Goal: Task Accomplishment & Management: Use online tool/utility

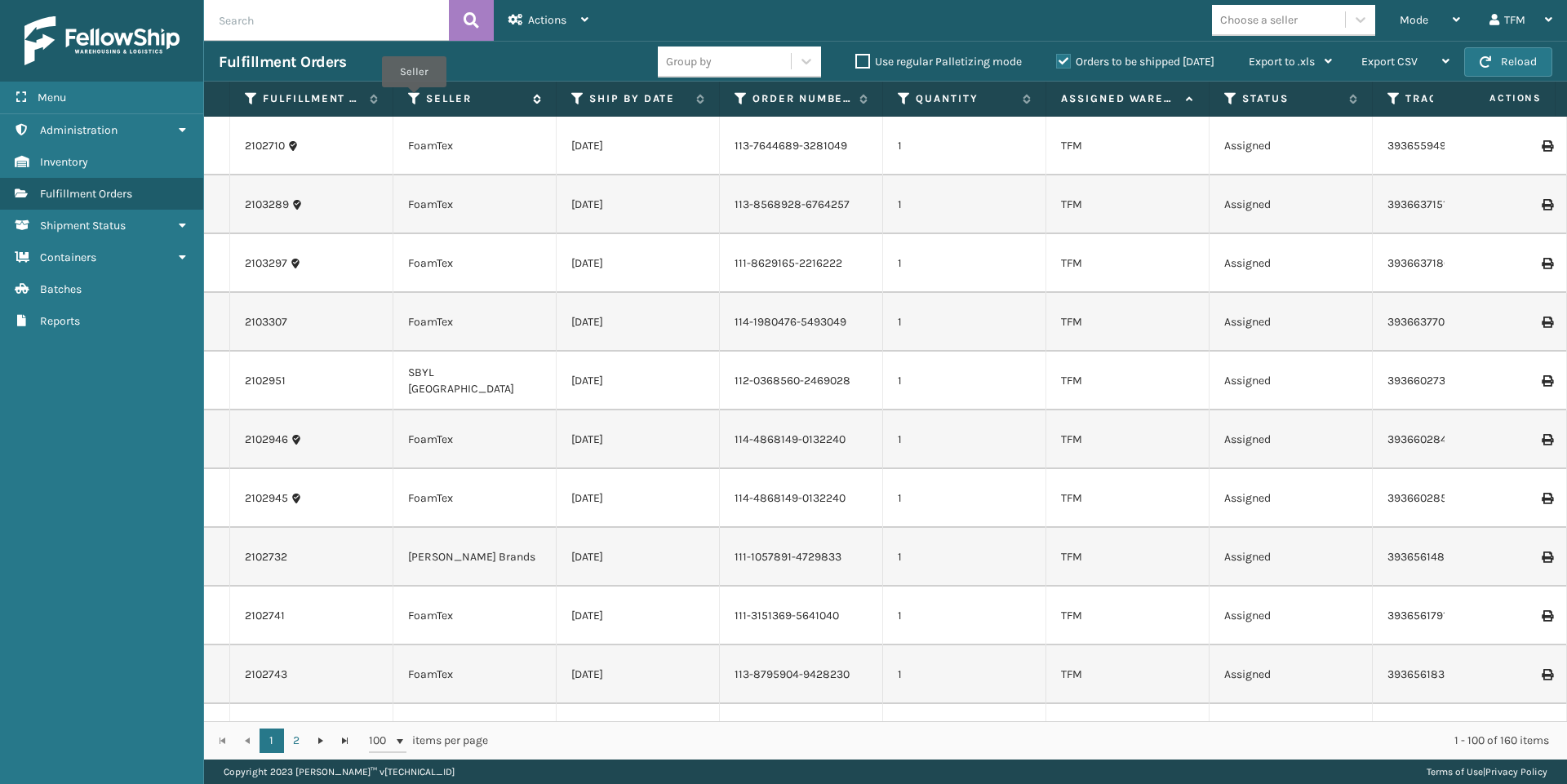
click at [414, 98] on icon at bounding box center [415, 98] width 13 height 15
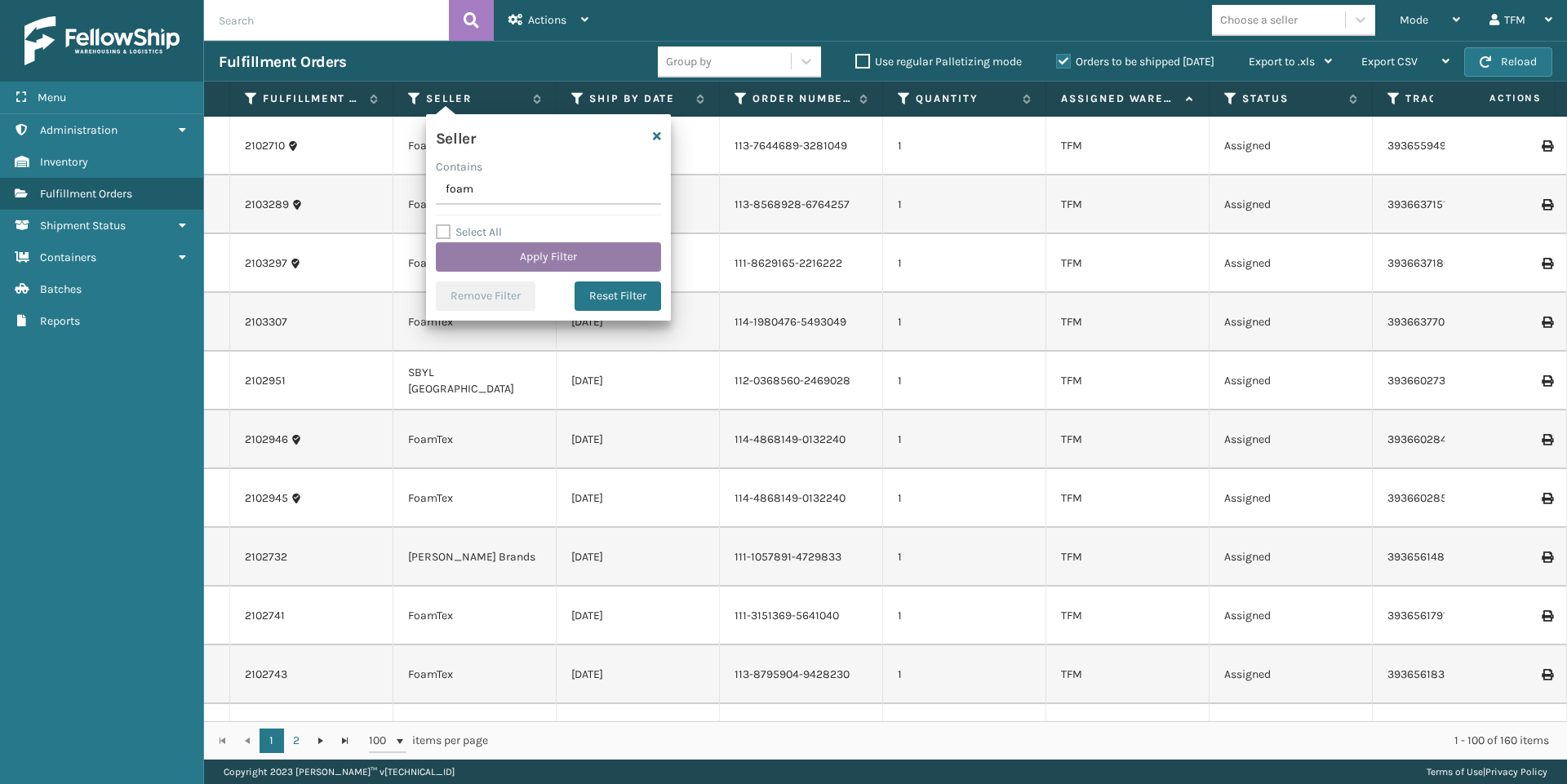
type input "foam"
click at [571, 258] on button "Apply Filter" at bounding box center [548, 256] width 225 height 29
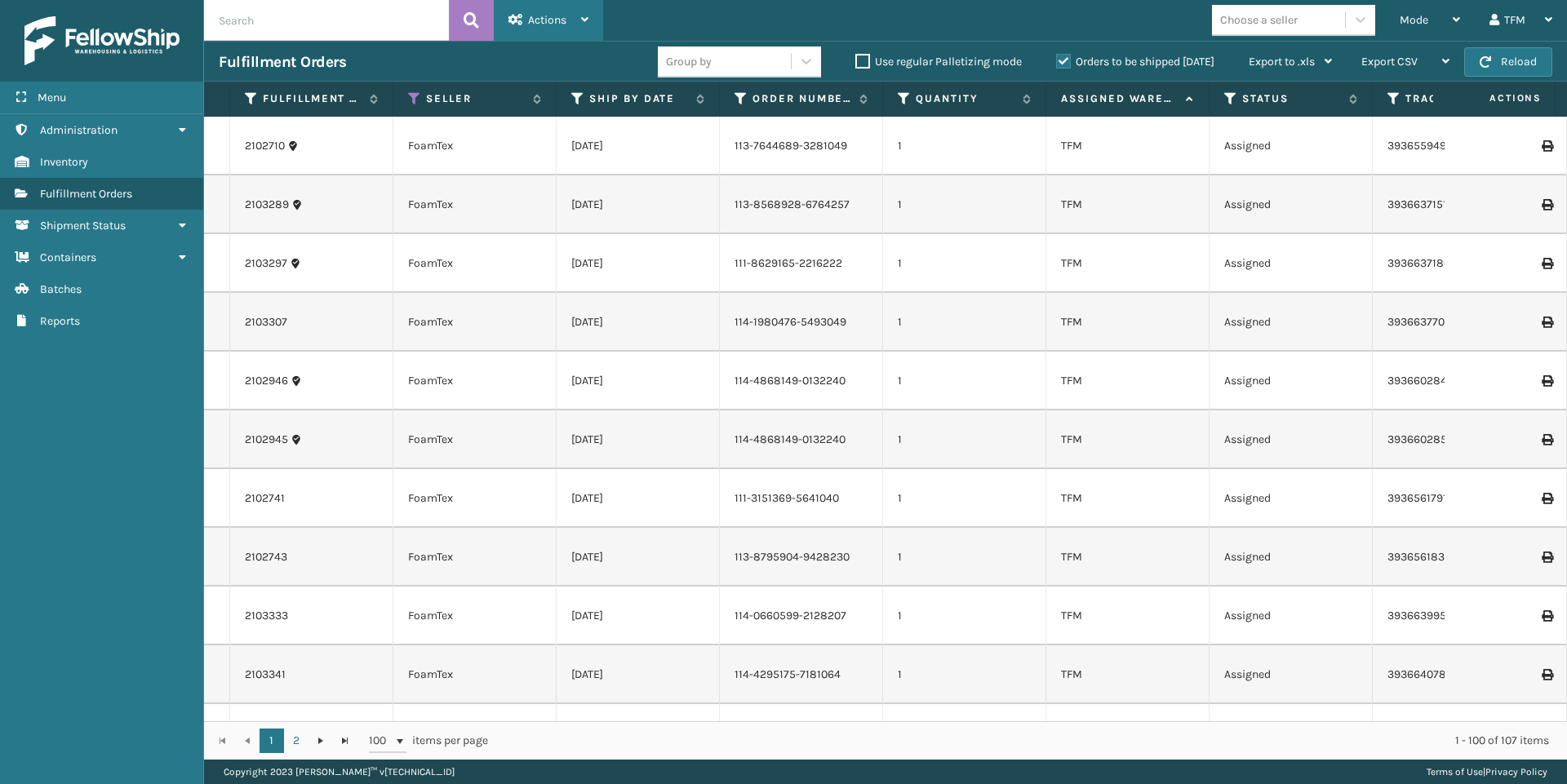
click at [583, 18] on icon at bounding box center [585, 19] width 7 height 11
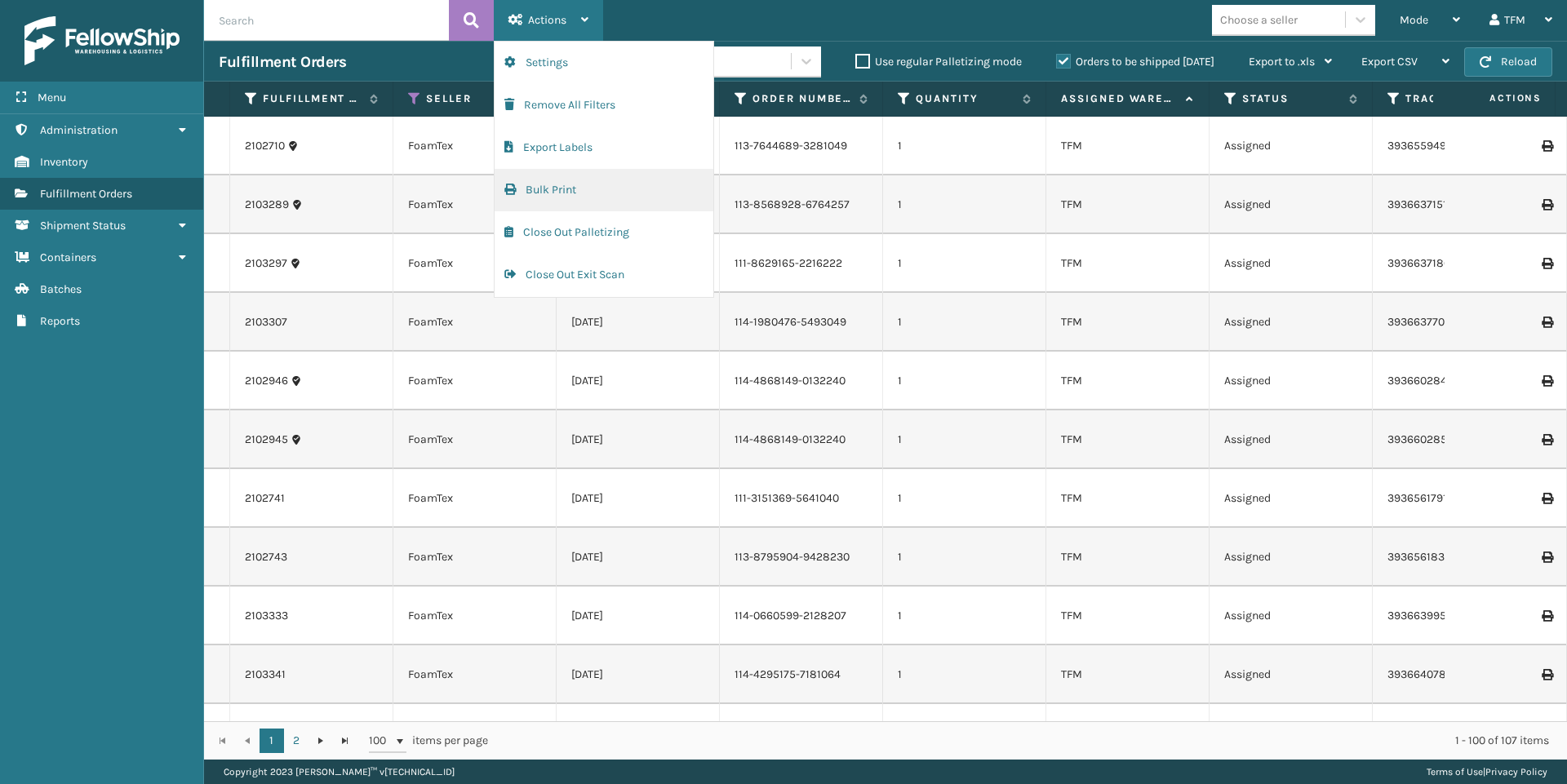
click at [559, 192] on button "Bulk Print" at bounding box center [603, 190] width 219 height 42
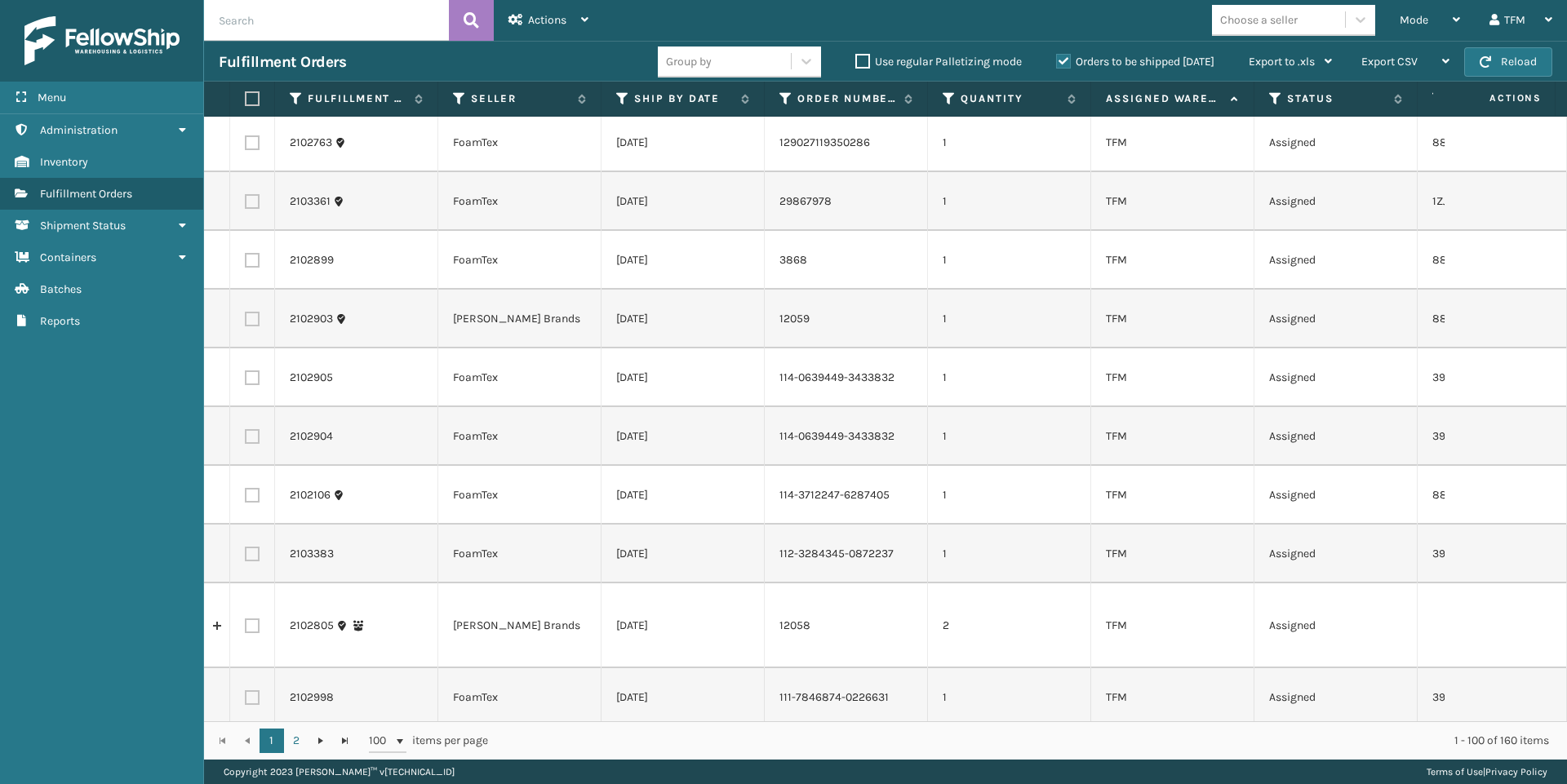
scroll to position [734, 0]
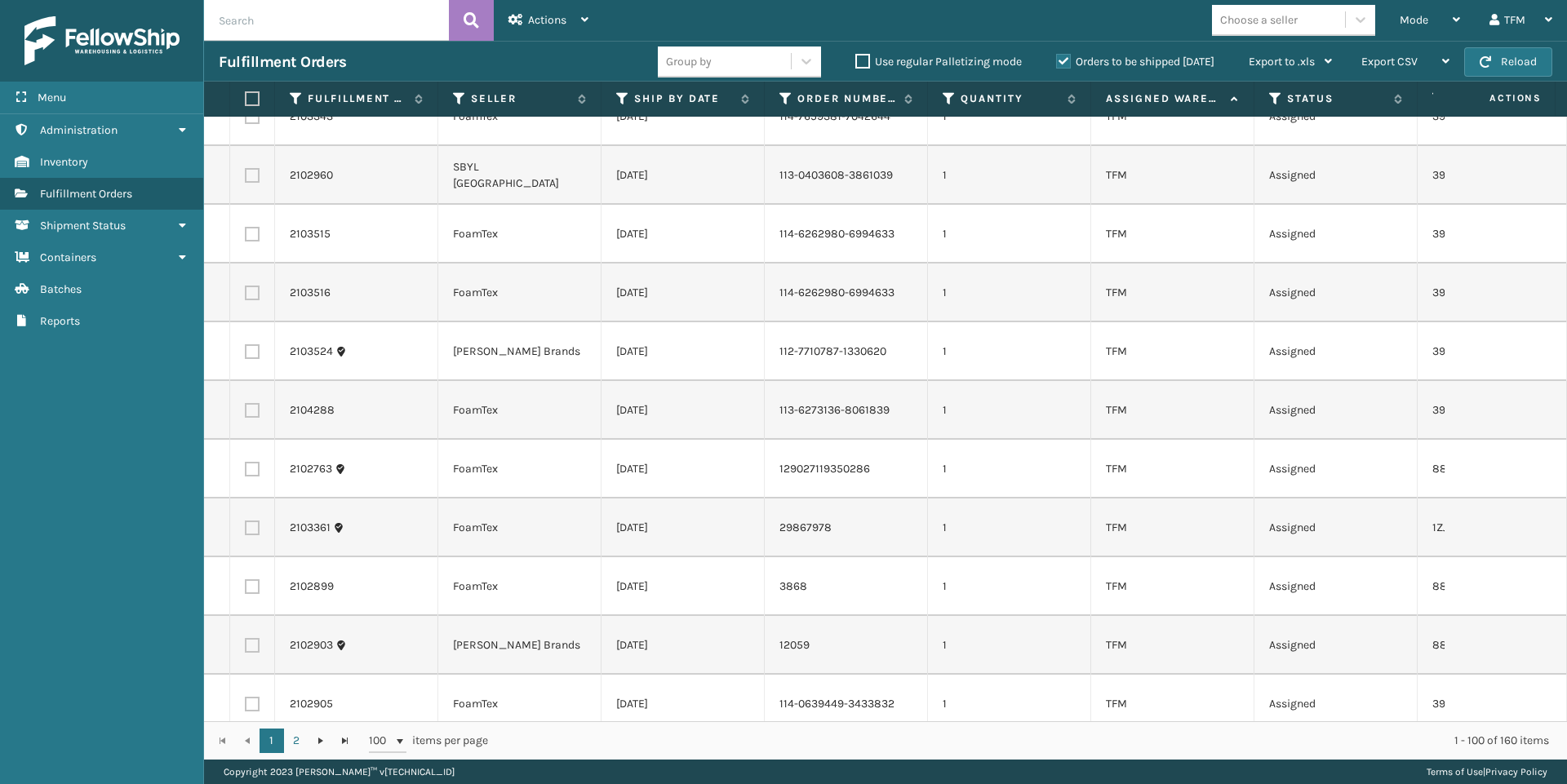
click at [250, 98] on label at bounding box center [249, 98] width 10 height 15
click at [246, 98] on input "checkbox" at bounding box center [245, 99] width 1 height 11
checkbox input "true"
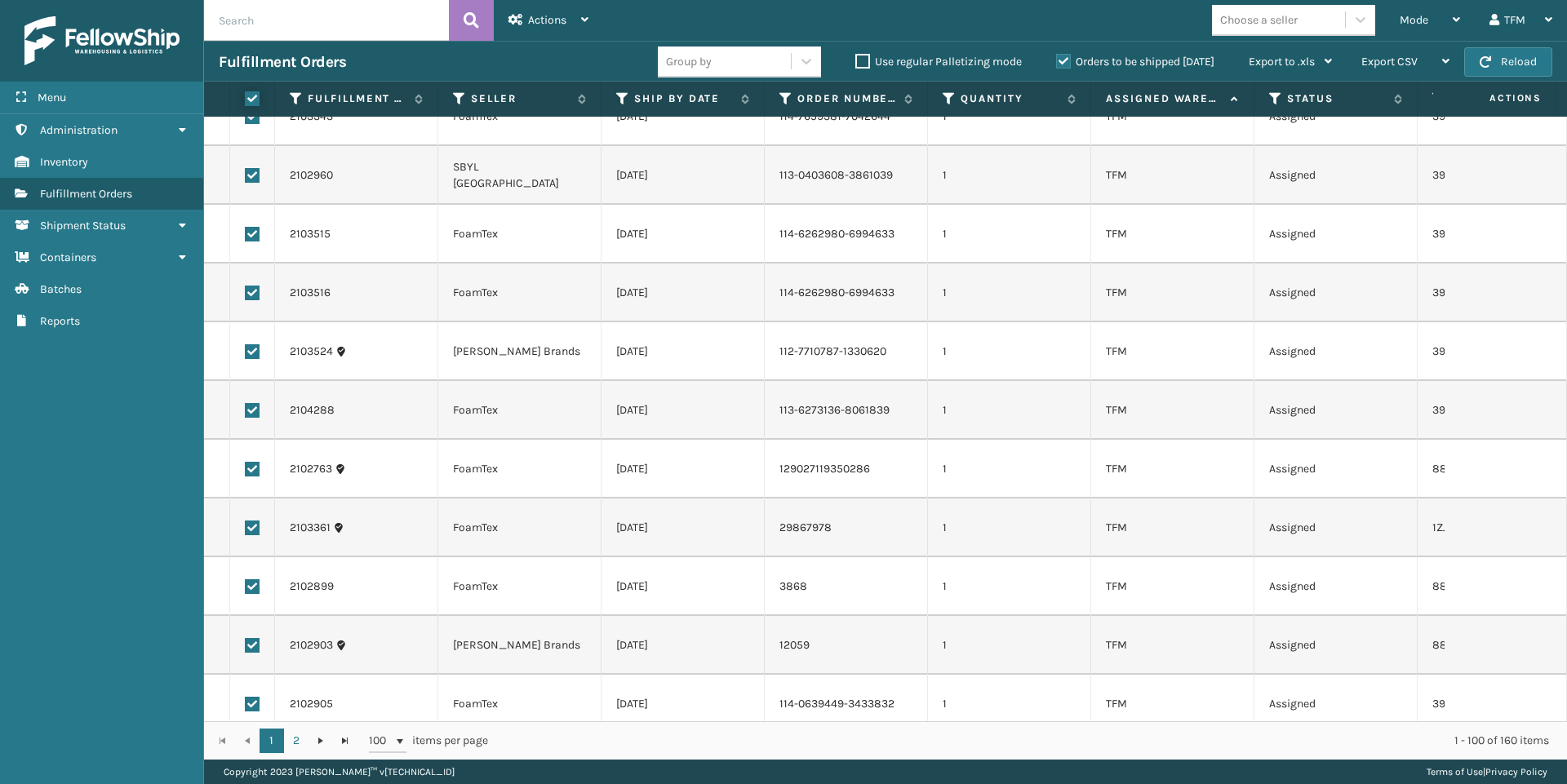
checkbox input "true"
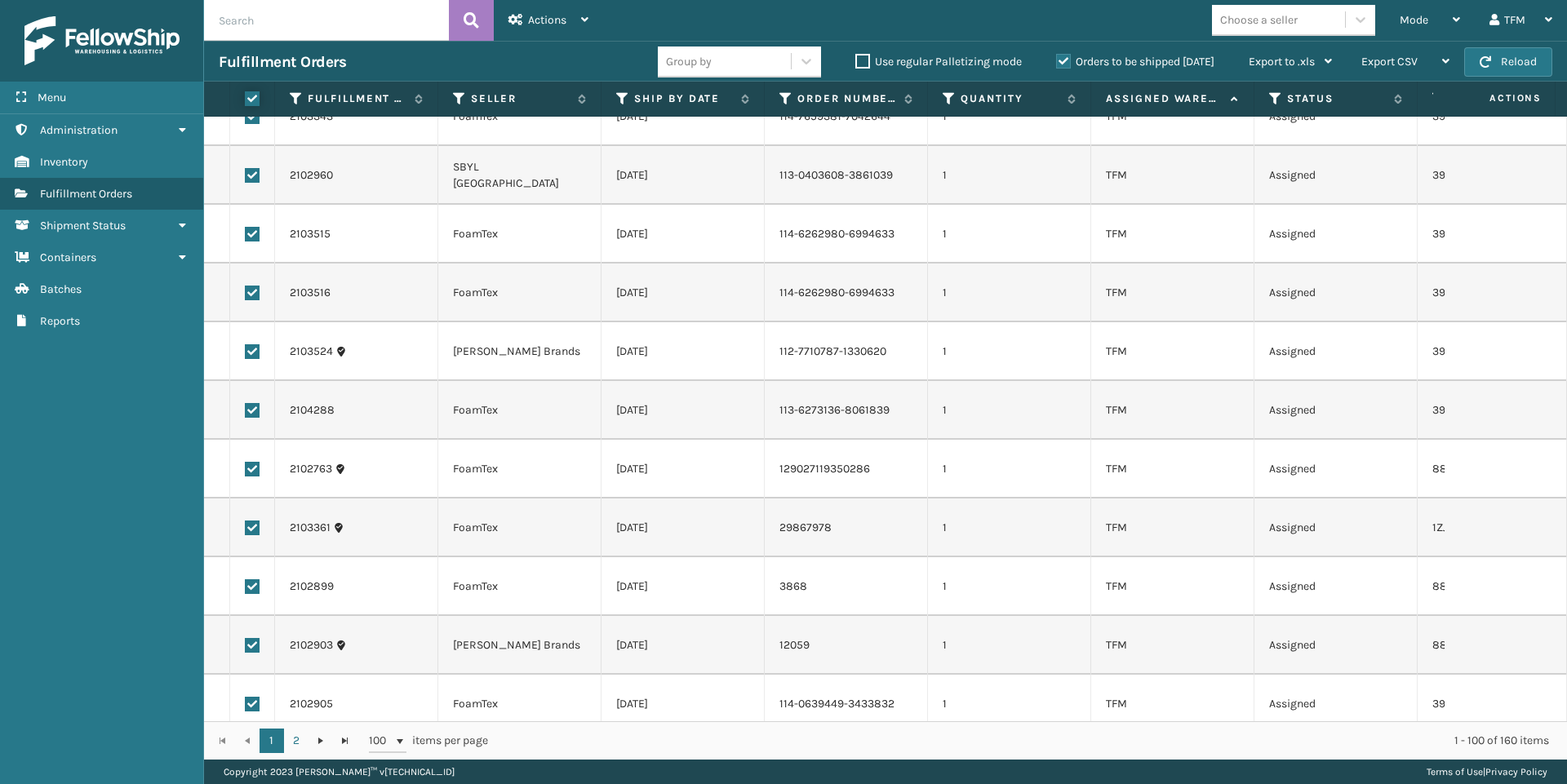
checkbox input "true"
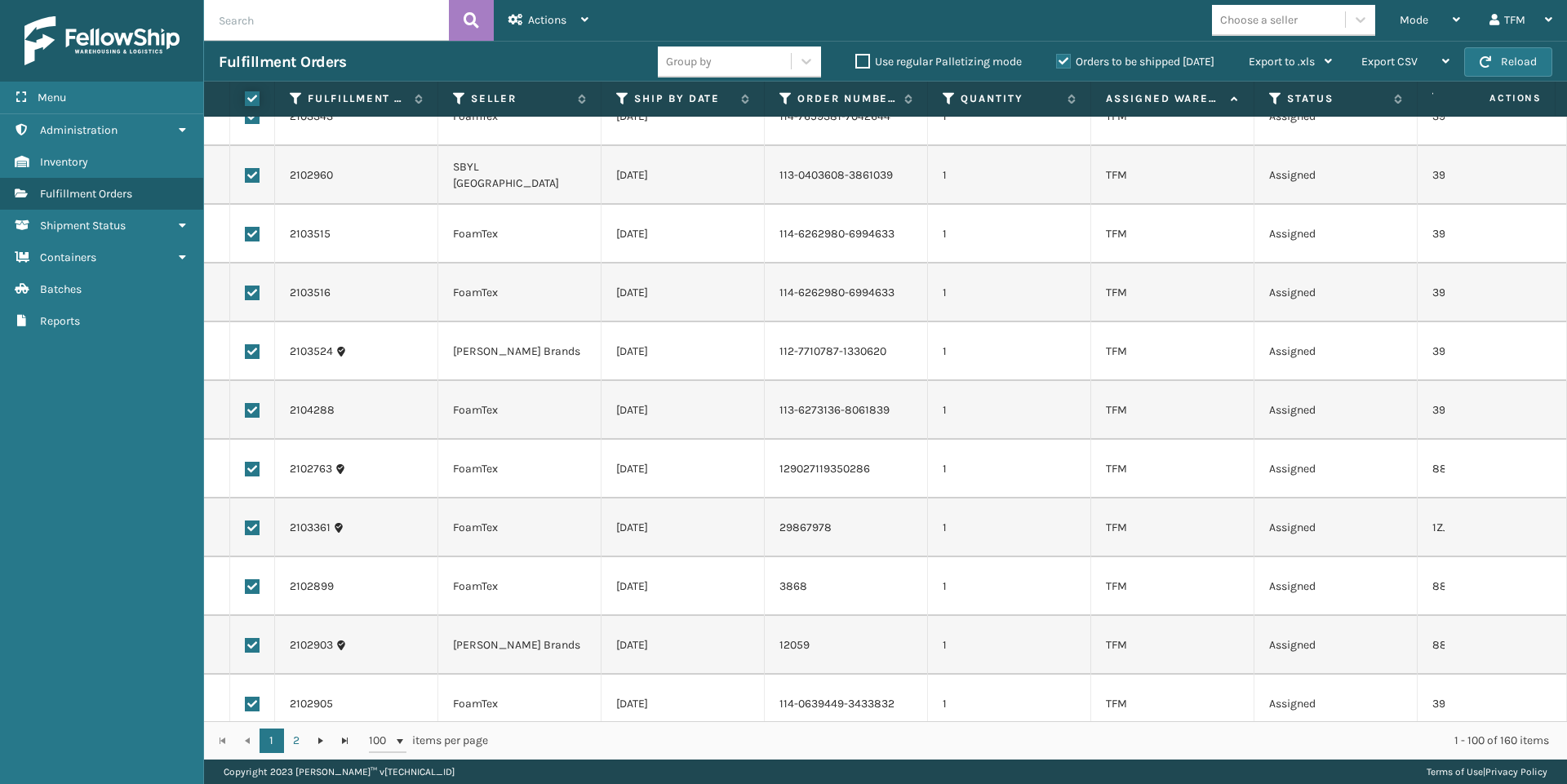
checkbox input "true"
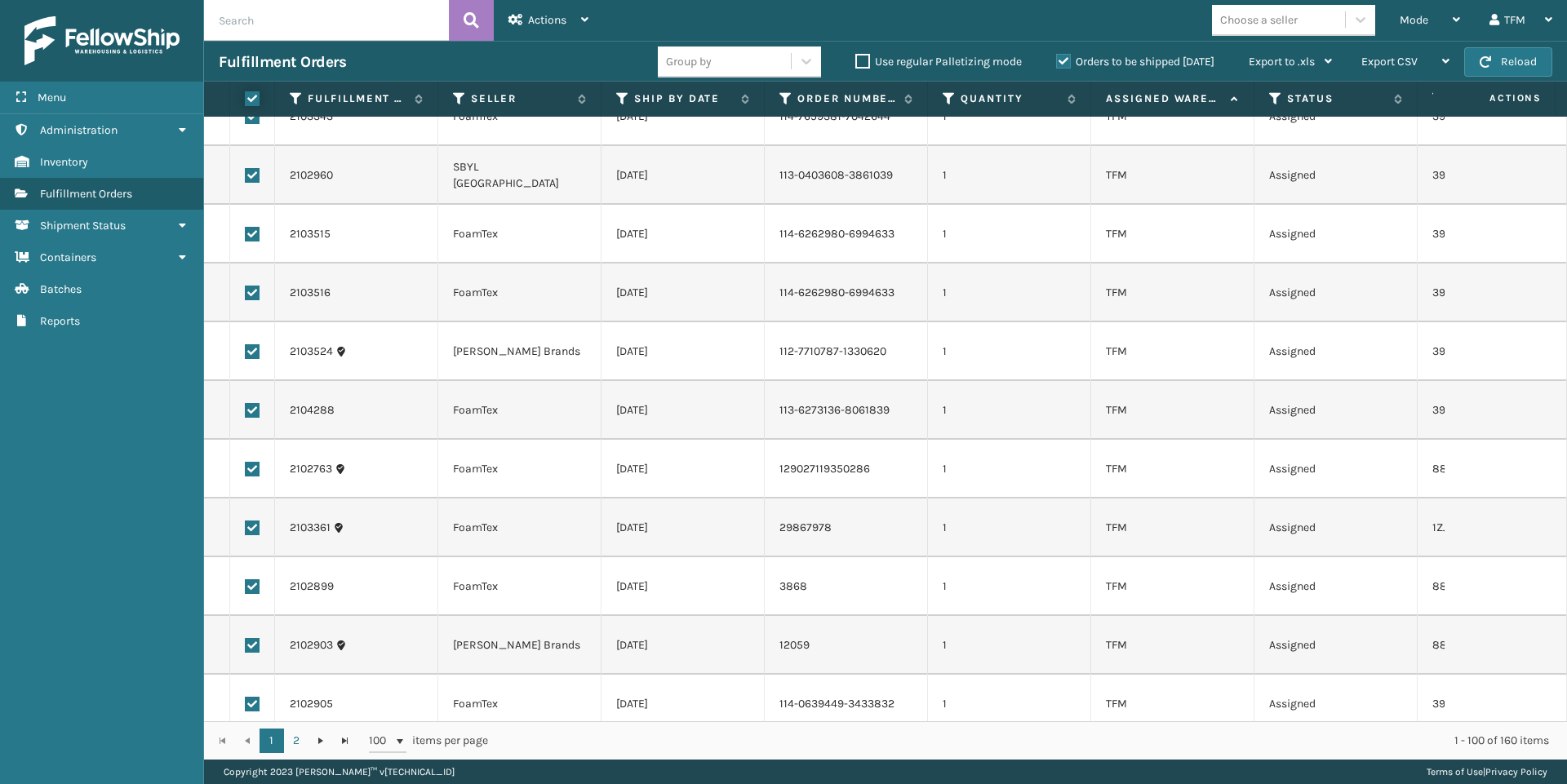
checkbox input "true"
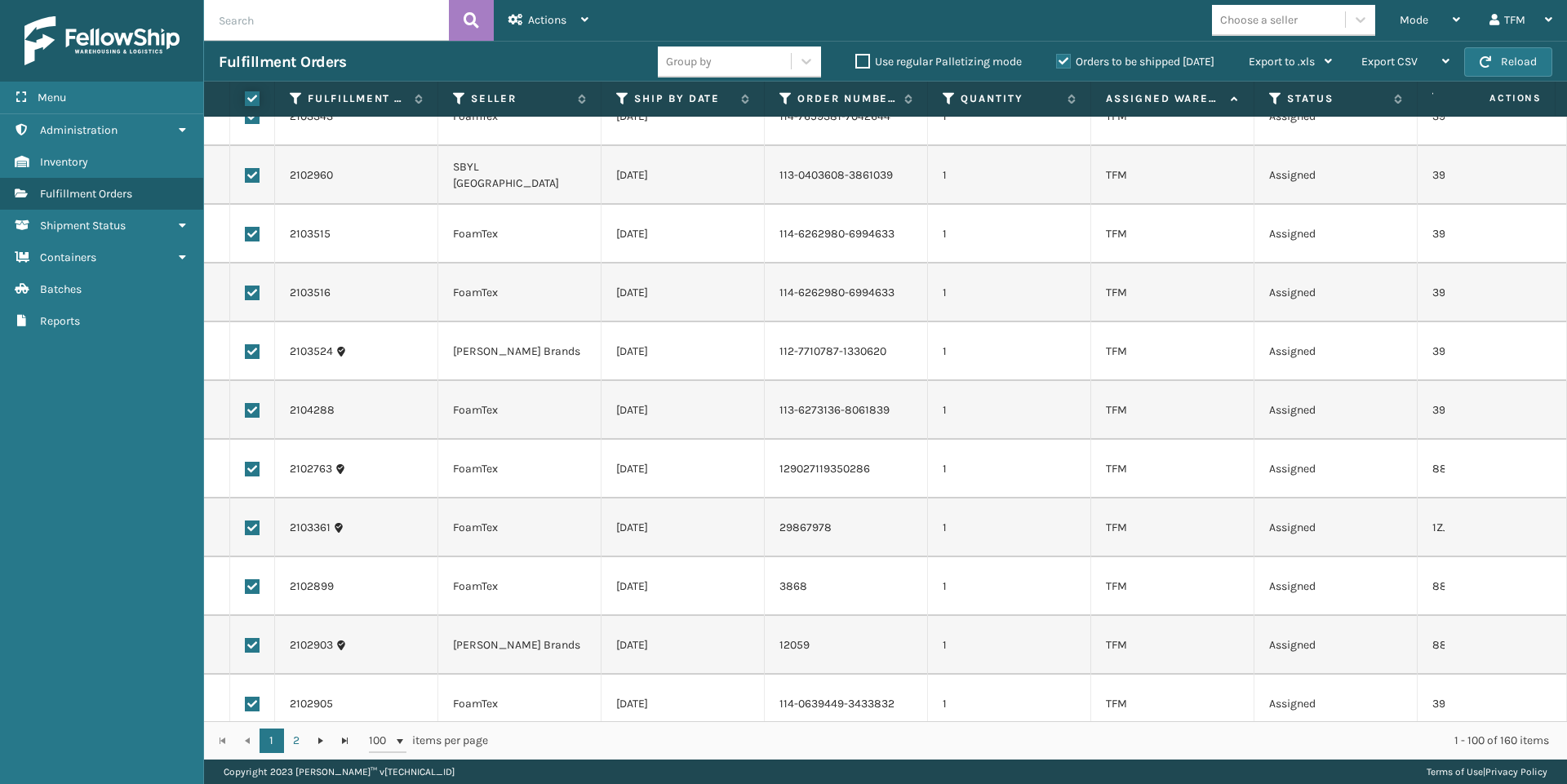
checkbox input "true"
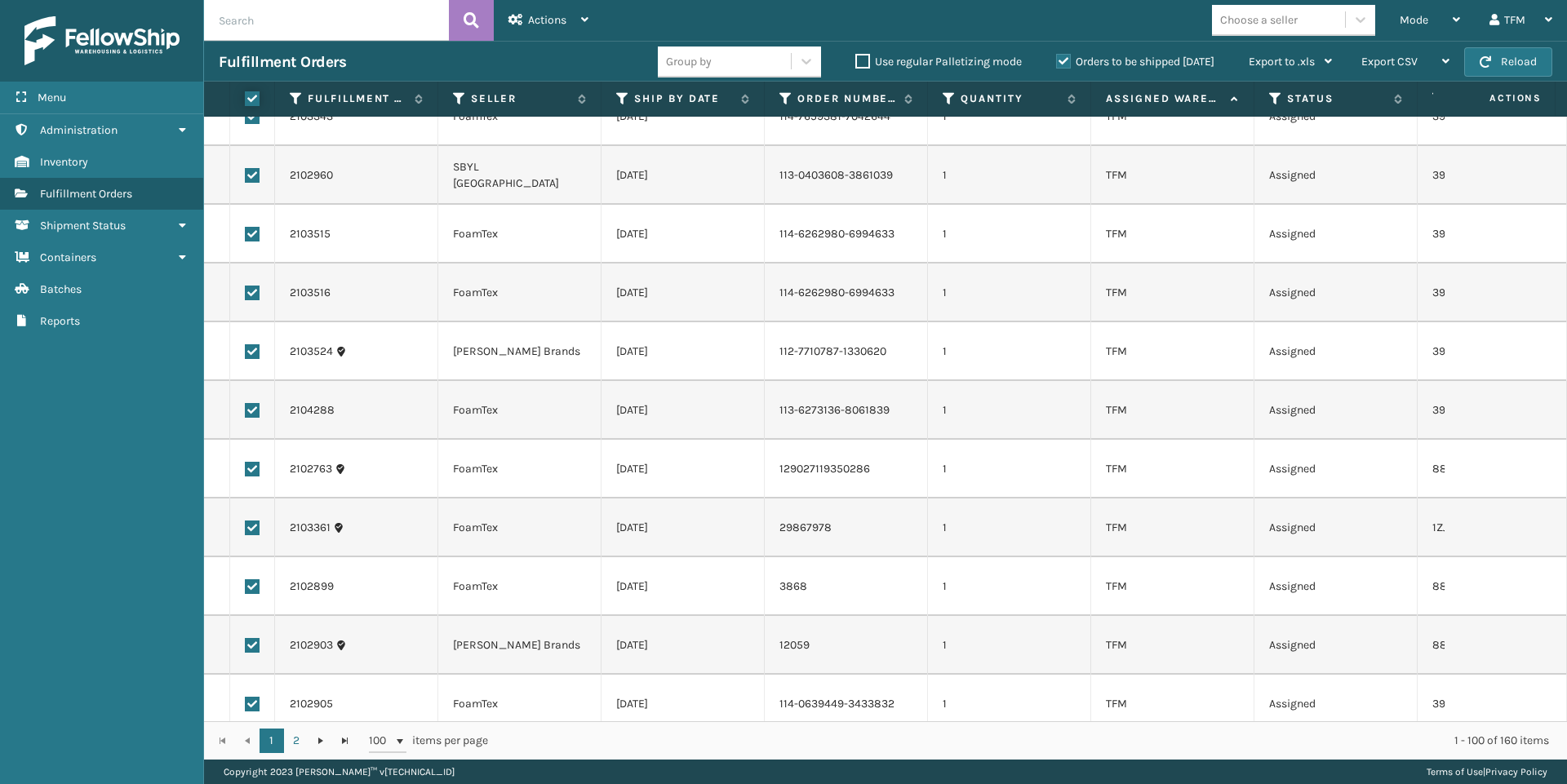
checkbox input "true"
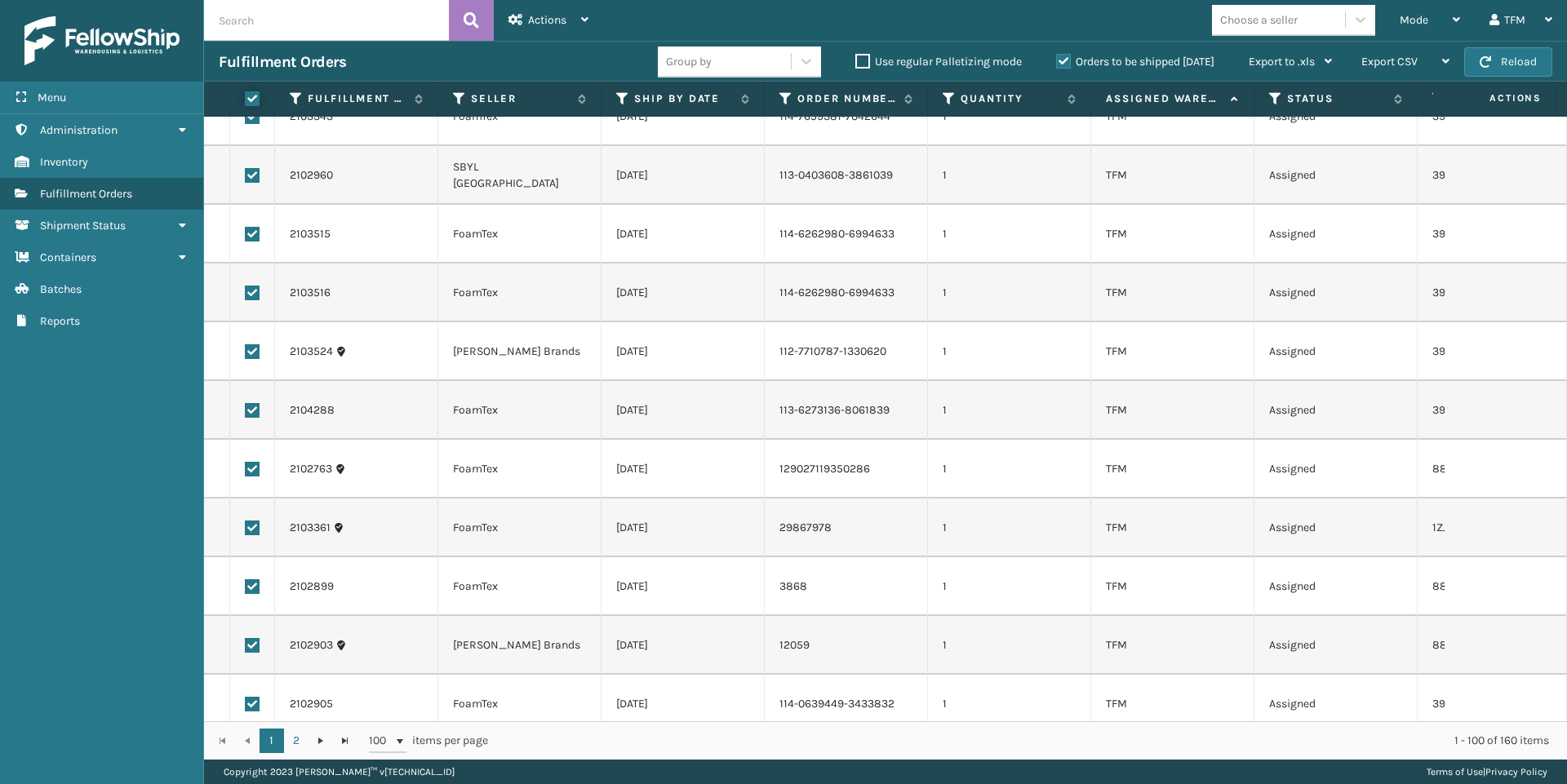
checkbox input "true"
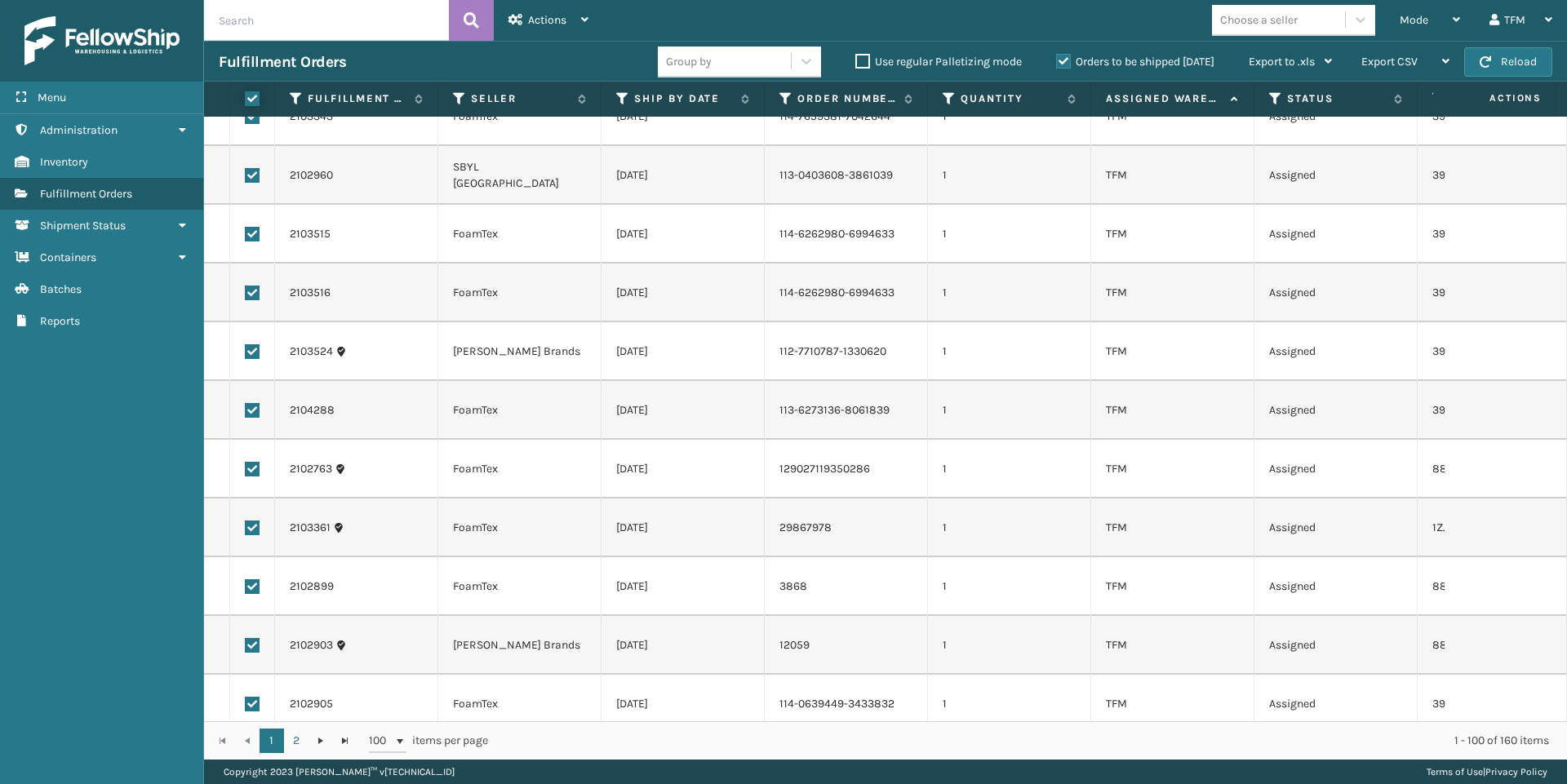
checkbox input "true"
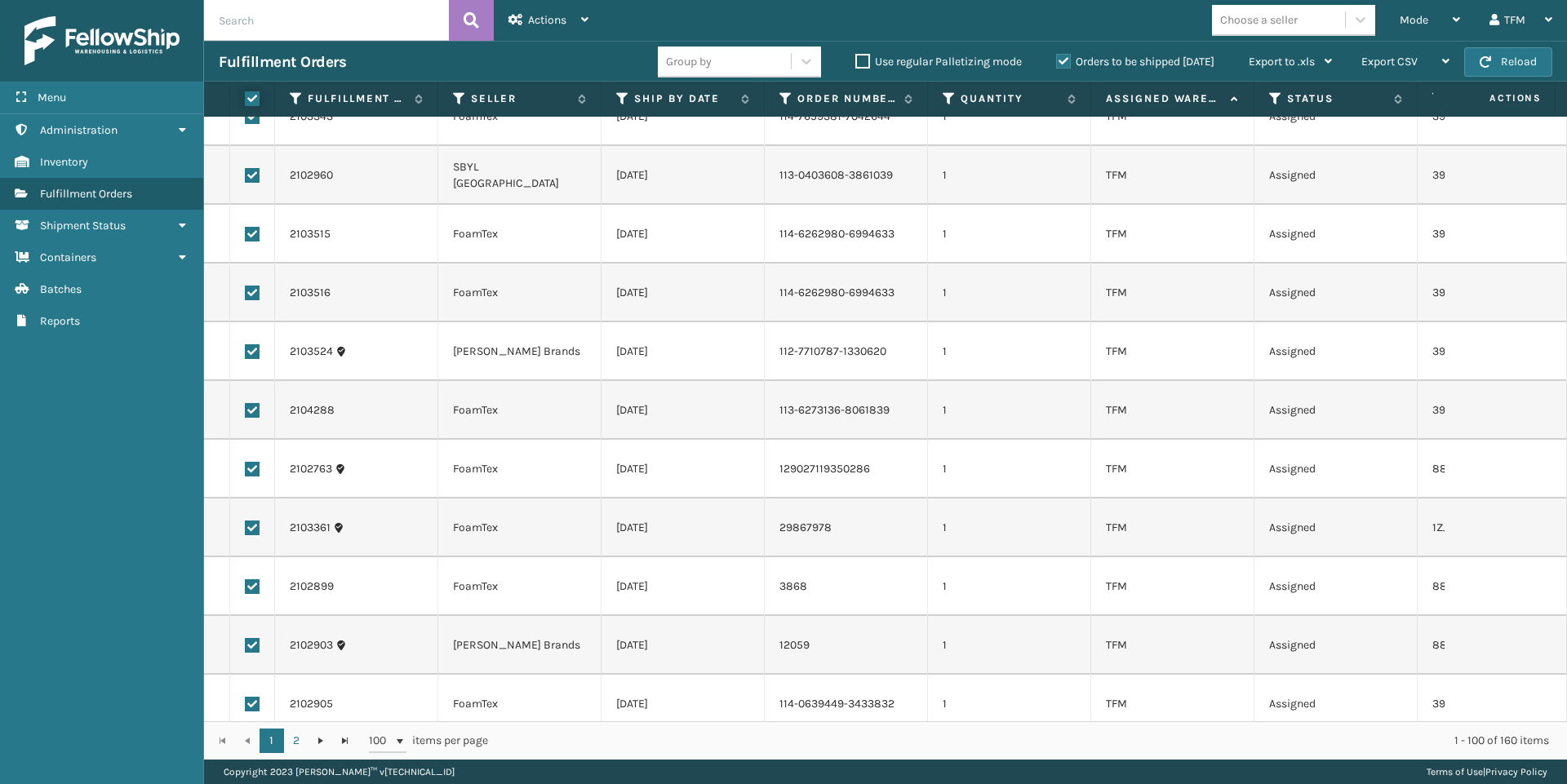
checkbox input "true"
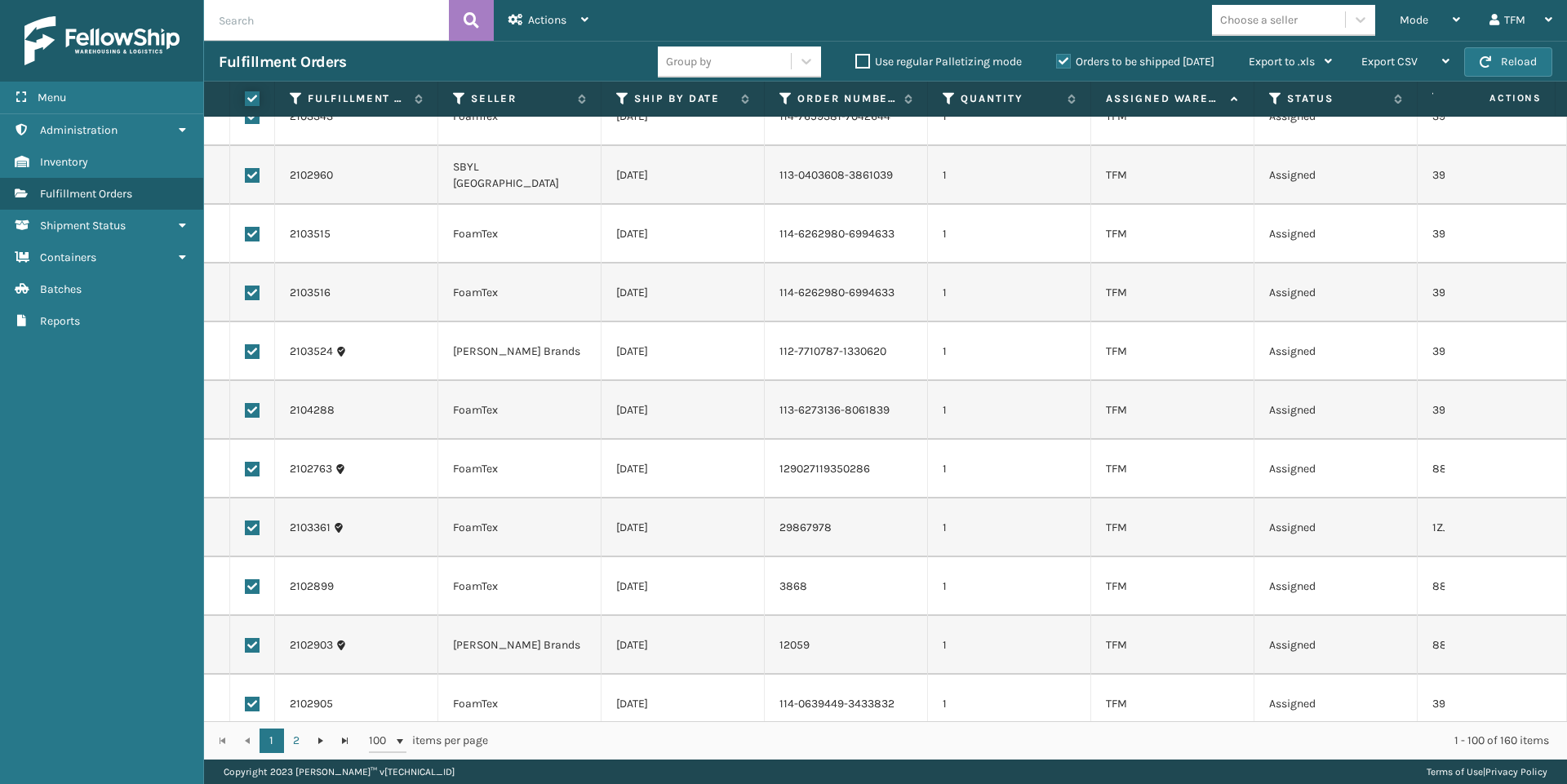
checkbox input "true"
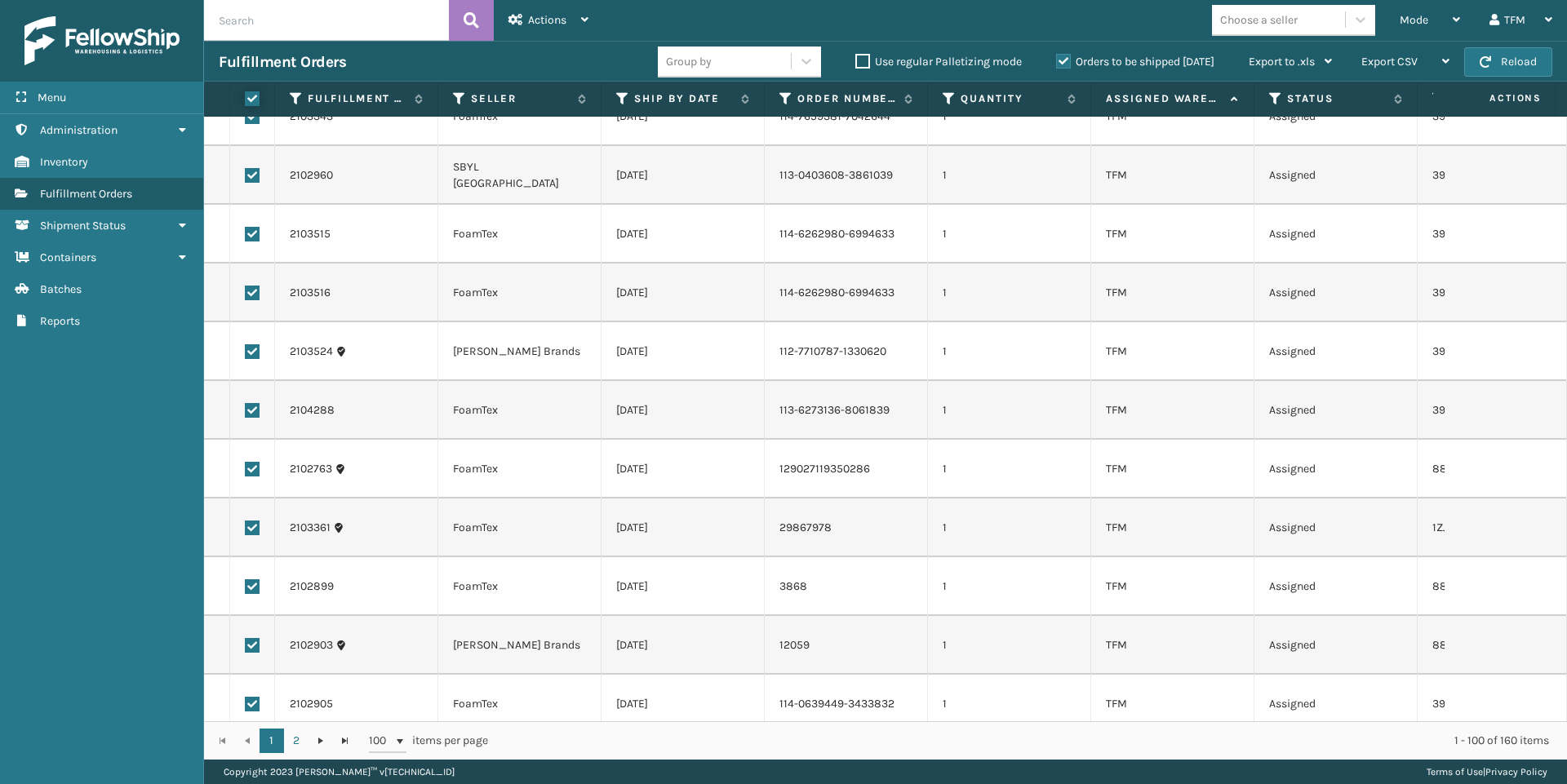
checkbox input "true"
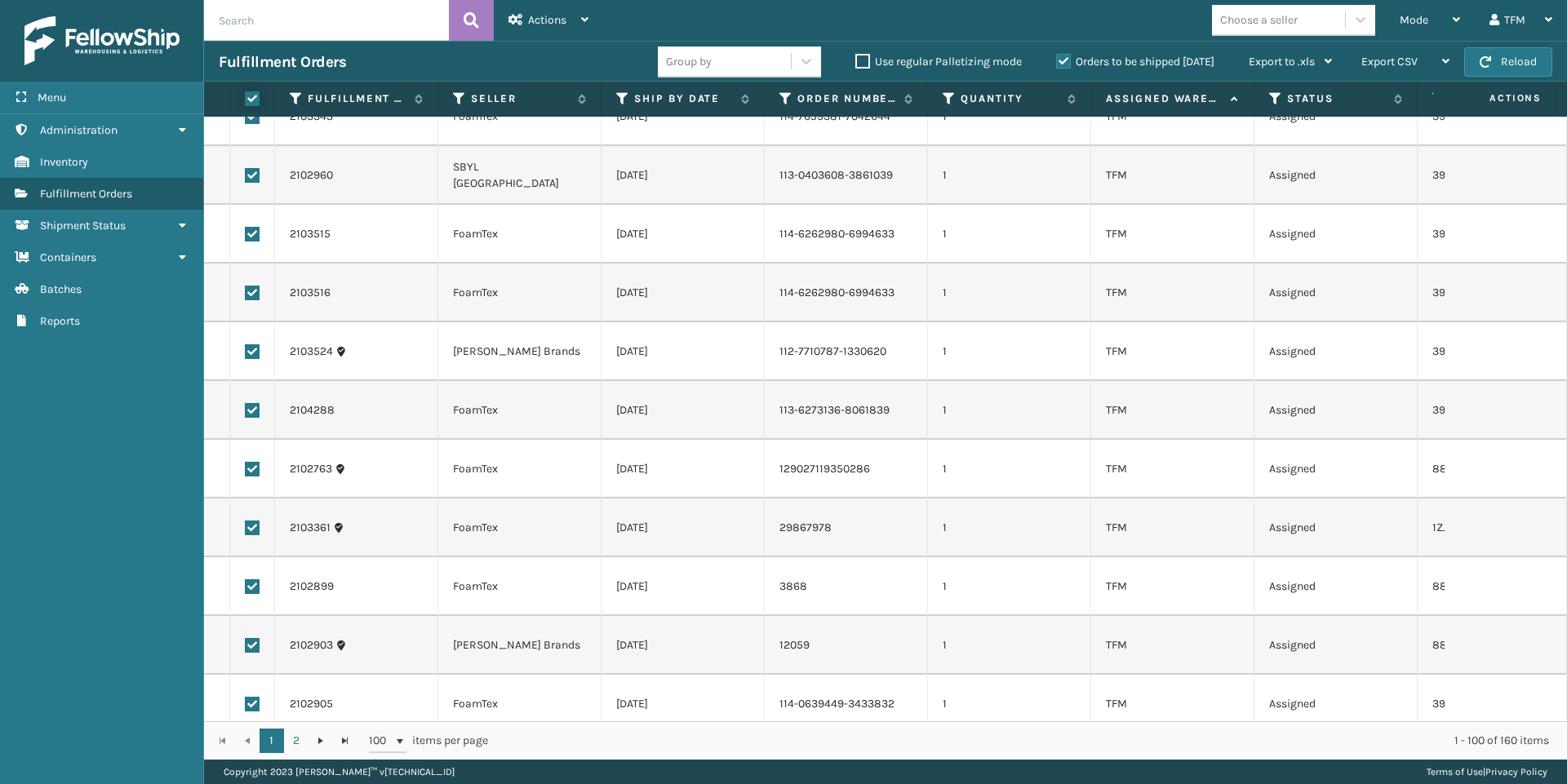
checkbox input "true"
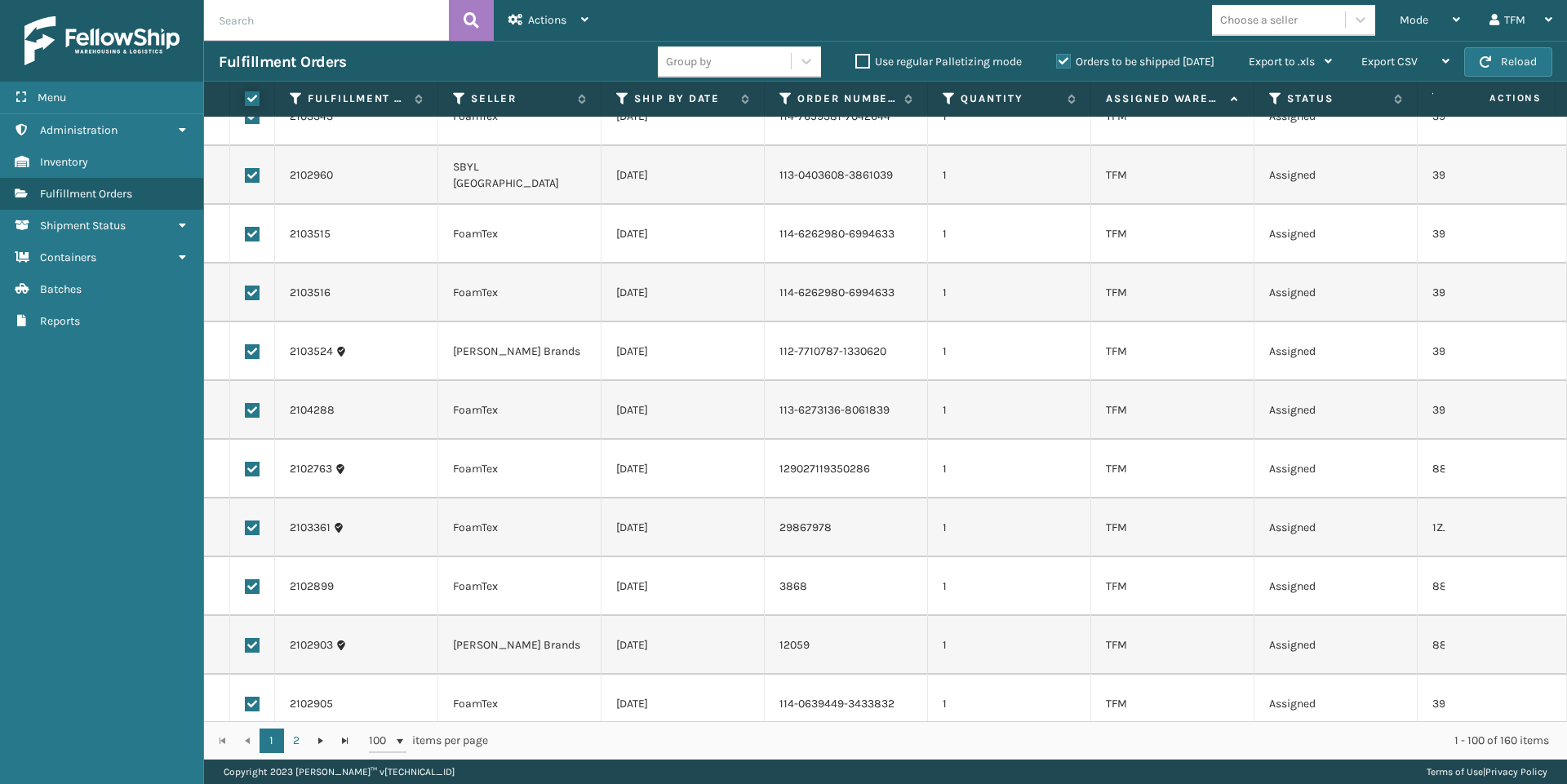
checkbox input "true"
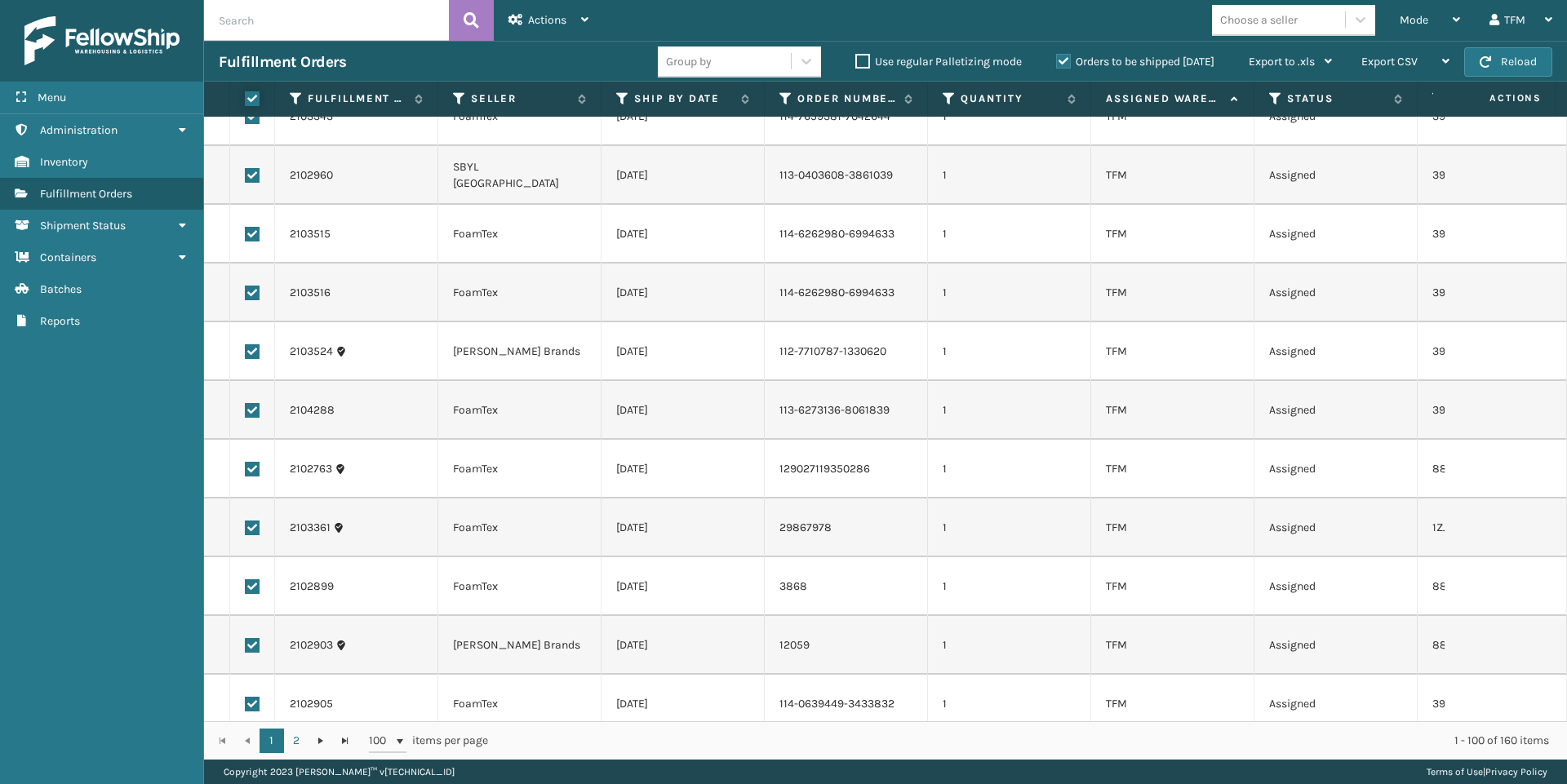
checkbox input "true"
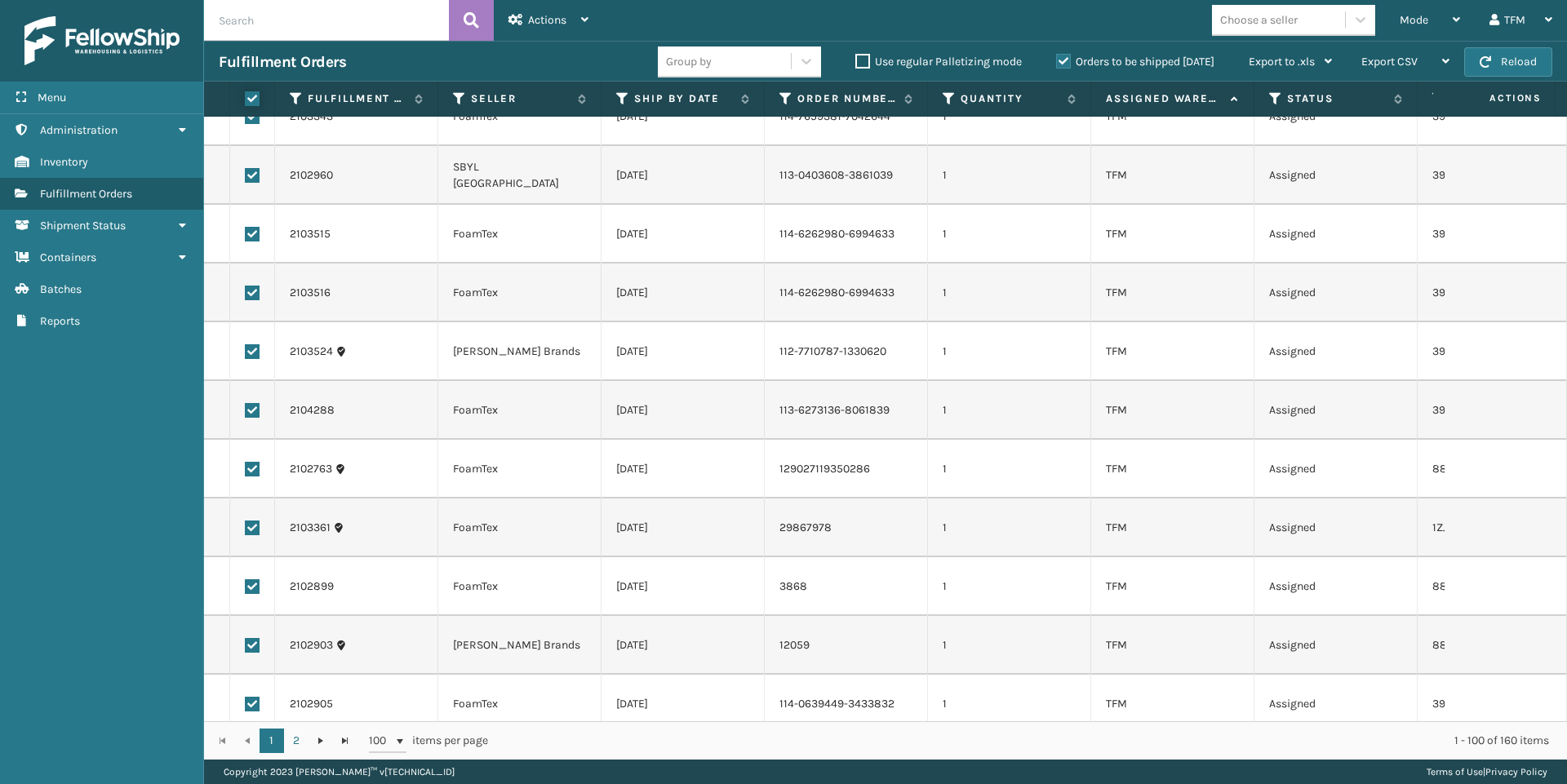
checkbox input "true"
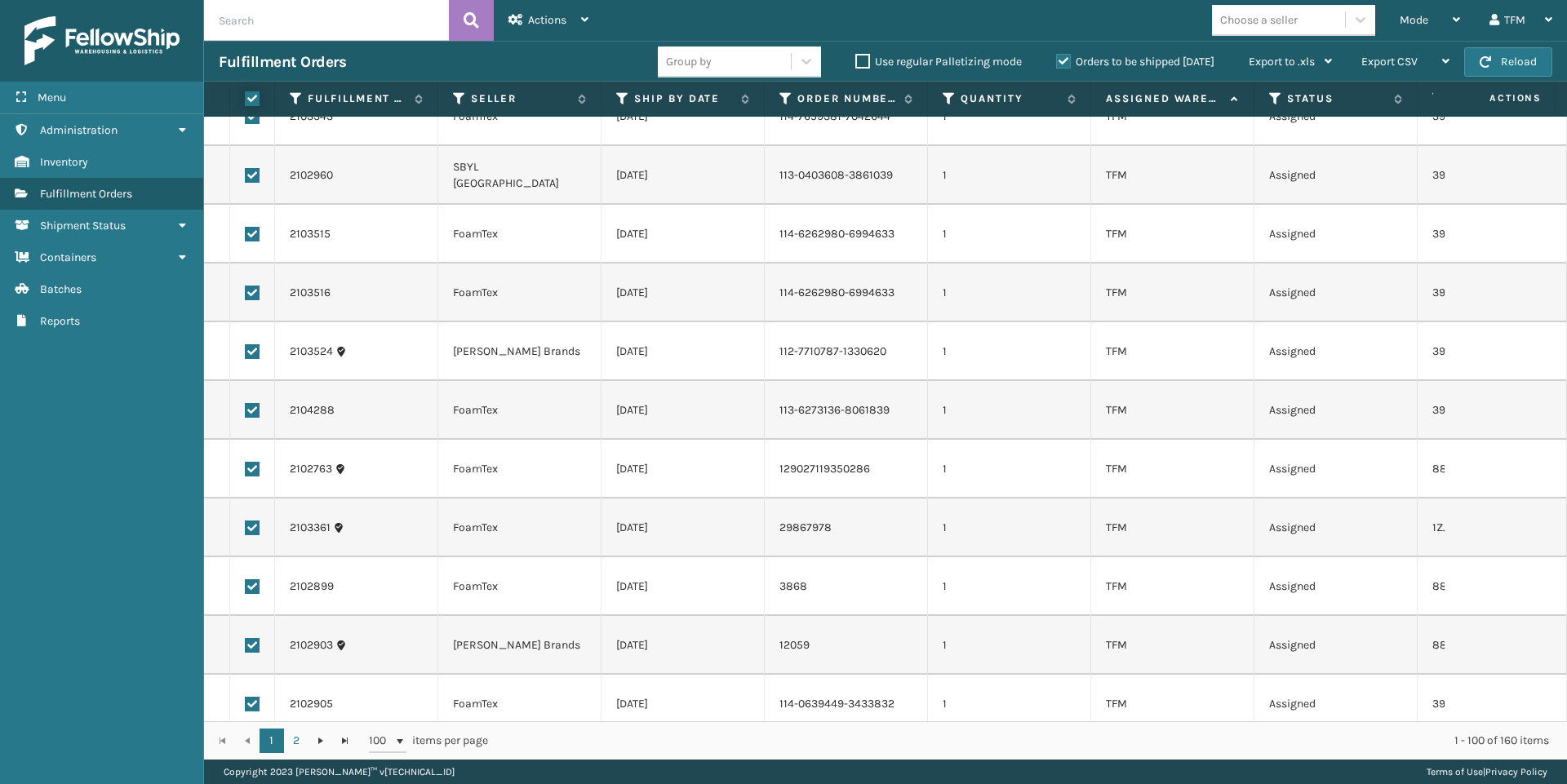
checkbox input "true"
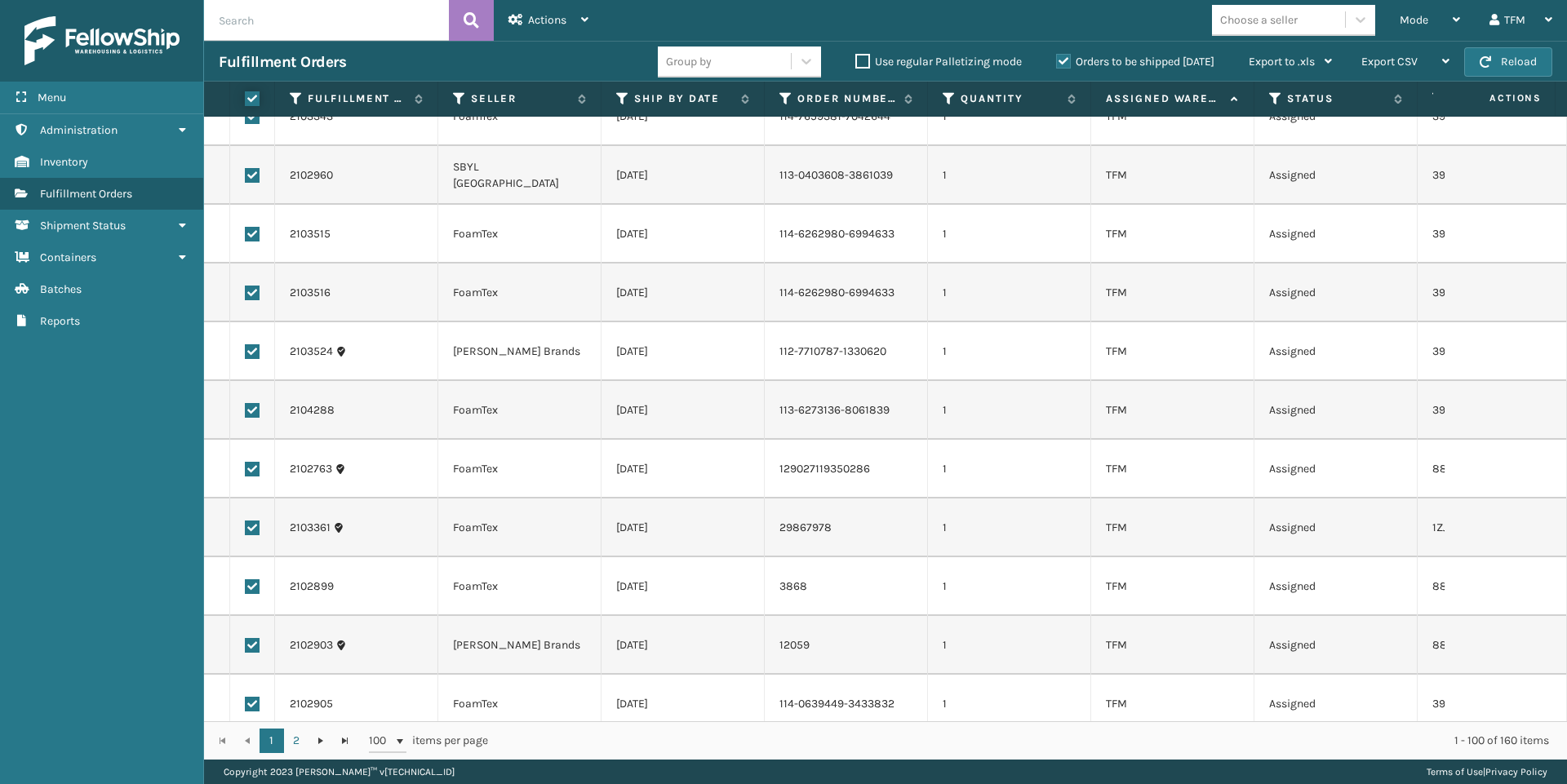
checkbox input "true"
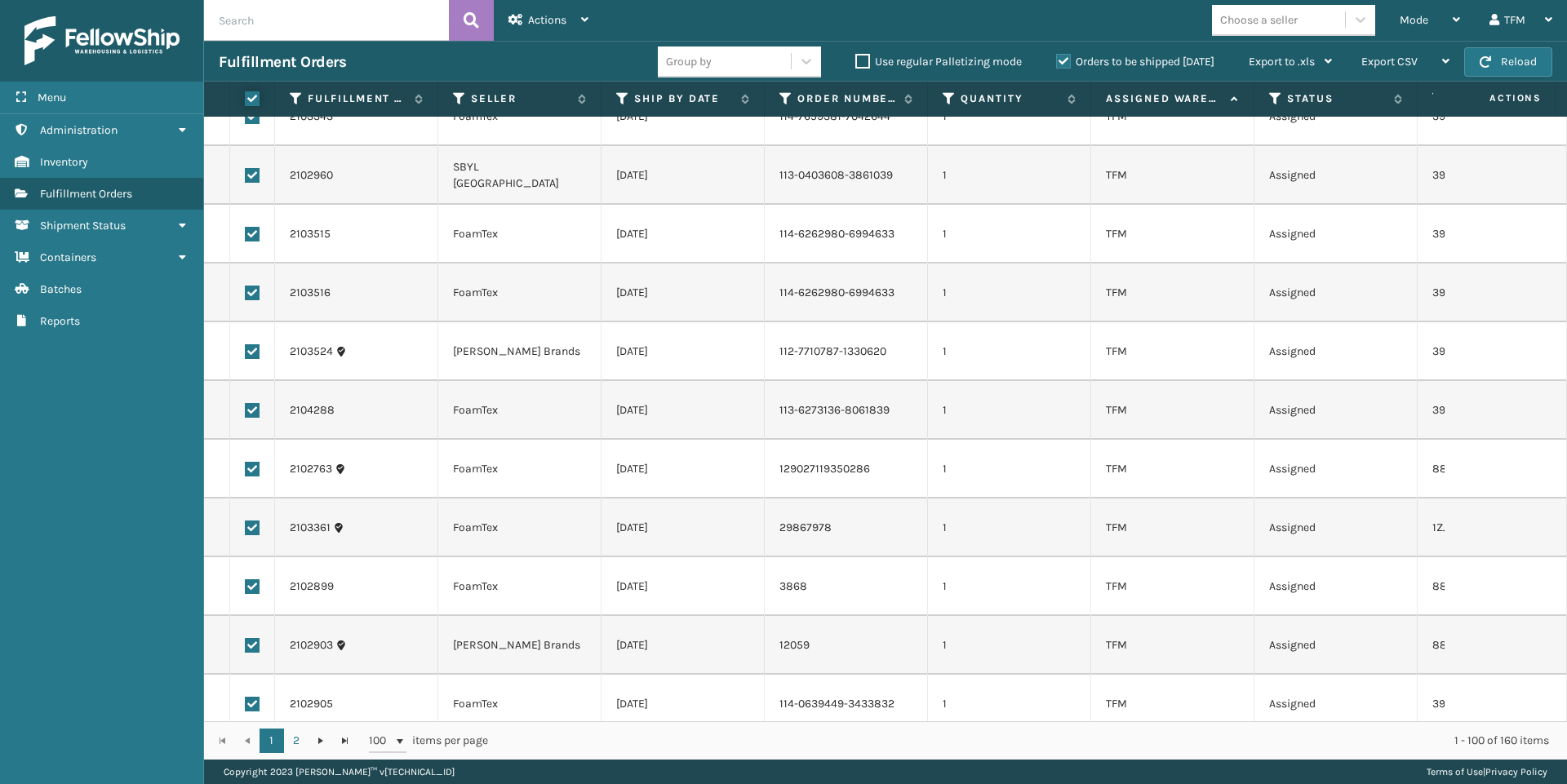
checkbox input "true"
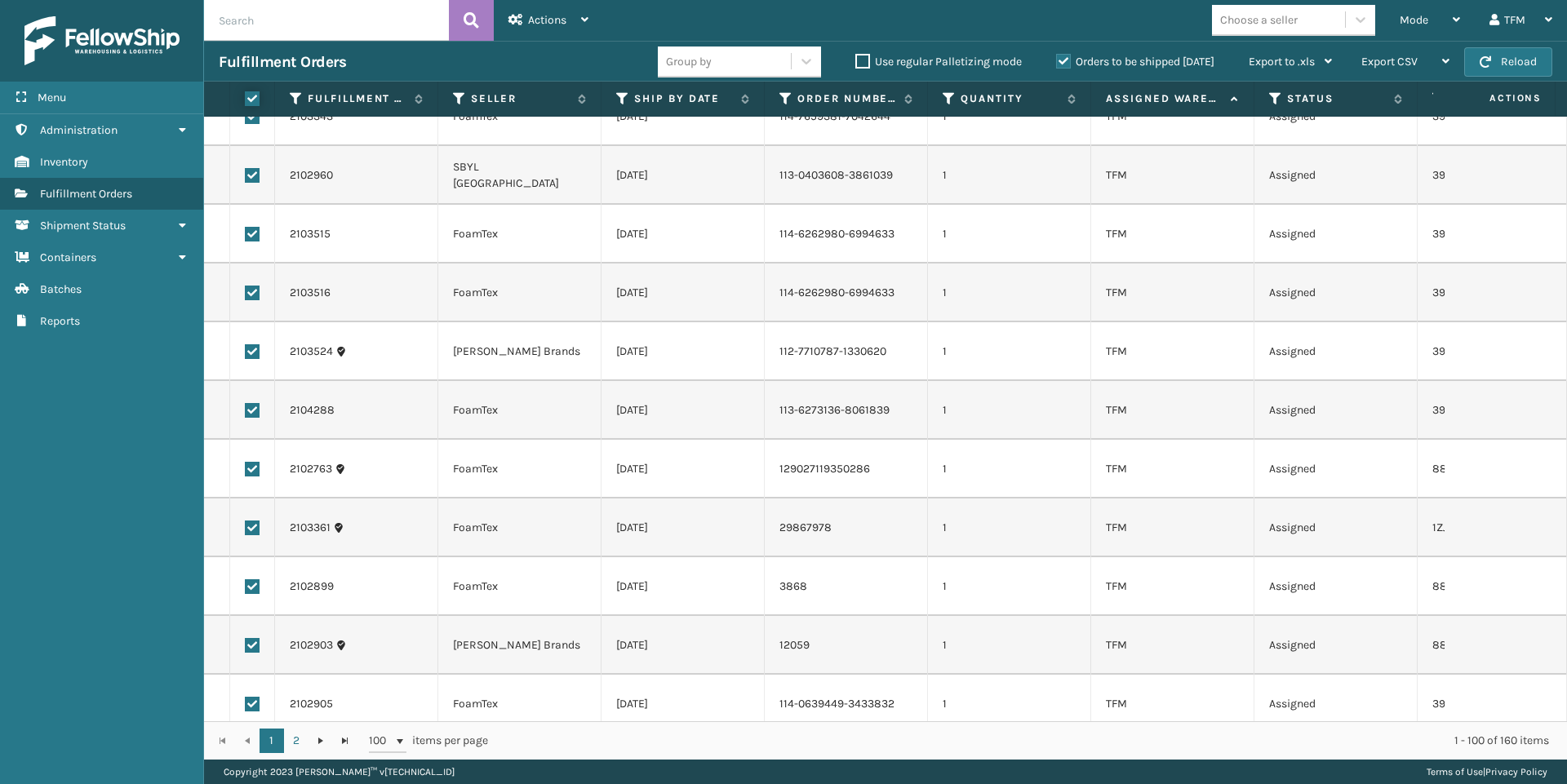
checkbox input "true"
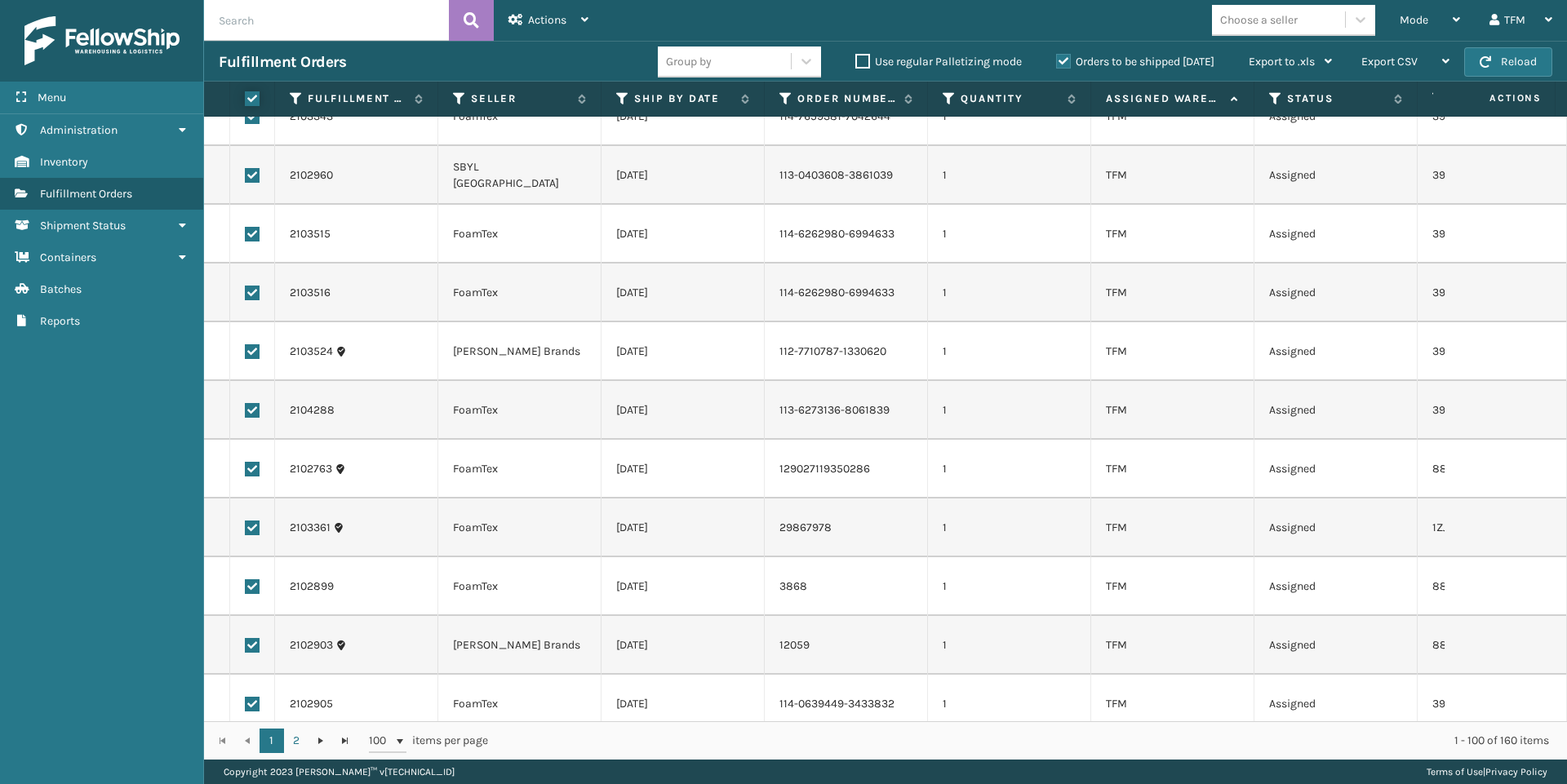
checkbox input "true"
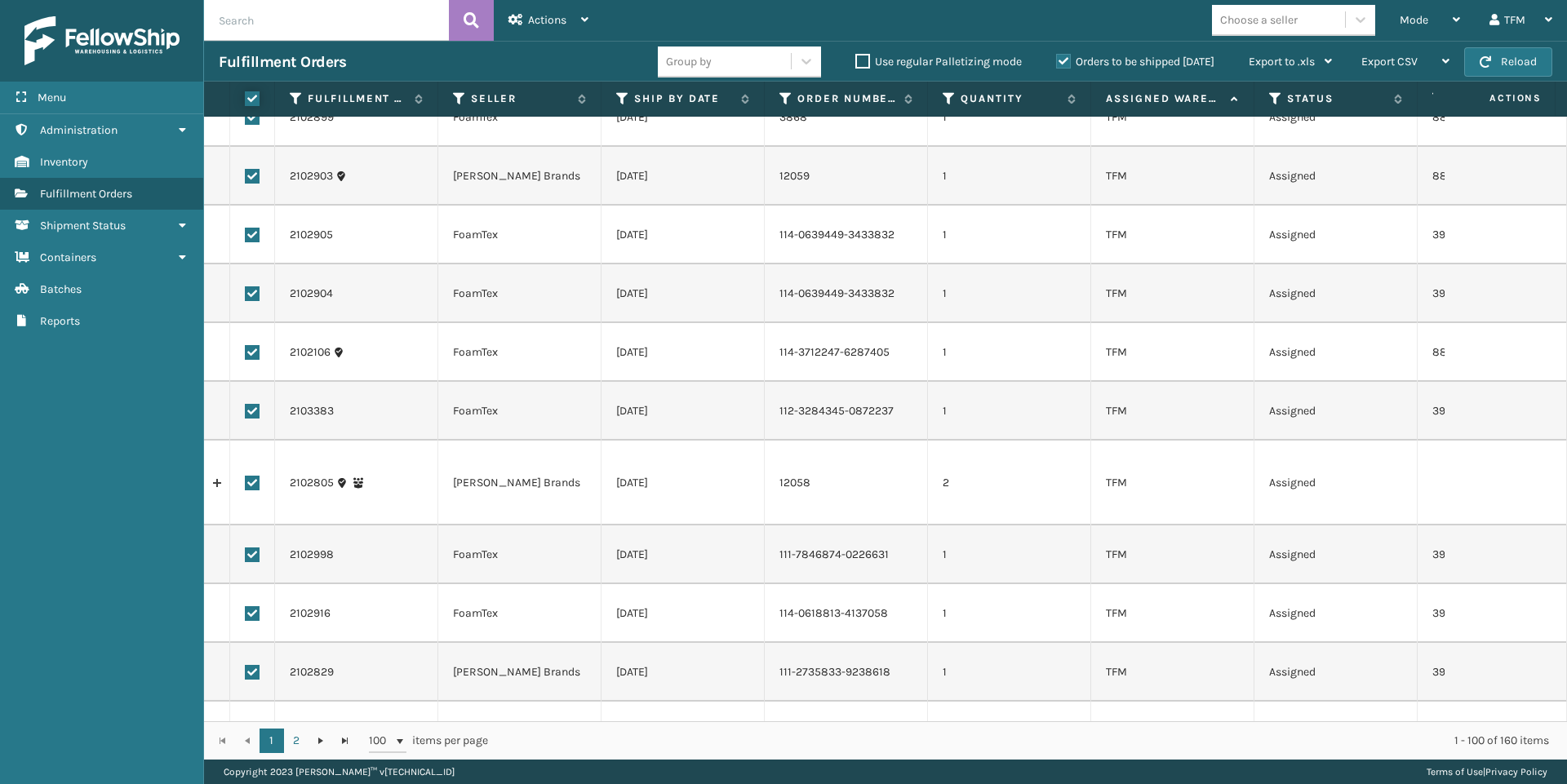
scroll to position [1305, 0]
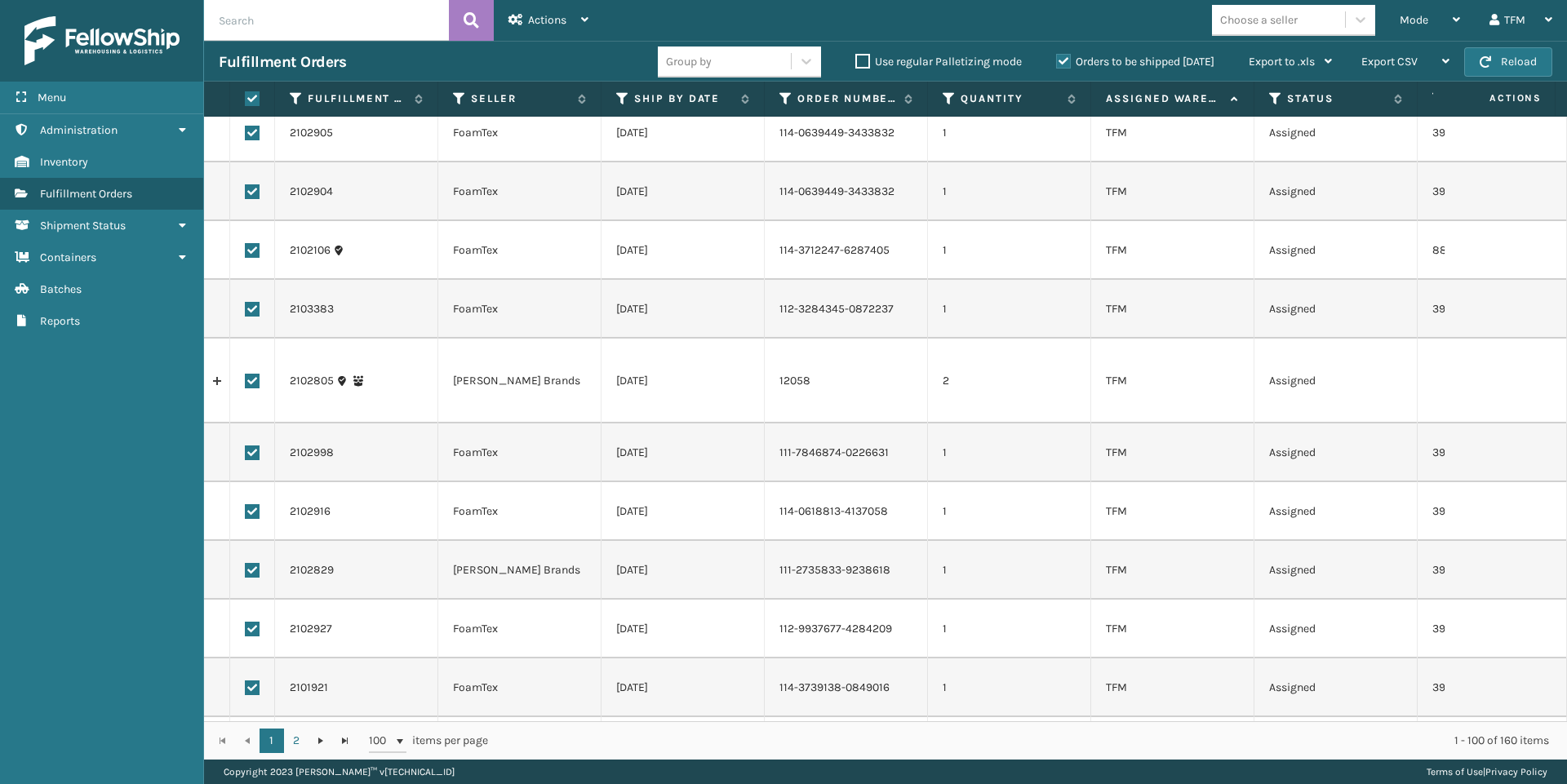
click at [254, 374] on label at bounding box center [252, 381] width 15 height 15
click at [246, 374] on input "checkbox" at bounding box center [245, 379] width 1 height 11
checkbox input "false"
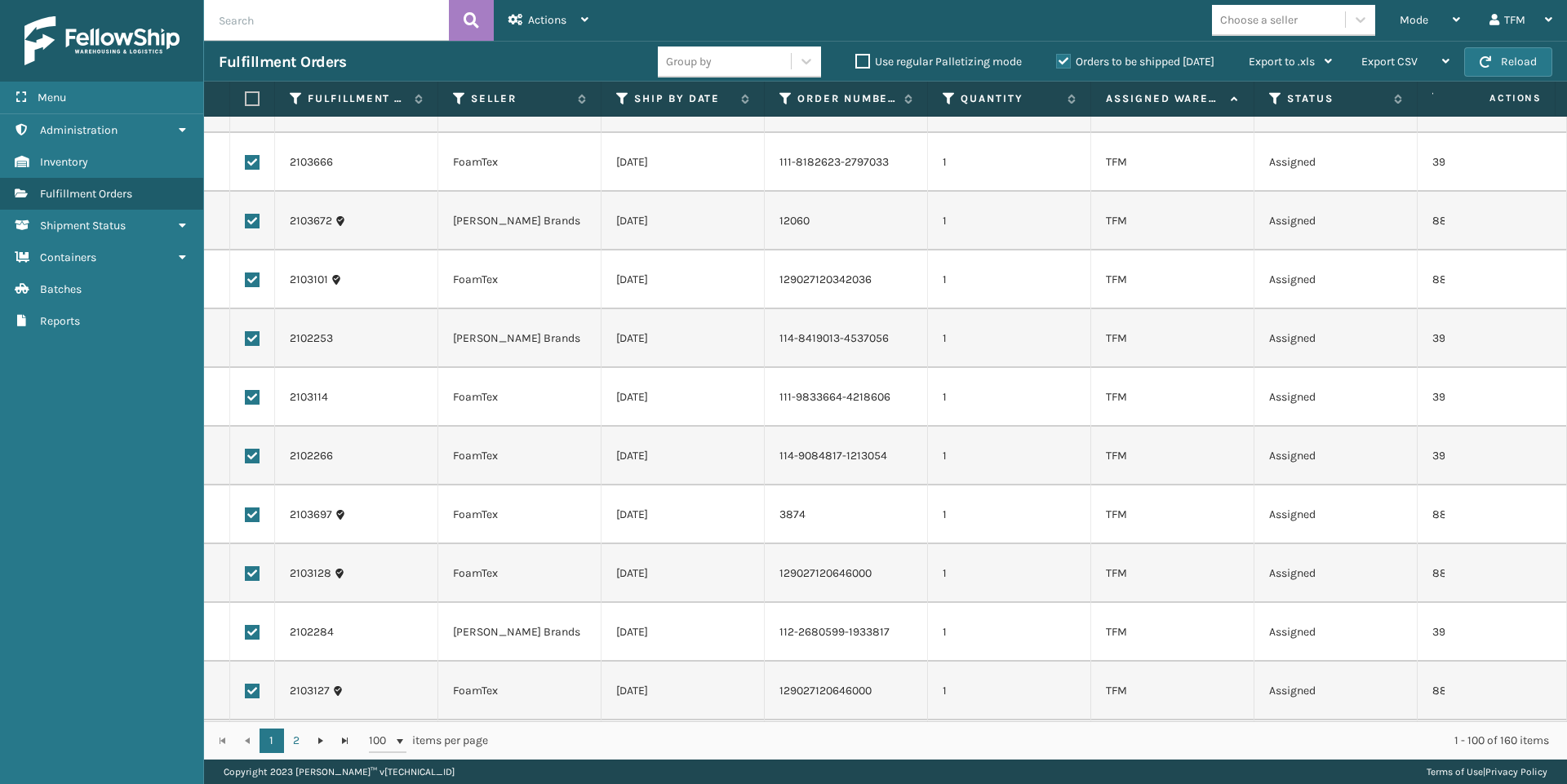
scroll to position [3508, 0]
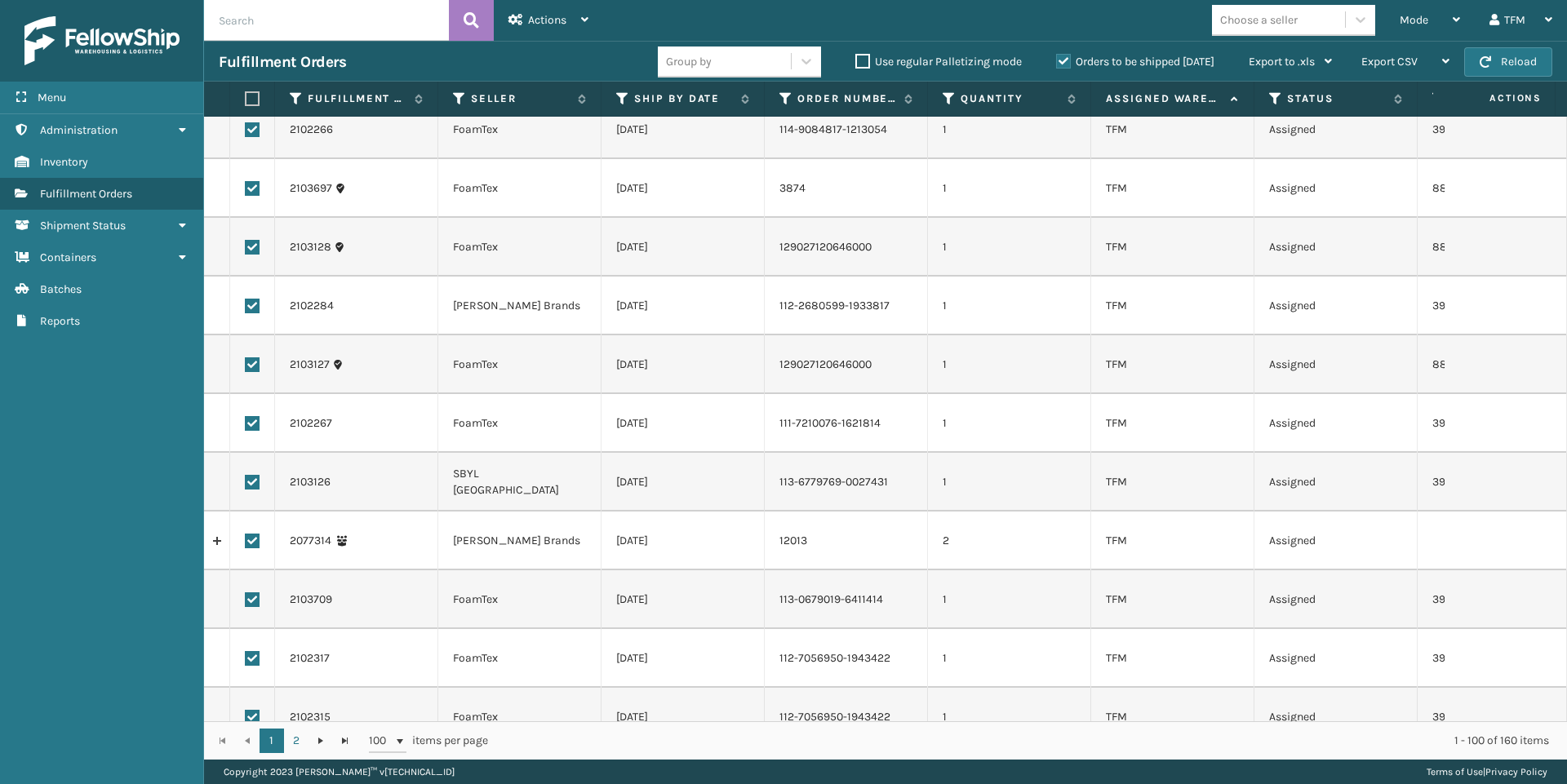
click at [251, 534] on label at bounding box center [252, 541] width 15 height 15
click at [246, 534] on input "checkbox" at bounding box center [245, 539] width 1 height 11
checkbox input "false"
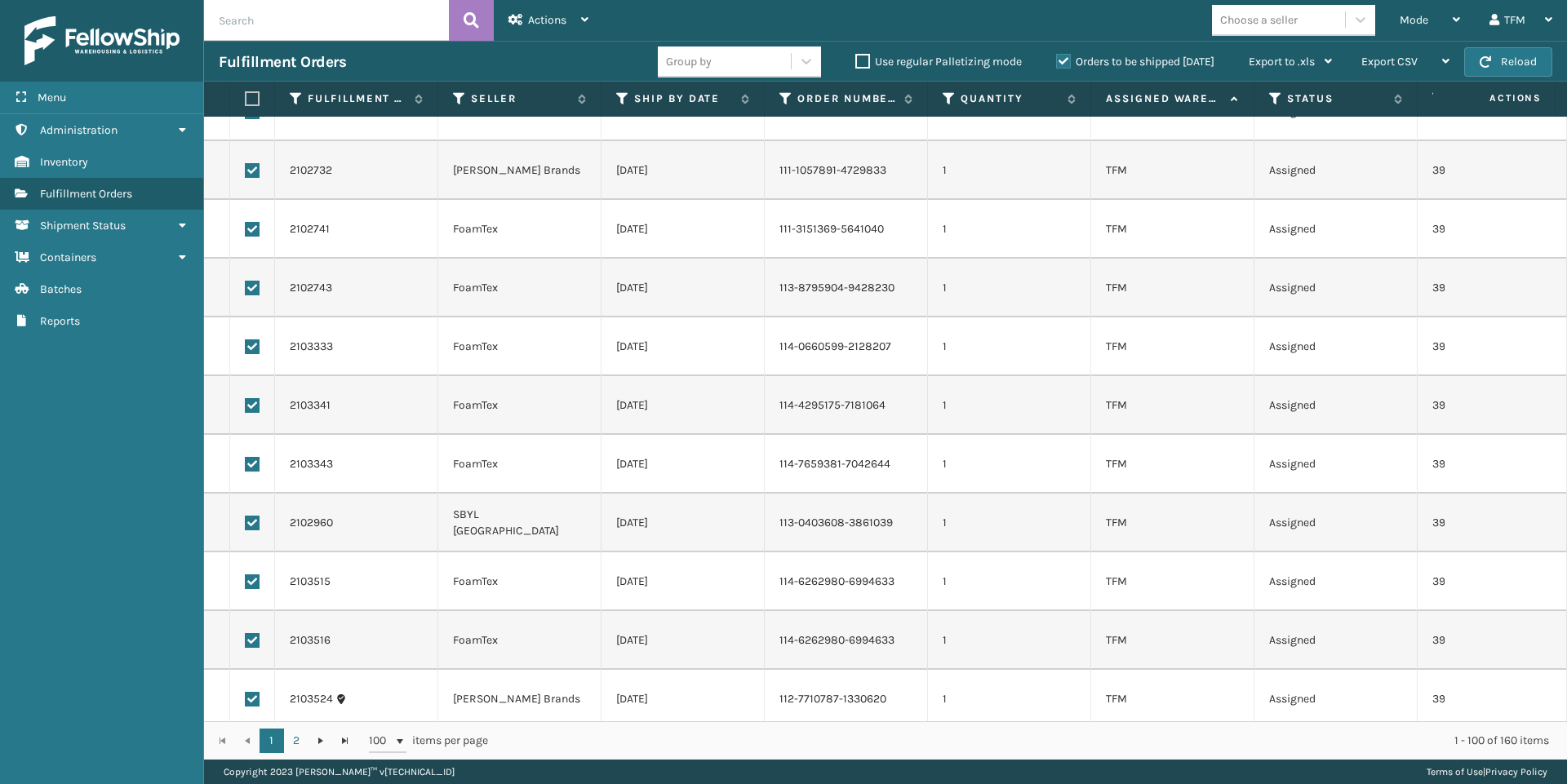
scroll to position [0, 0]
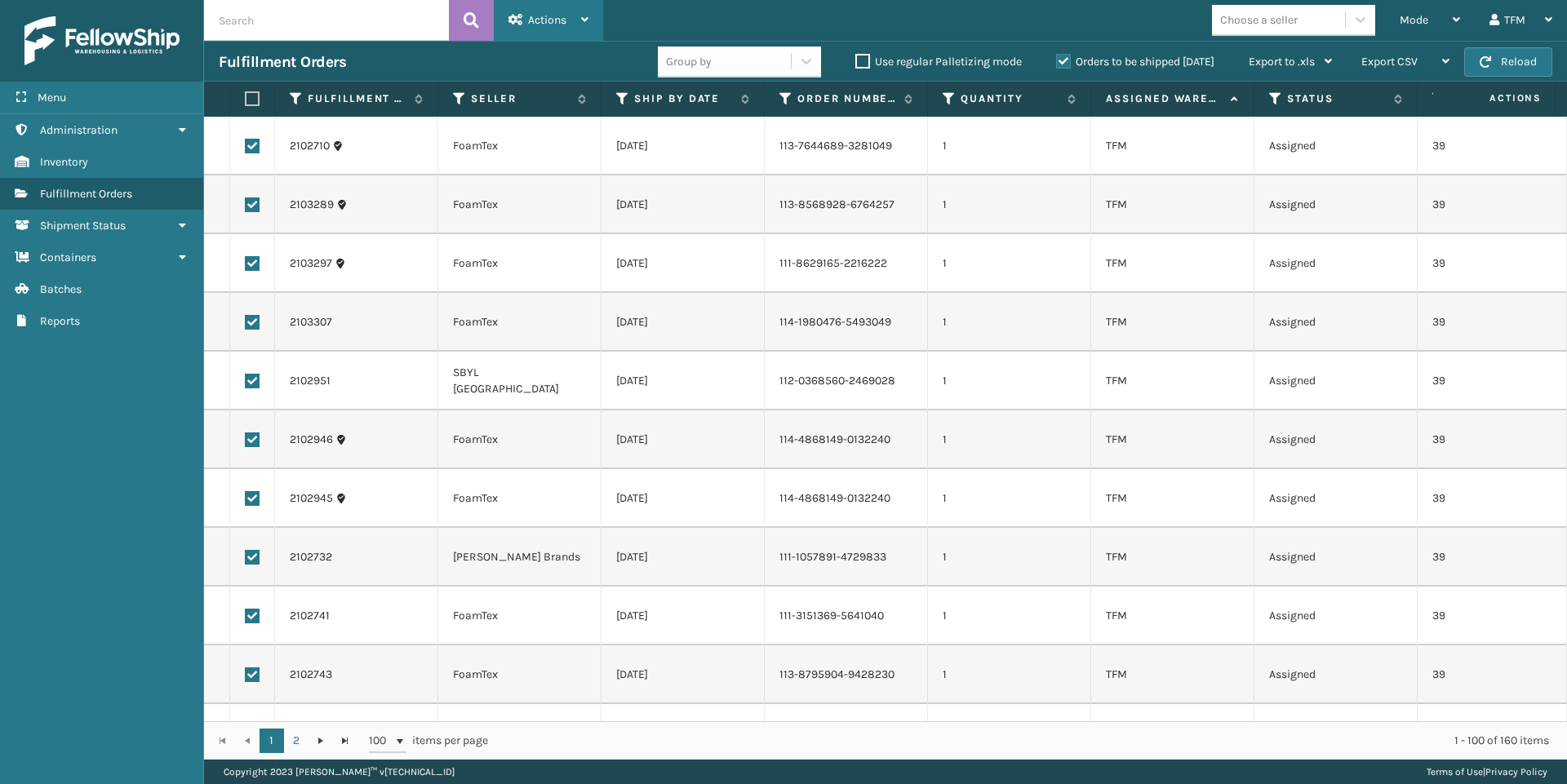
click at [586, 18] on icon at bounding box center [585, 19] width 7 height 11
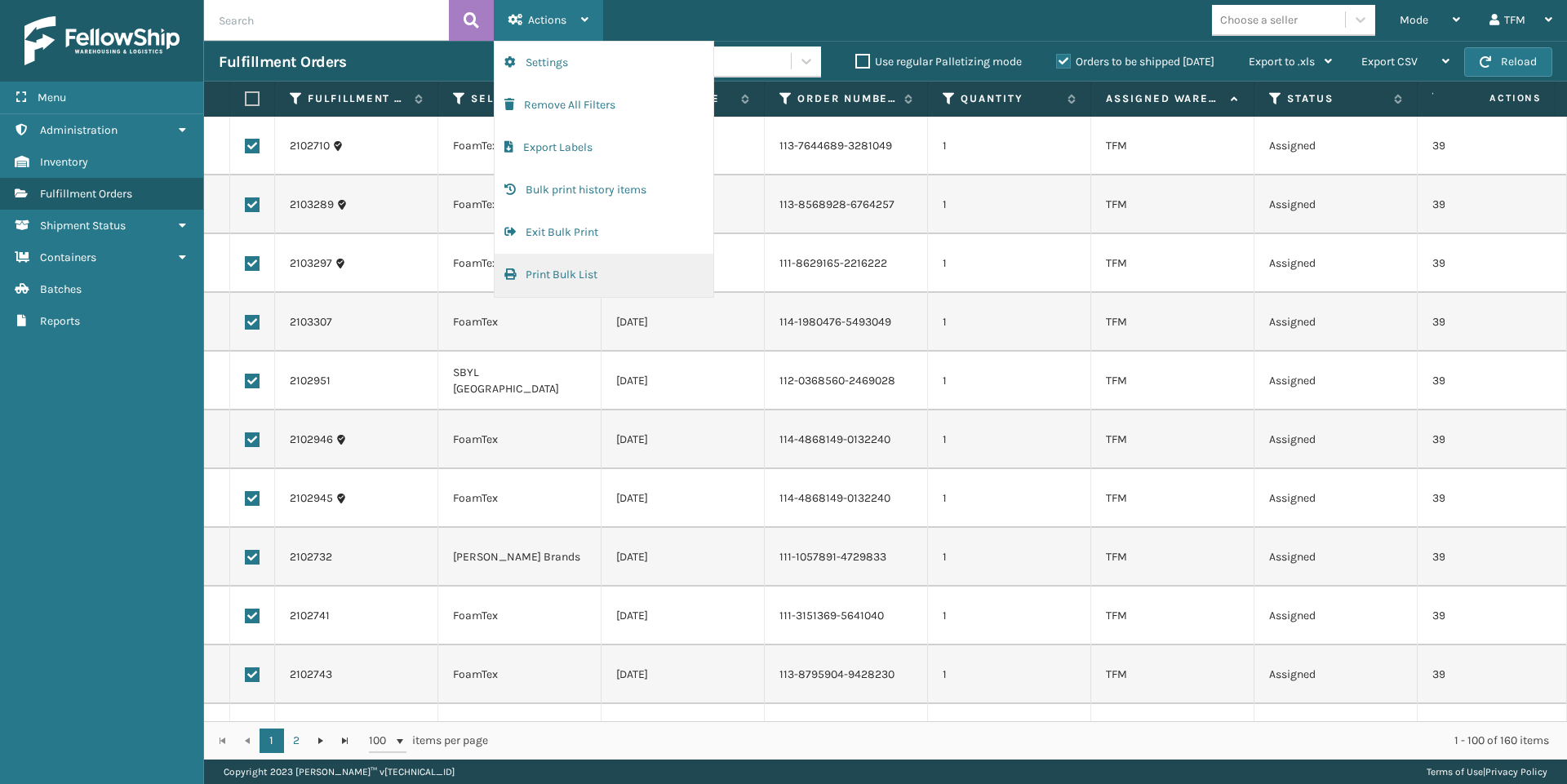
click at [573, 277] on button "Print Bulk List" at bounding box center [603, 275] width 219 height 42
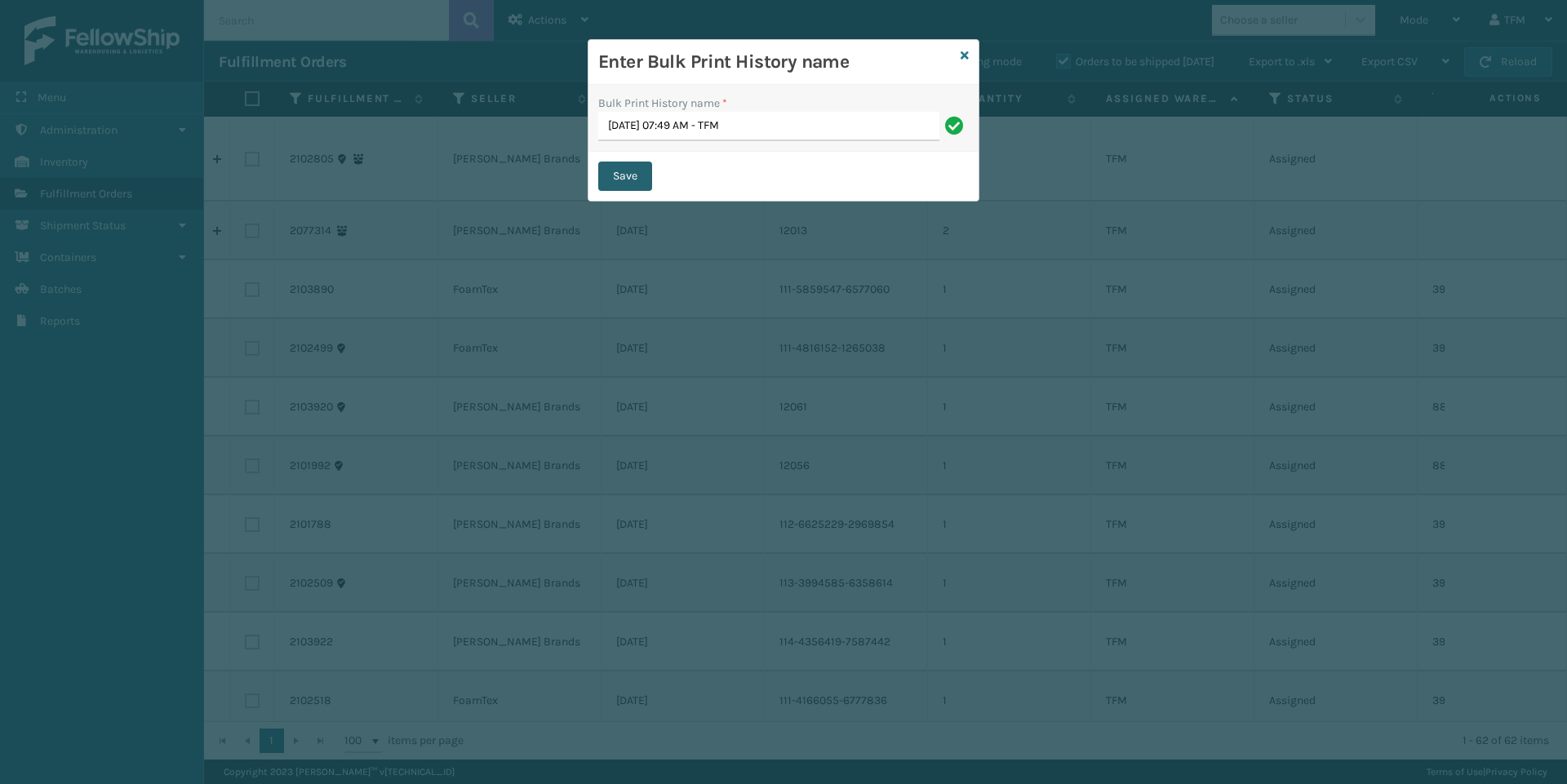
click at [629, 171] on button "Save" at bounding box center [625, 176] width 54 height 29
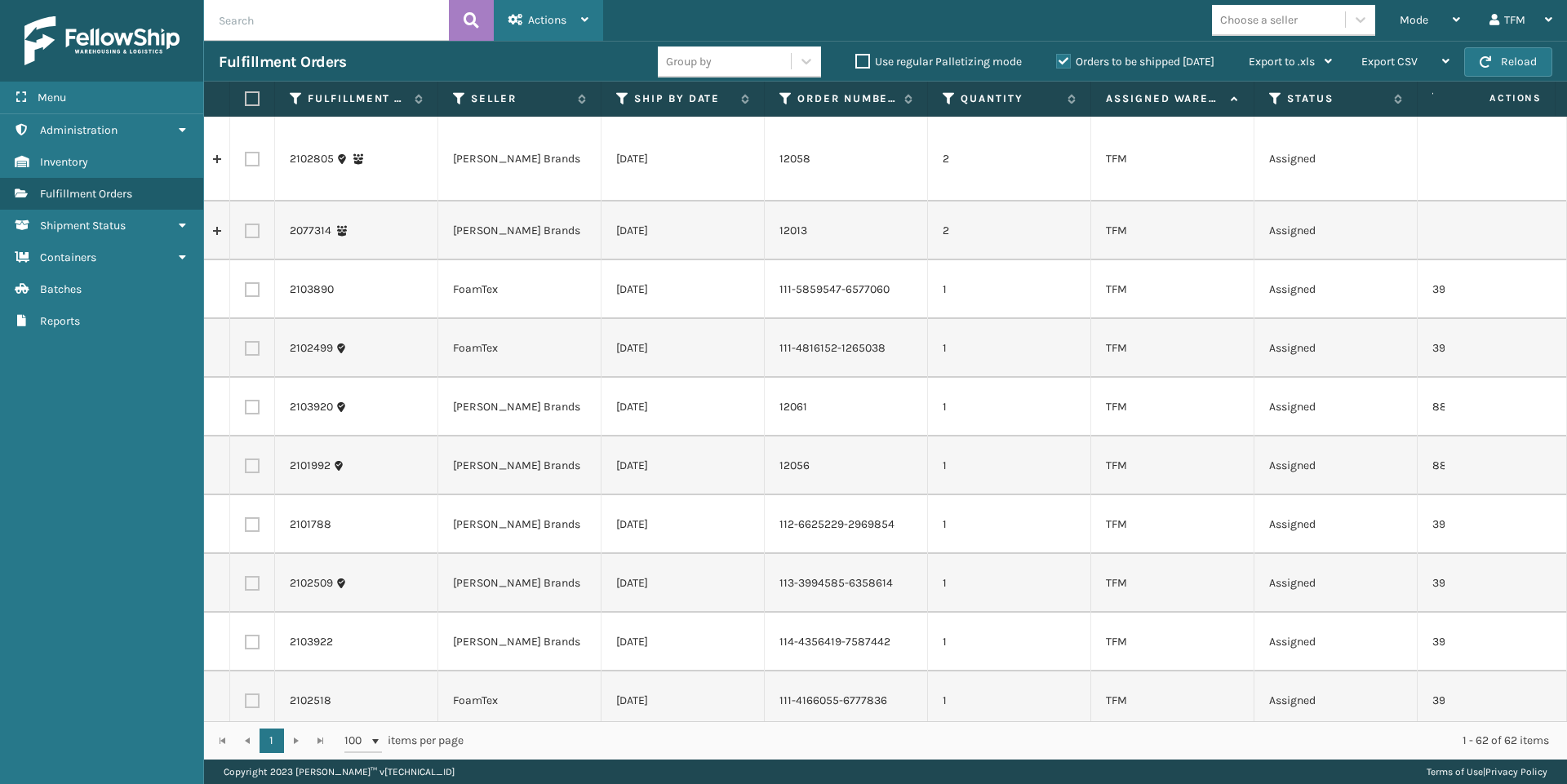
click at [590, 20] on div "Actions Settings Remove All Filters Export Labels Bulk print history items Exit…" at bounding box center [548, 20] width 110 height 40
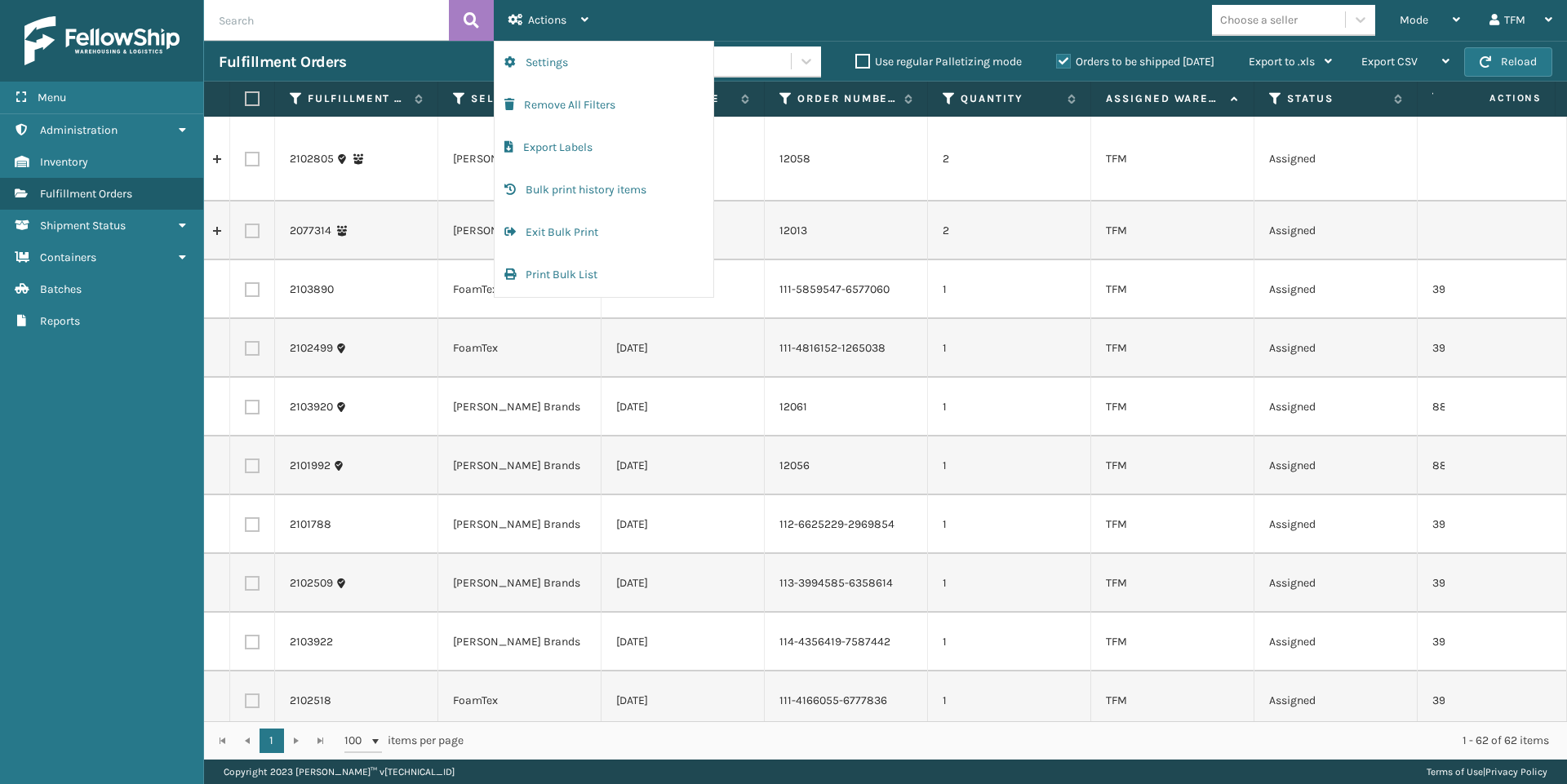
click at [720, 10] on div "Mode Regular Mode Picking Mode Labeling Mode Exit Scan Mode Choose a seller TFM…" at bounding box center [1085, 20] width 964 height 40
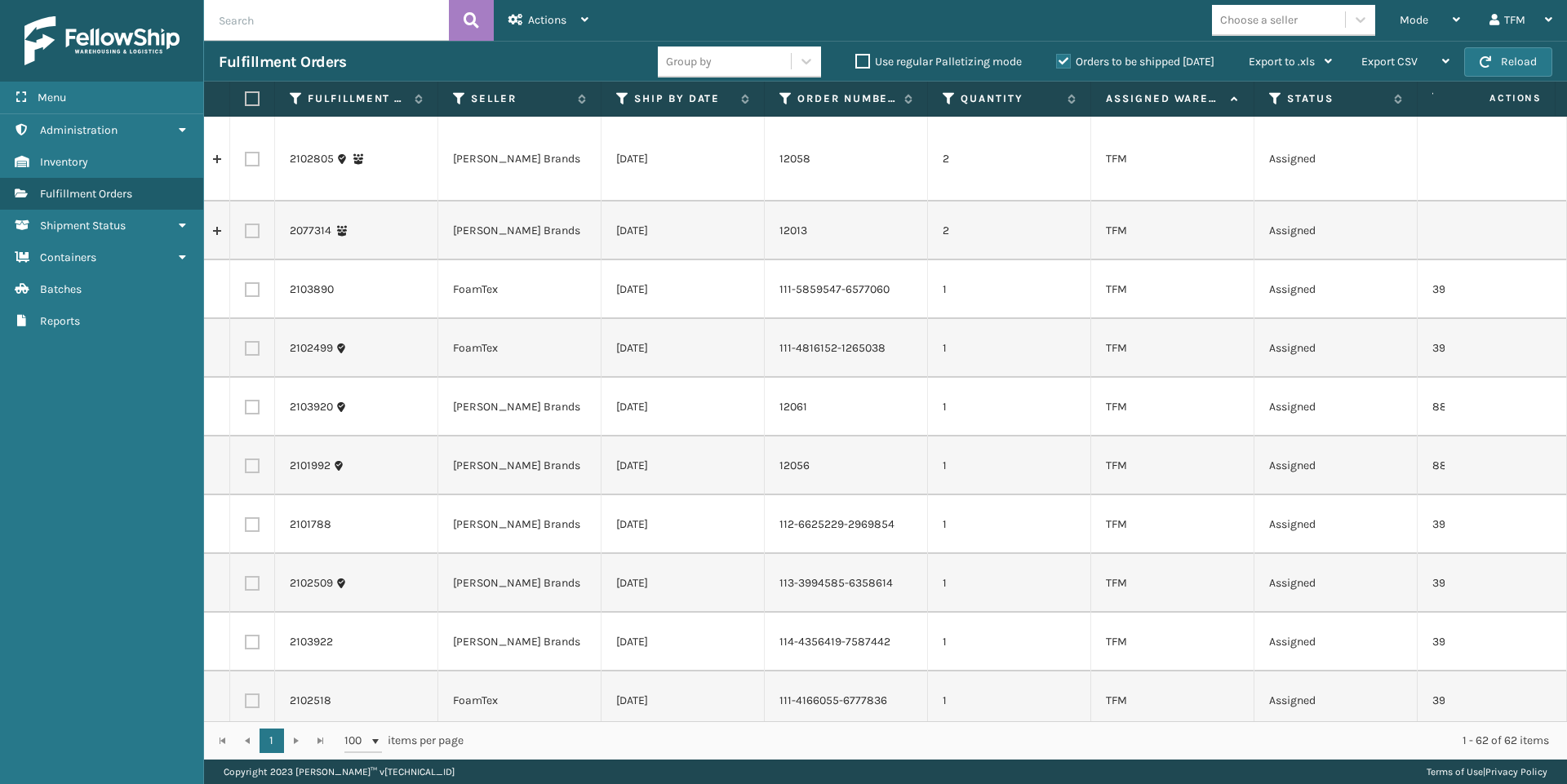
click at [249, 97] on label at bounding box center [249, 98] width 10 height 15
click at [246, 97] on input "checkbox" at bounding box center [245, 99] width 1 height 11
checkbox input "true"
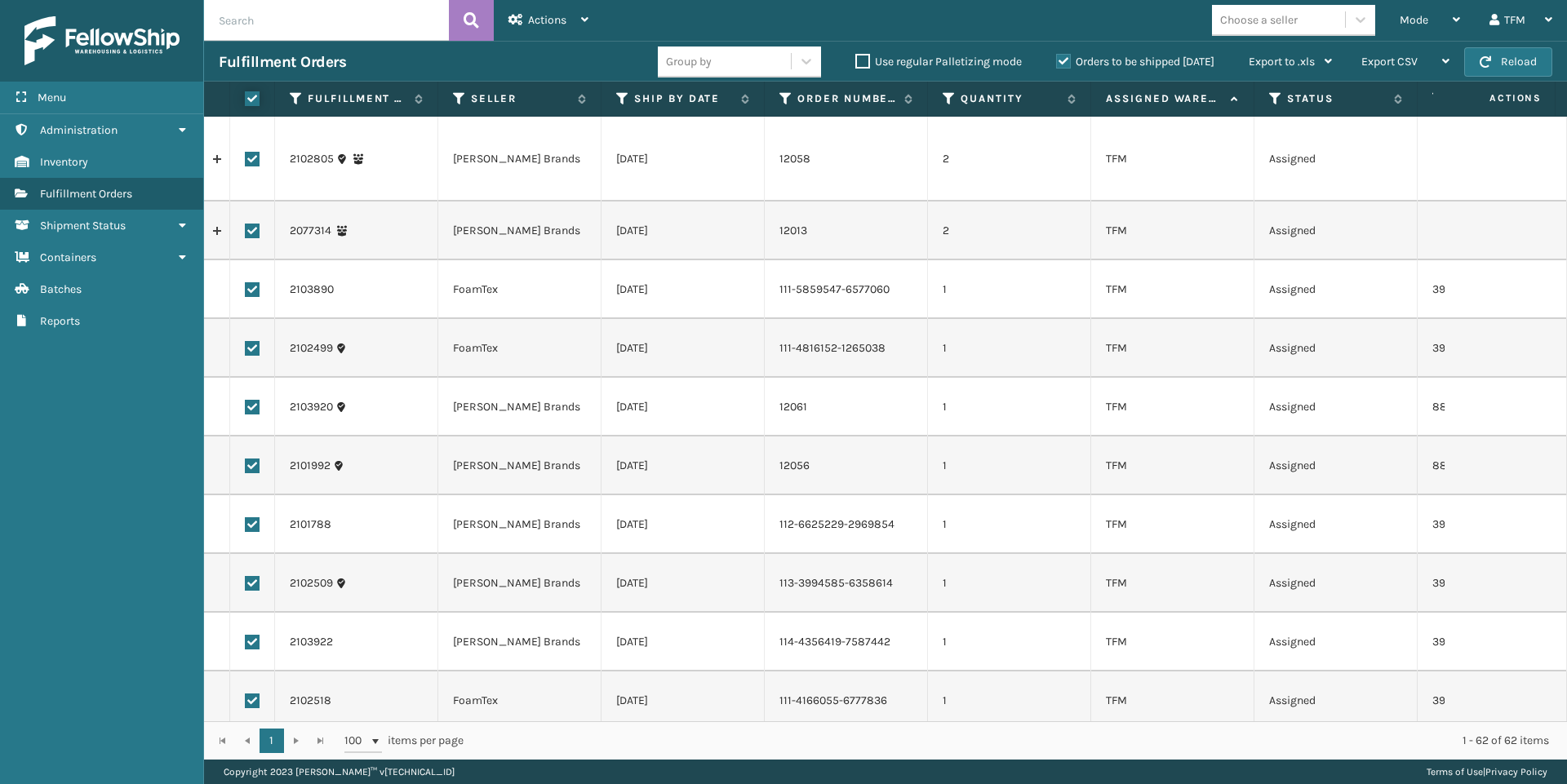
checkbox input "true"
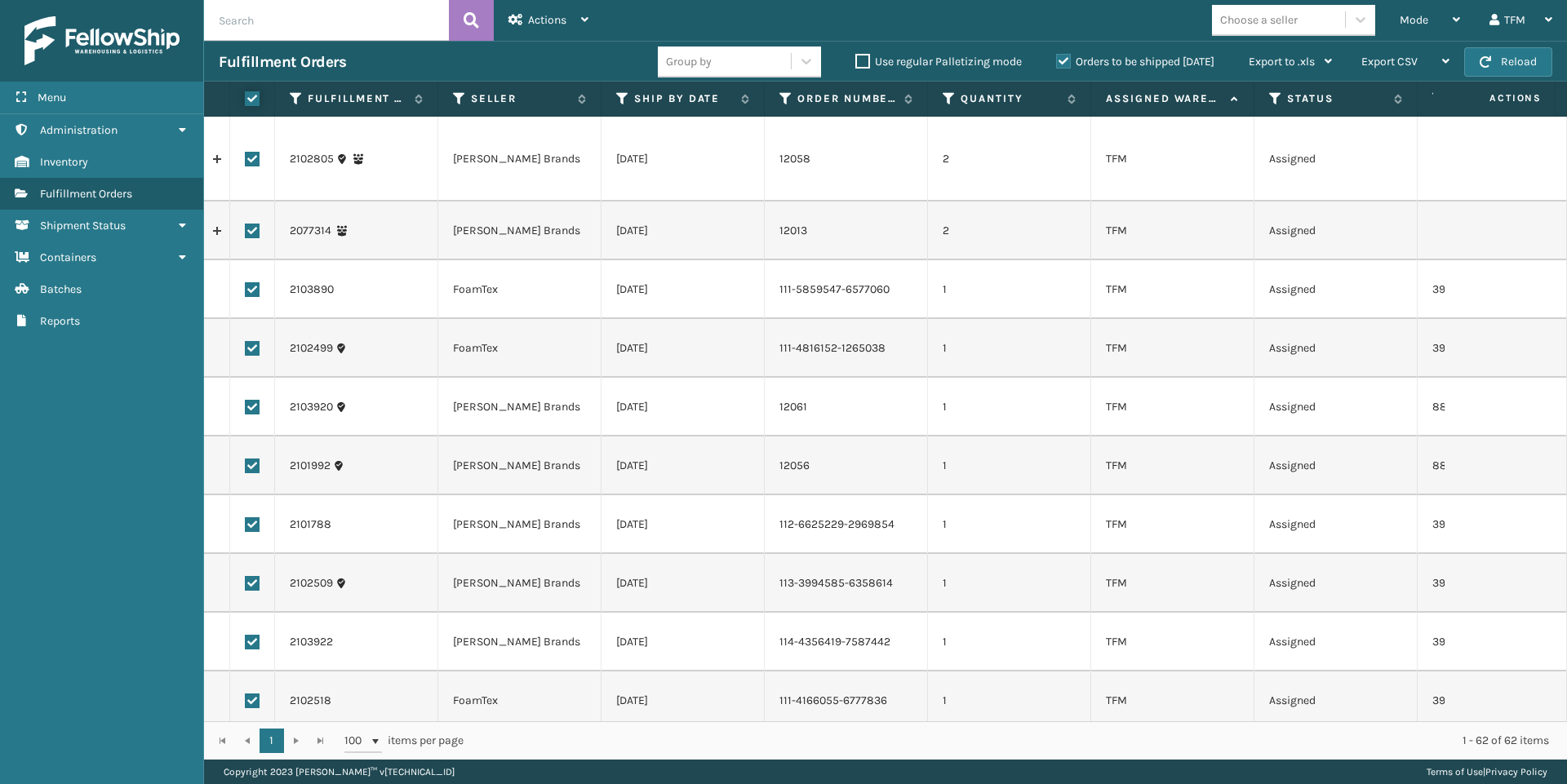
checkbox input "true"
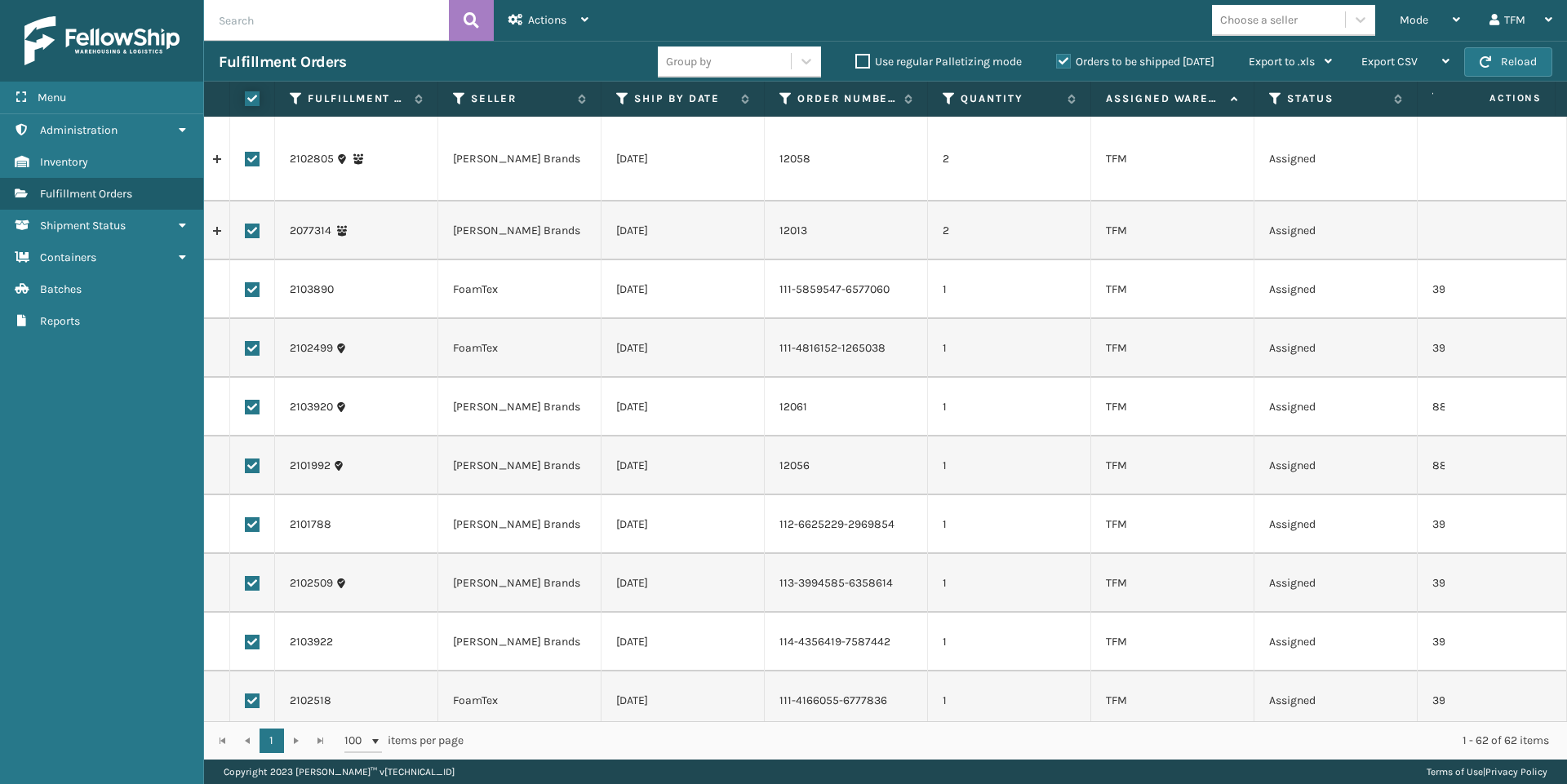
checkbox input "true"
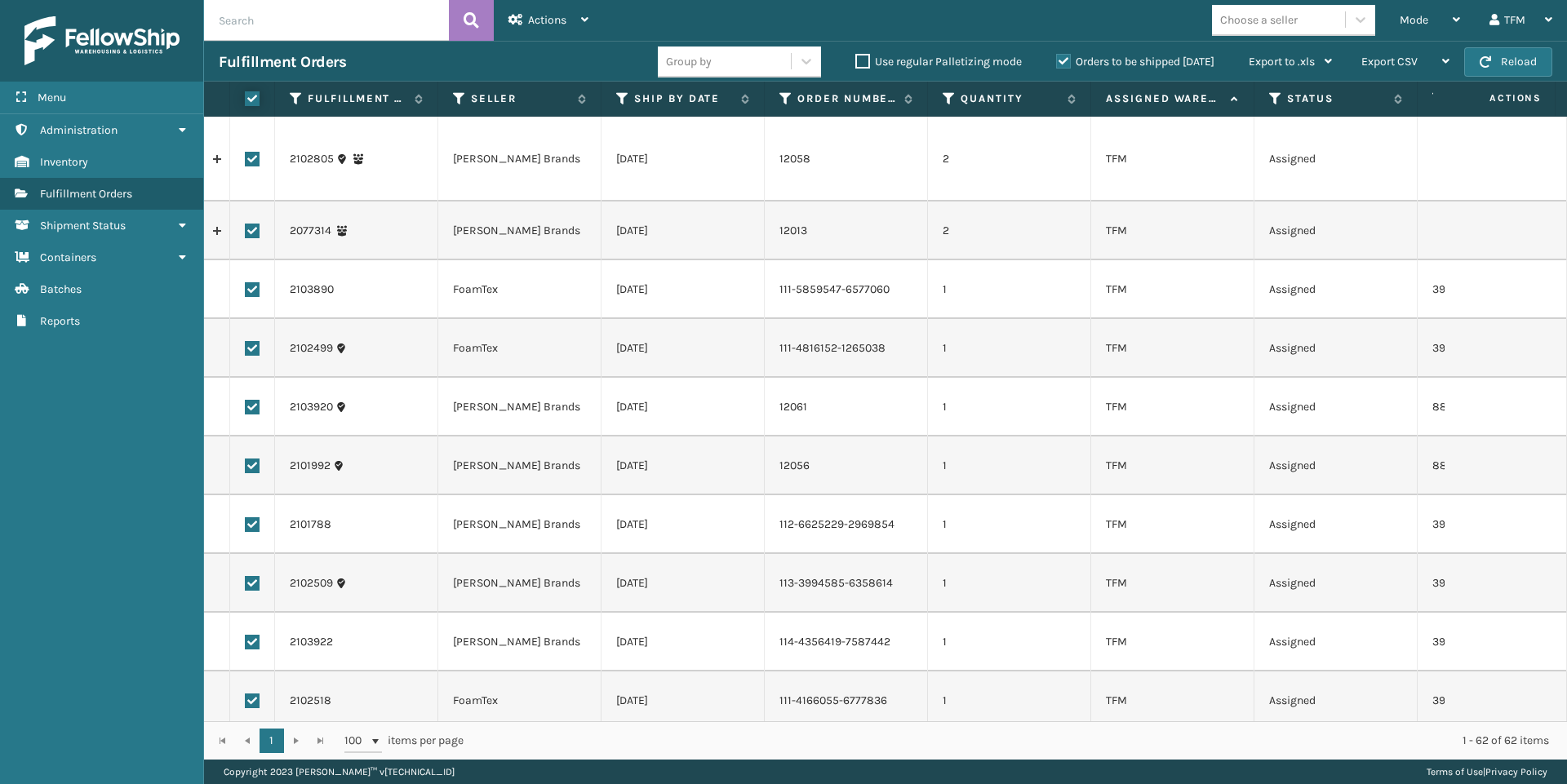
checkbox input "true"
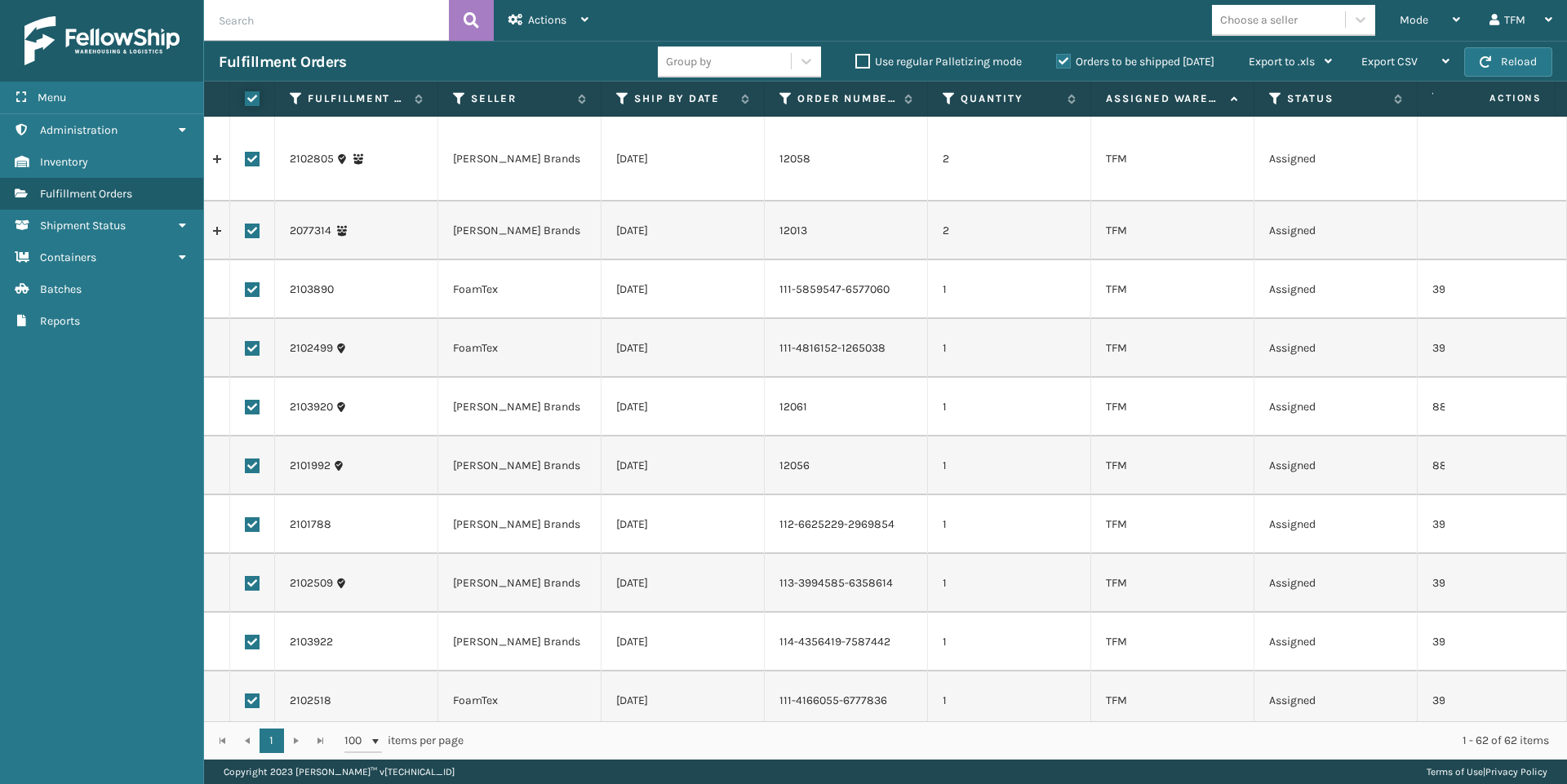
checkbox input "true"
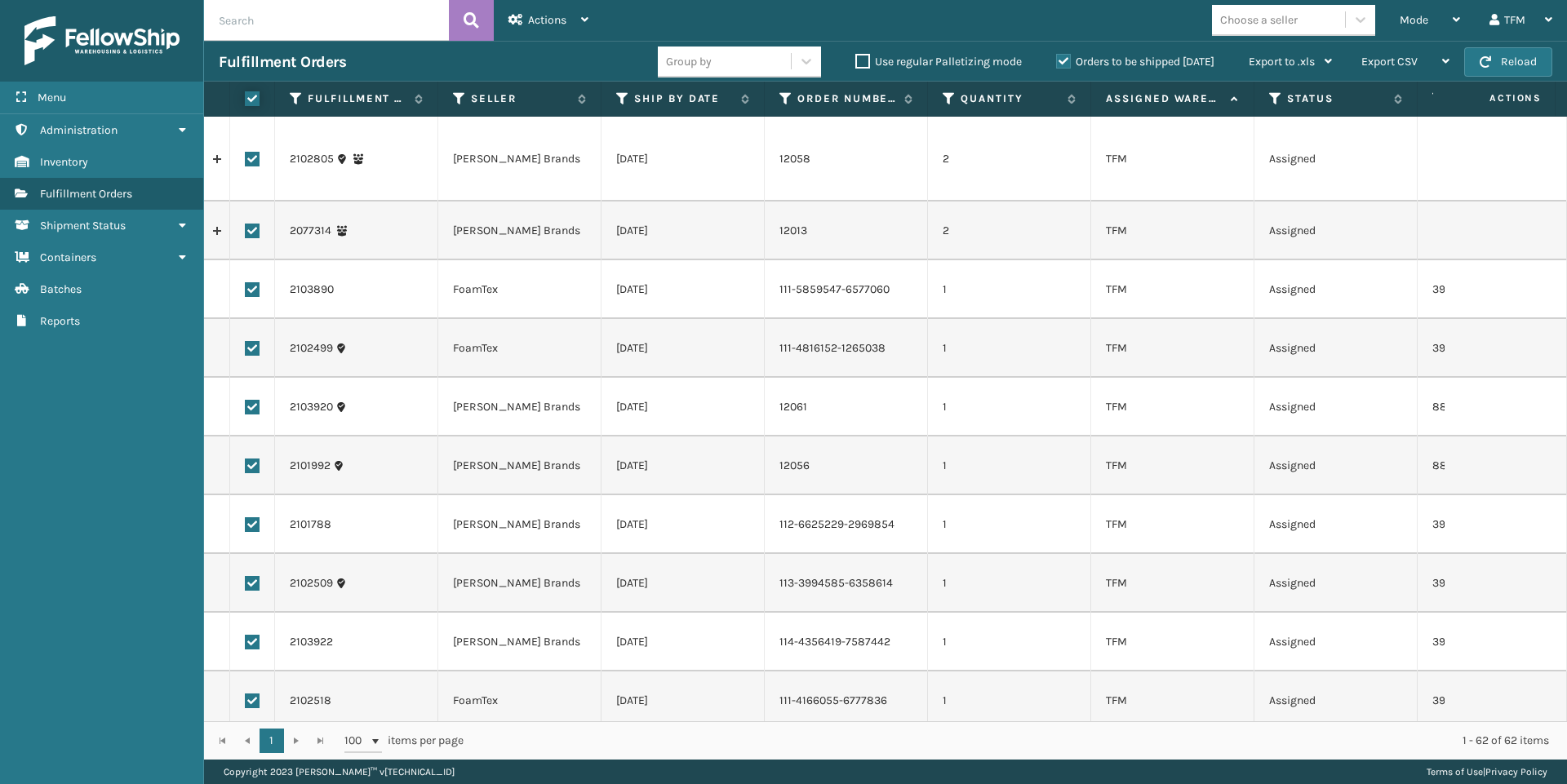
checkbox input "true"
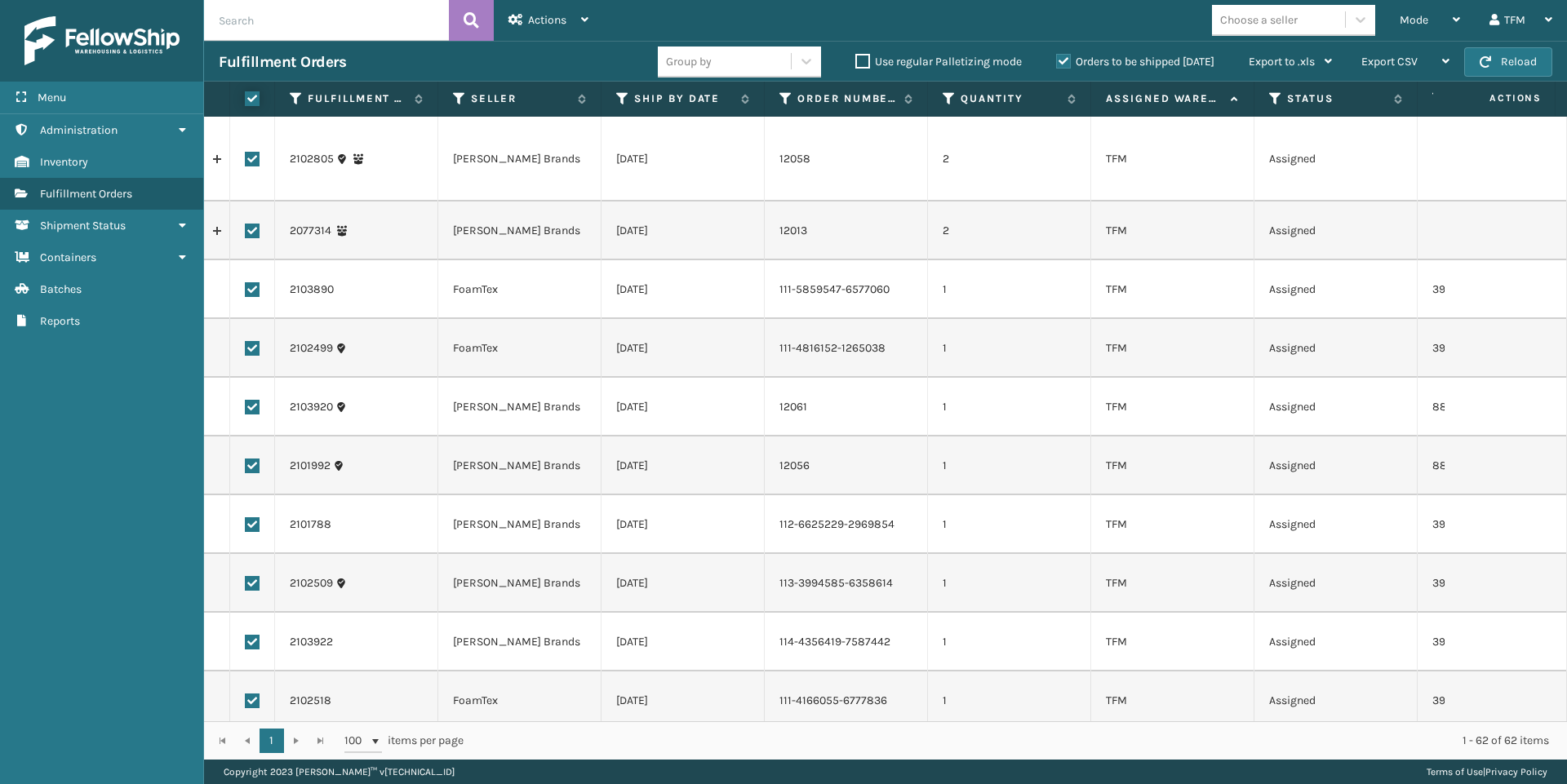
checkbox input "true"
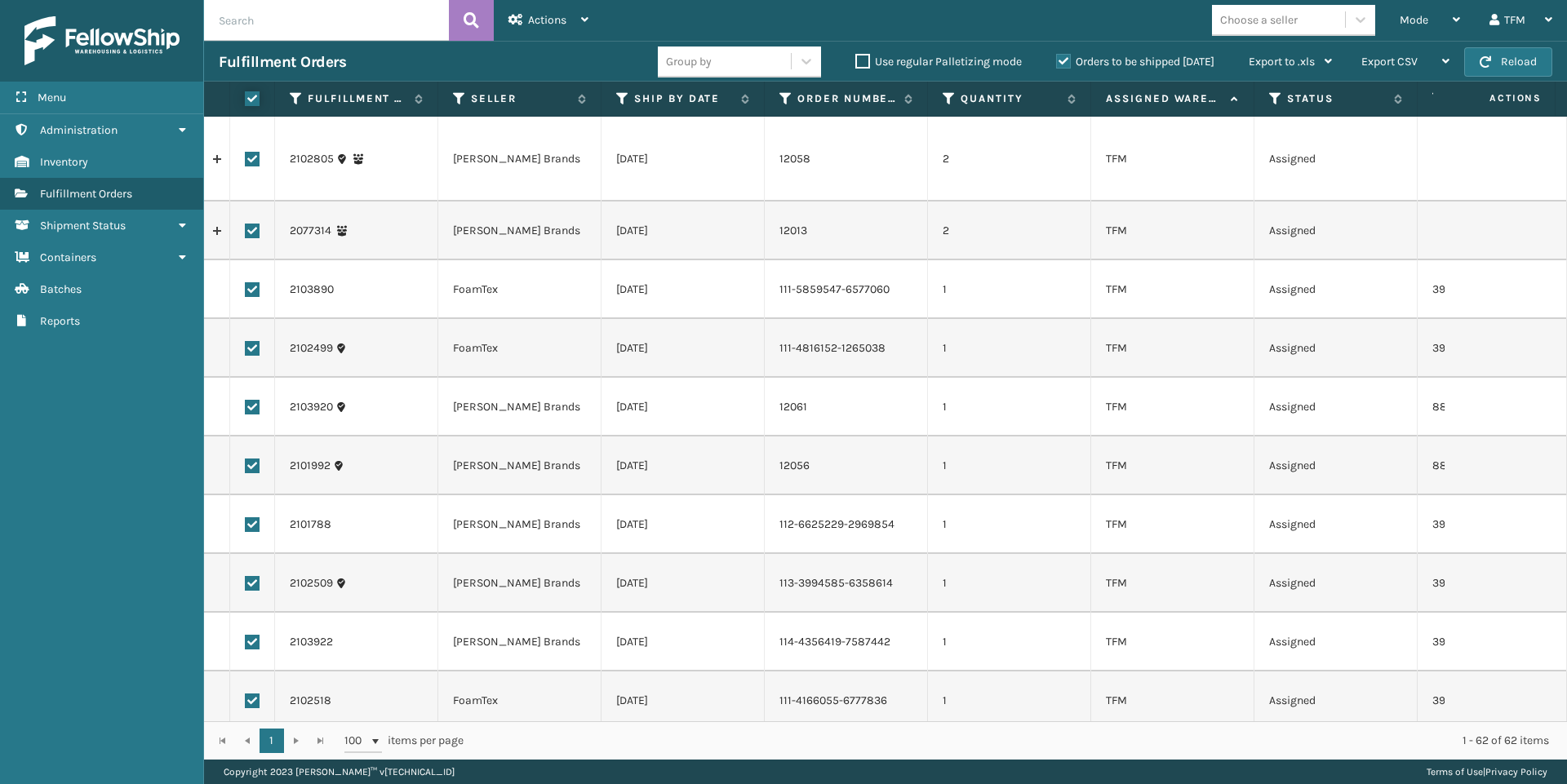
checkbox input "true"
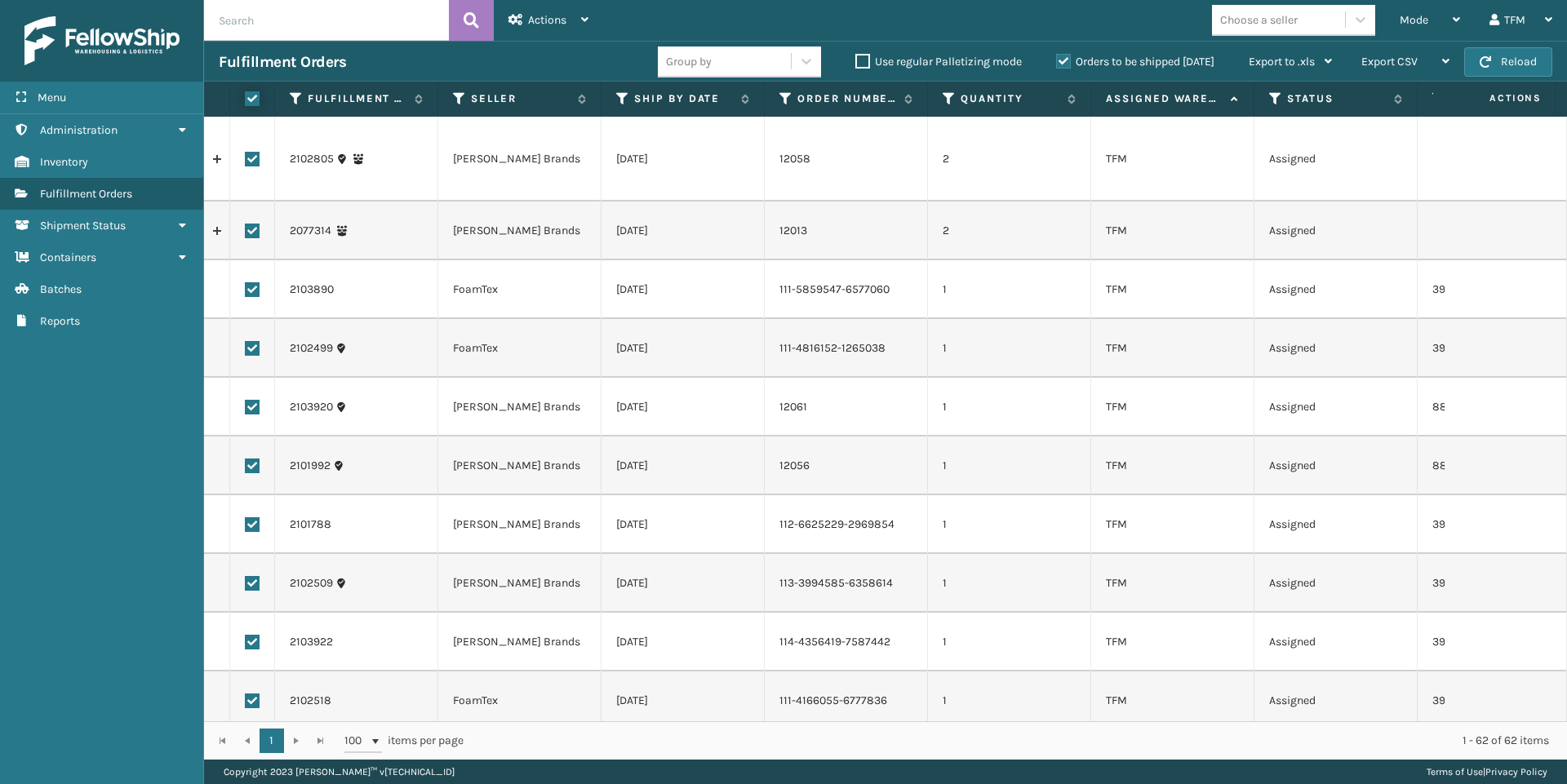
checkbox input "true"
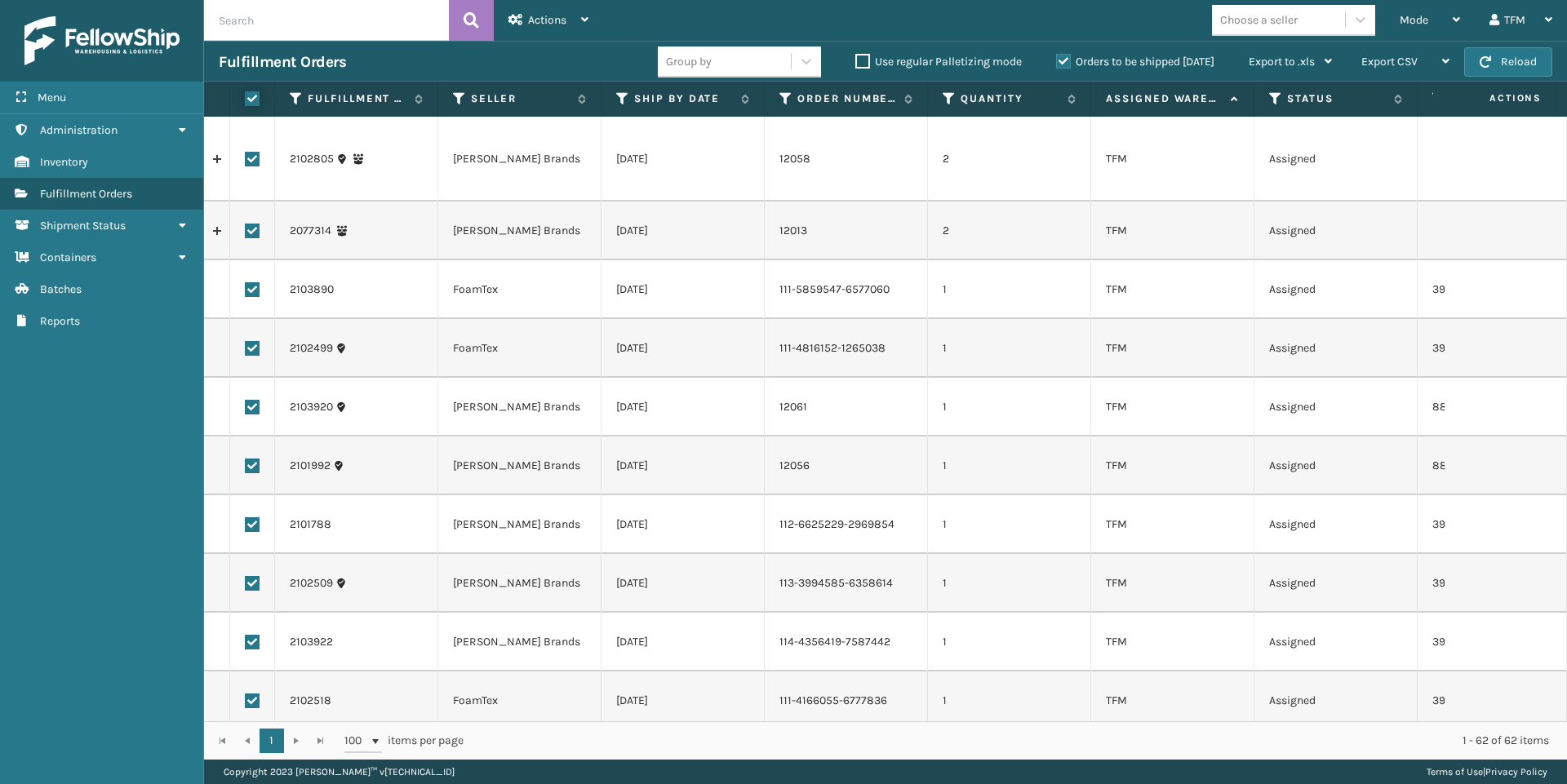
checkbox input "true"
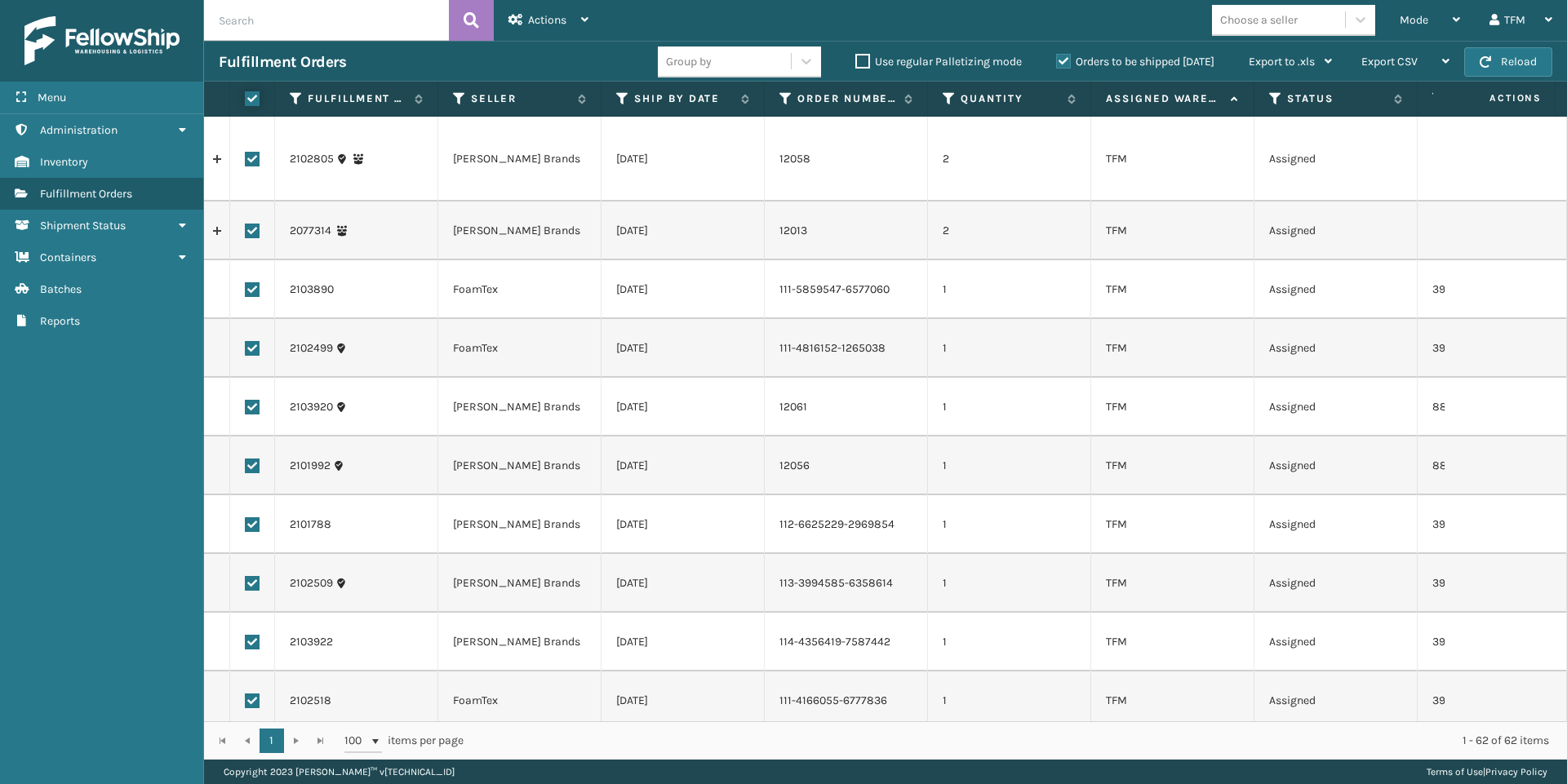
checkbox input "true"
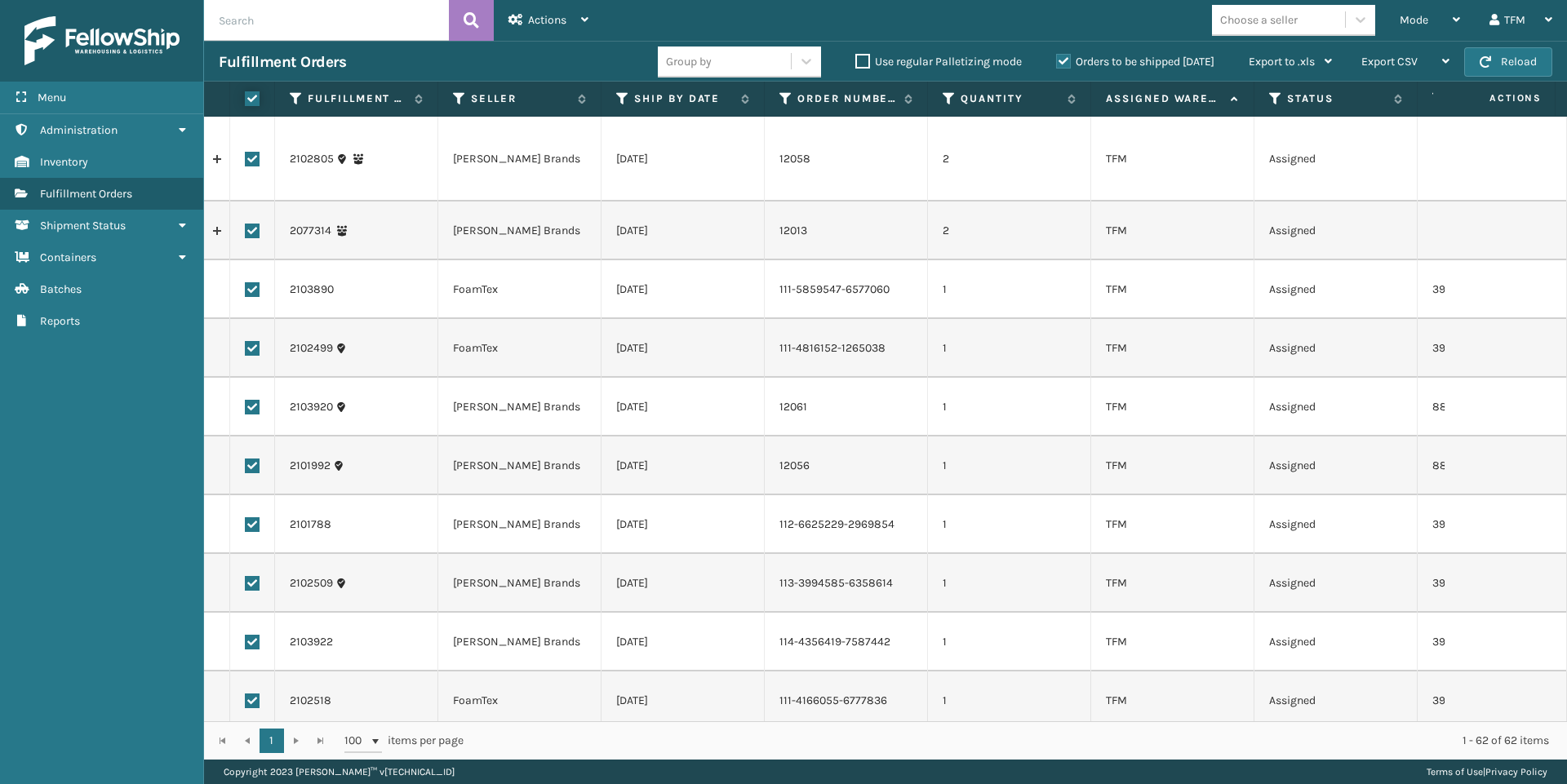
checkbox input "true"
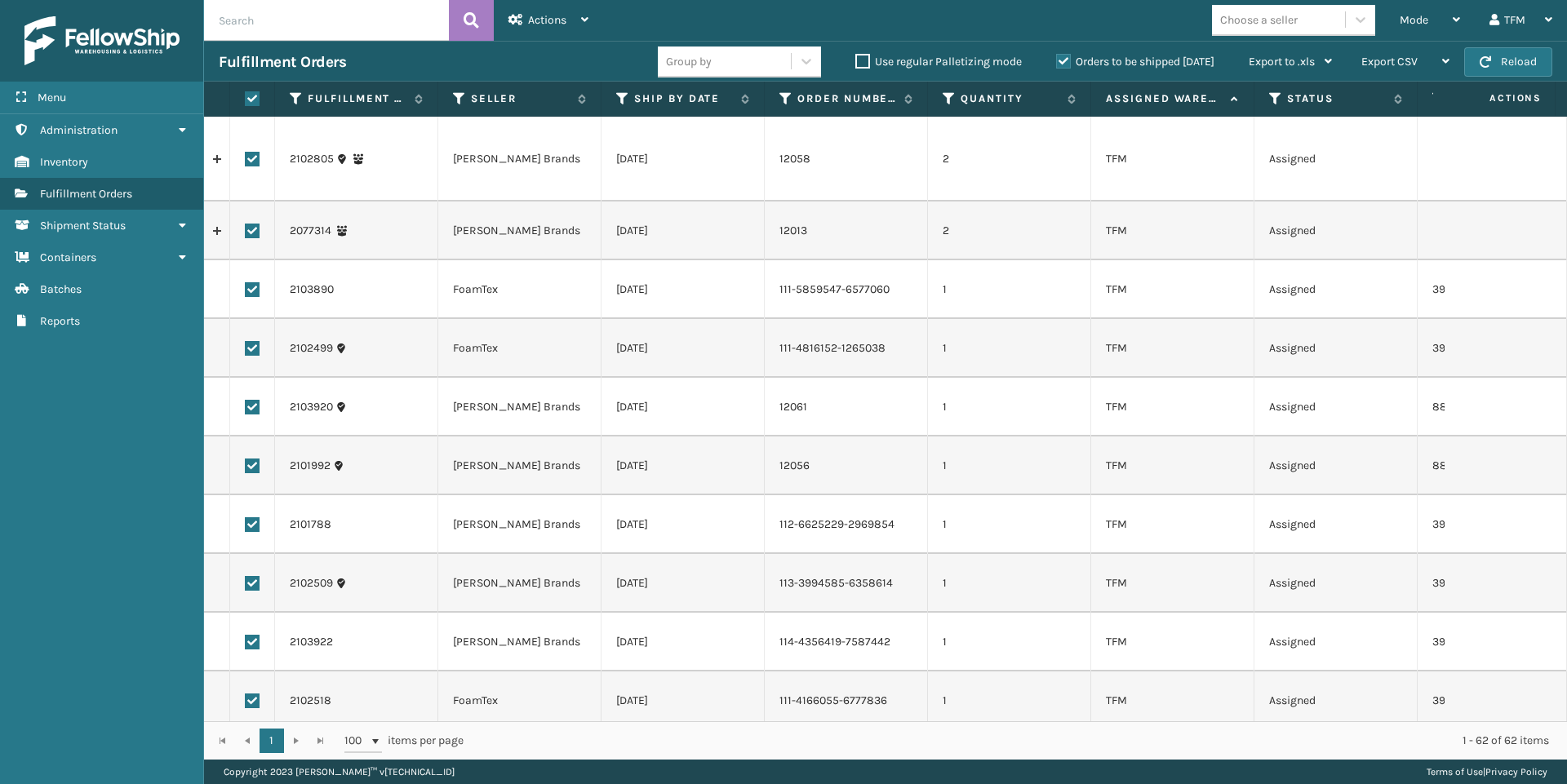
click at [257, 152] on label at bounding box center [252, 159] width 15 height 15
click at [246, 152] on input "checkbox" at bounding box center [245, 157] width 1 height 11
checkbox input "false"
click at [251, 224] on label at bounding box center [252, 231] width 15 height 15
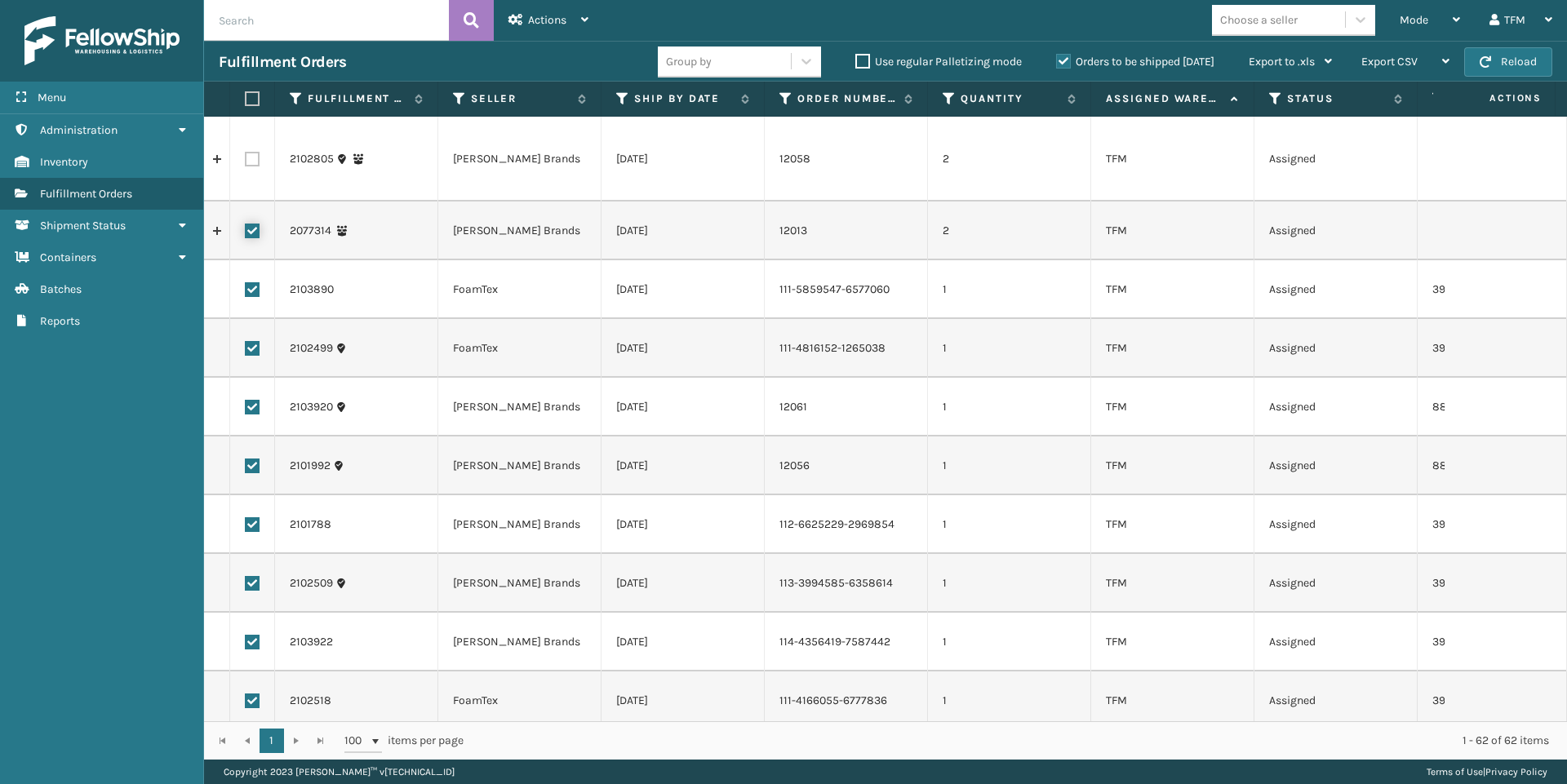
click at [246, 224] on input "checkbox" at bounding box center [245, 229] width 1 height 11
checkbox input "false"
click at [586, 22] on icon at bounding box center [585, 19] width 7 height 11
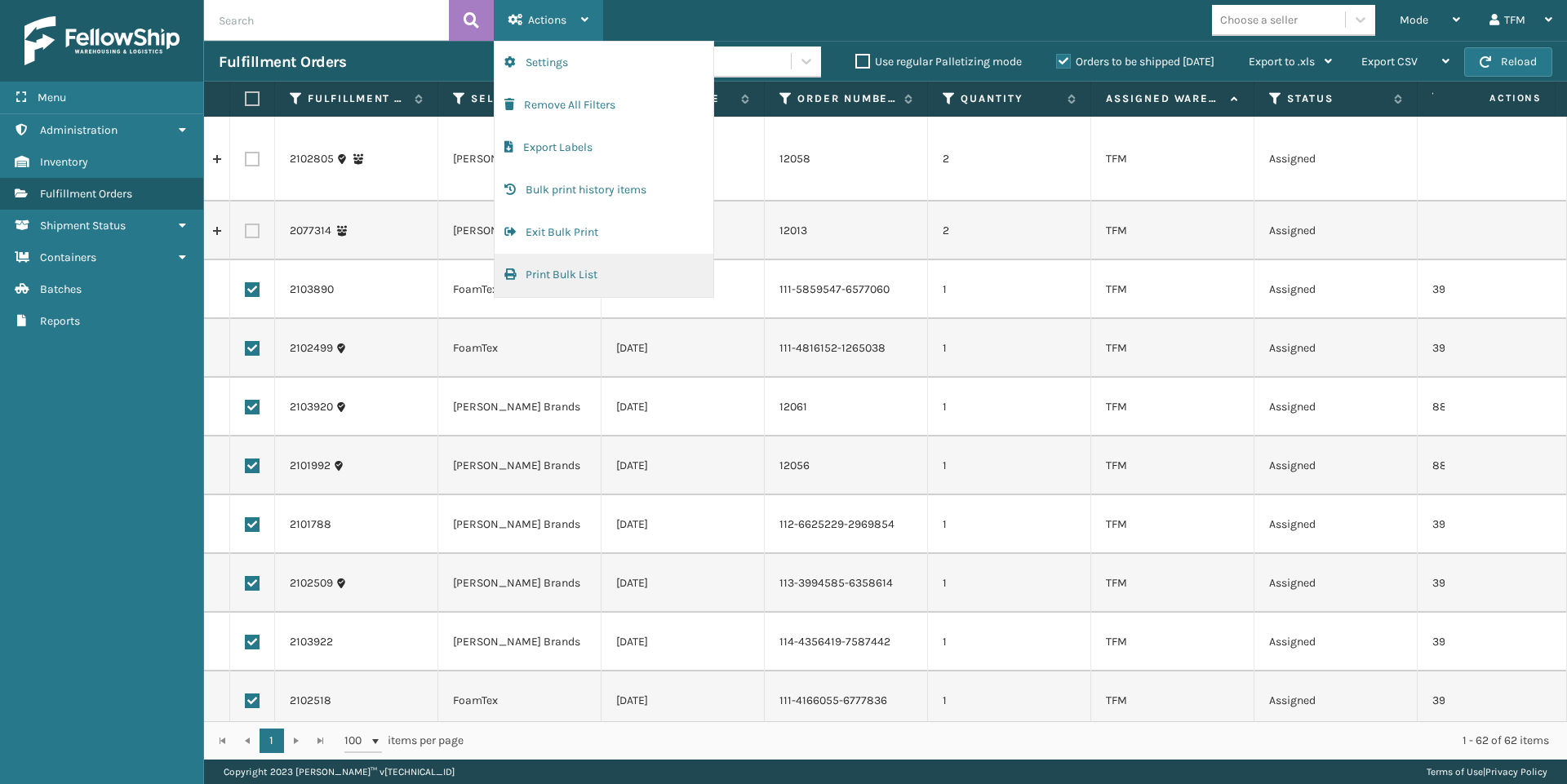
click at [583, 278] on button "Print Bulk List" at bounding box center [603, 275] width 219 height 42
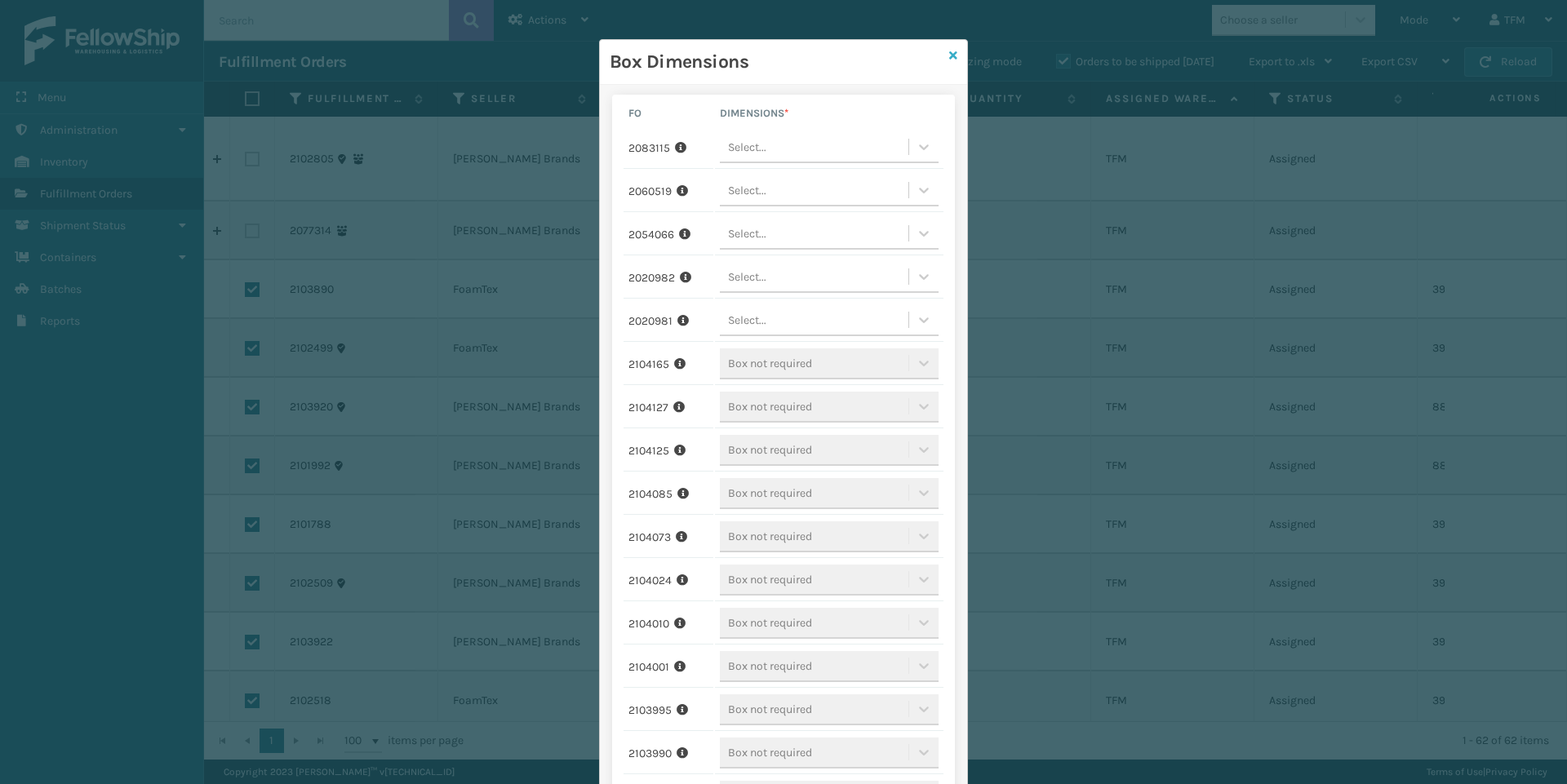
click at [950, 57] on icon at bounding box center [953, 55] width 8 height 11
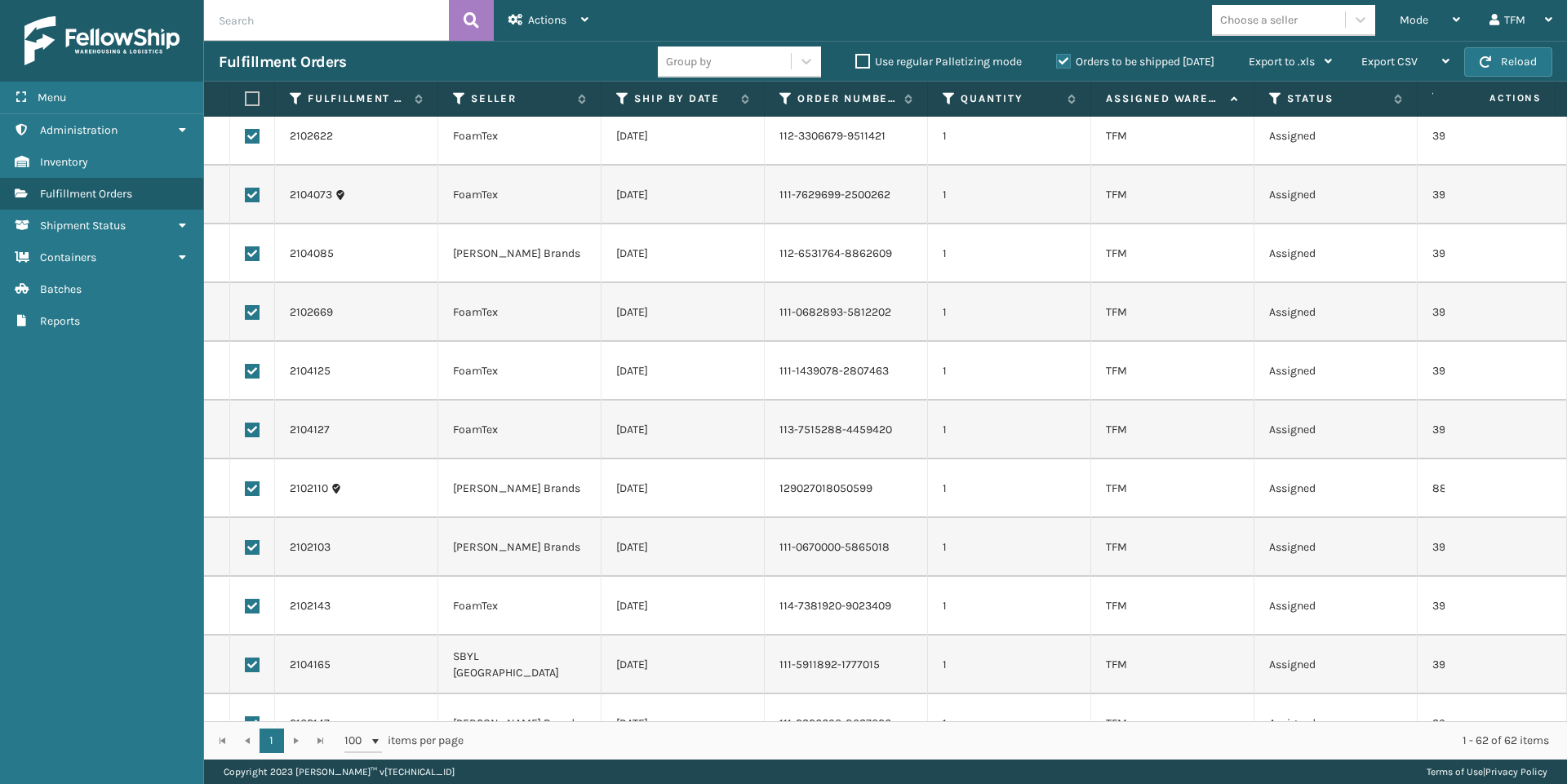
scroll to position [3050, 0]
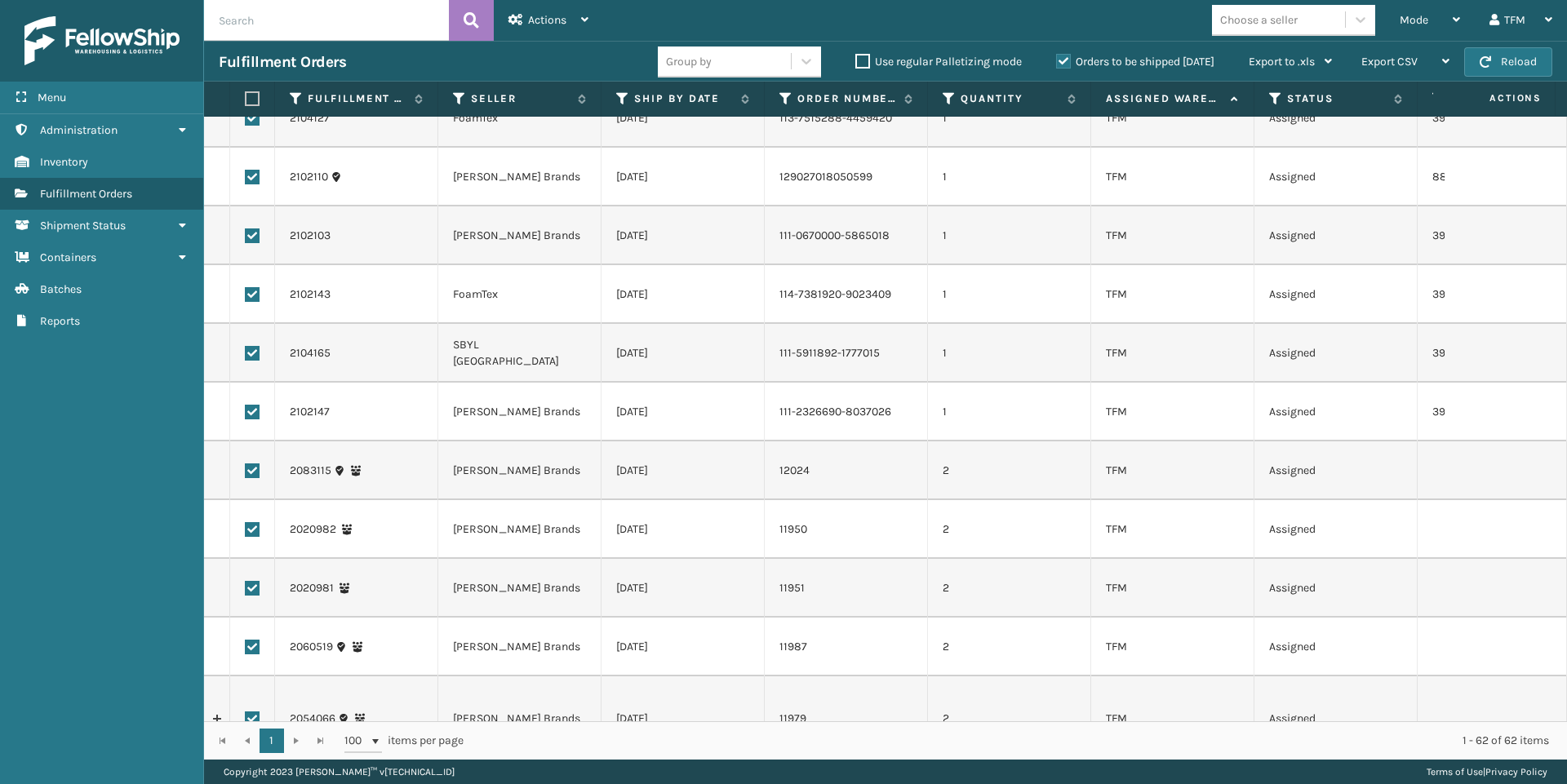
click at [252, 464] on label at bounding box center [252, 471] width 15 height 15
click at [246, 464] on input "checkbox" at bounding box center [245, 469] width 1 height 11
checkbox input "false"
click at [252, 522] on label at bounding box center [252, 529] width 15 height 15
click at [246, 522] on input "checkbox" at bounding box center [245, 528] width 1 height 11
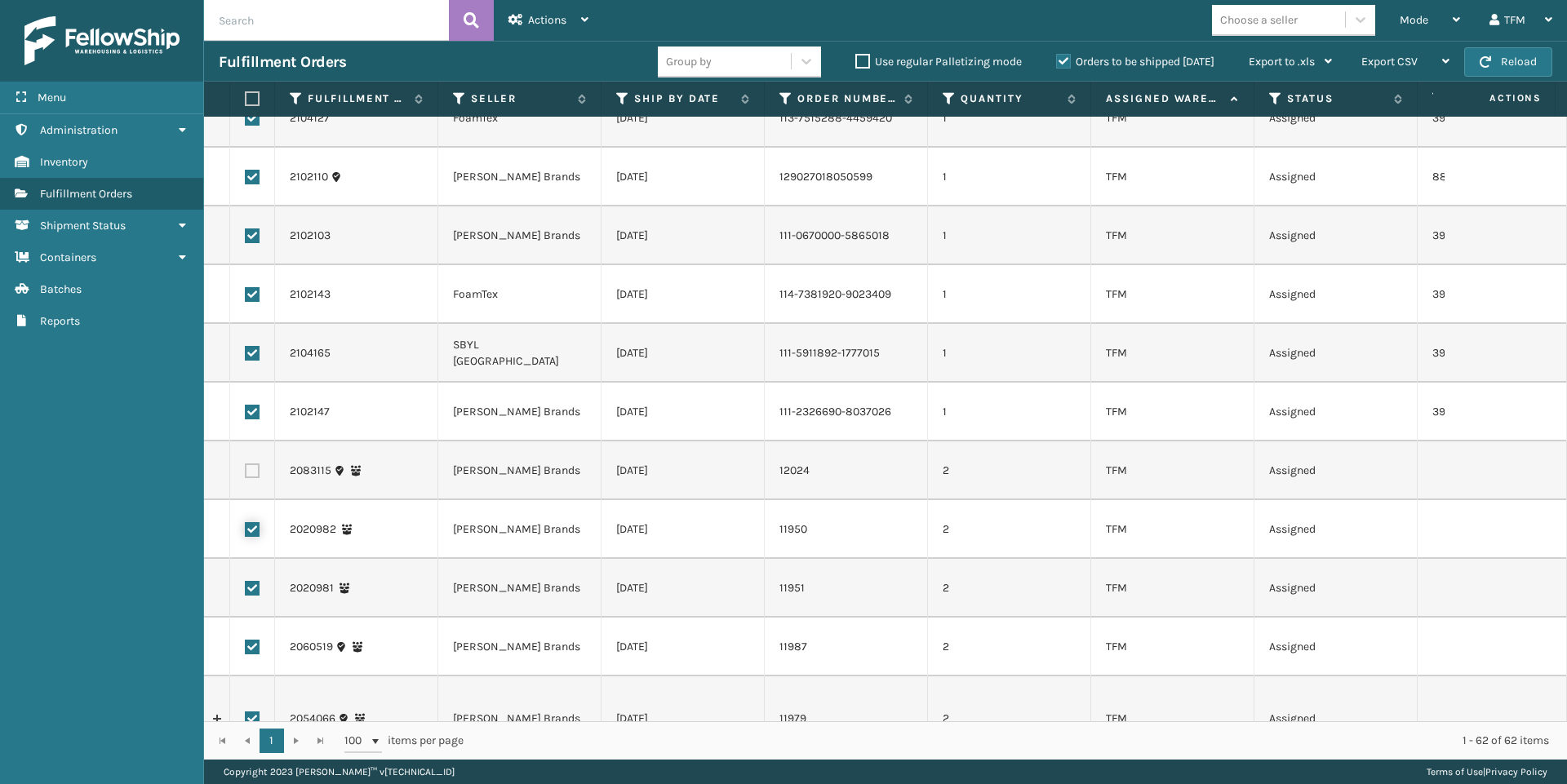
checkbox input "false"
click at [255, 581] on label at bounding box center [252, 588] width 15 height 15
click at [246, 581] on input "checkbox" at bounding box center [245, 586] width 1 height 11
checkbox input "false"
click at [251, 640] on label at bounding box center [252, 647] width 15 height 15
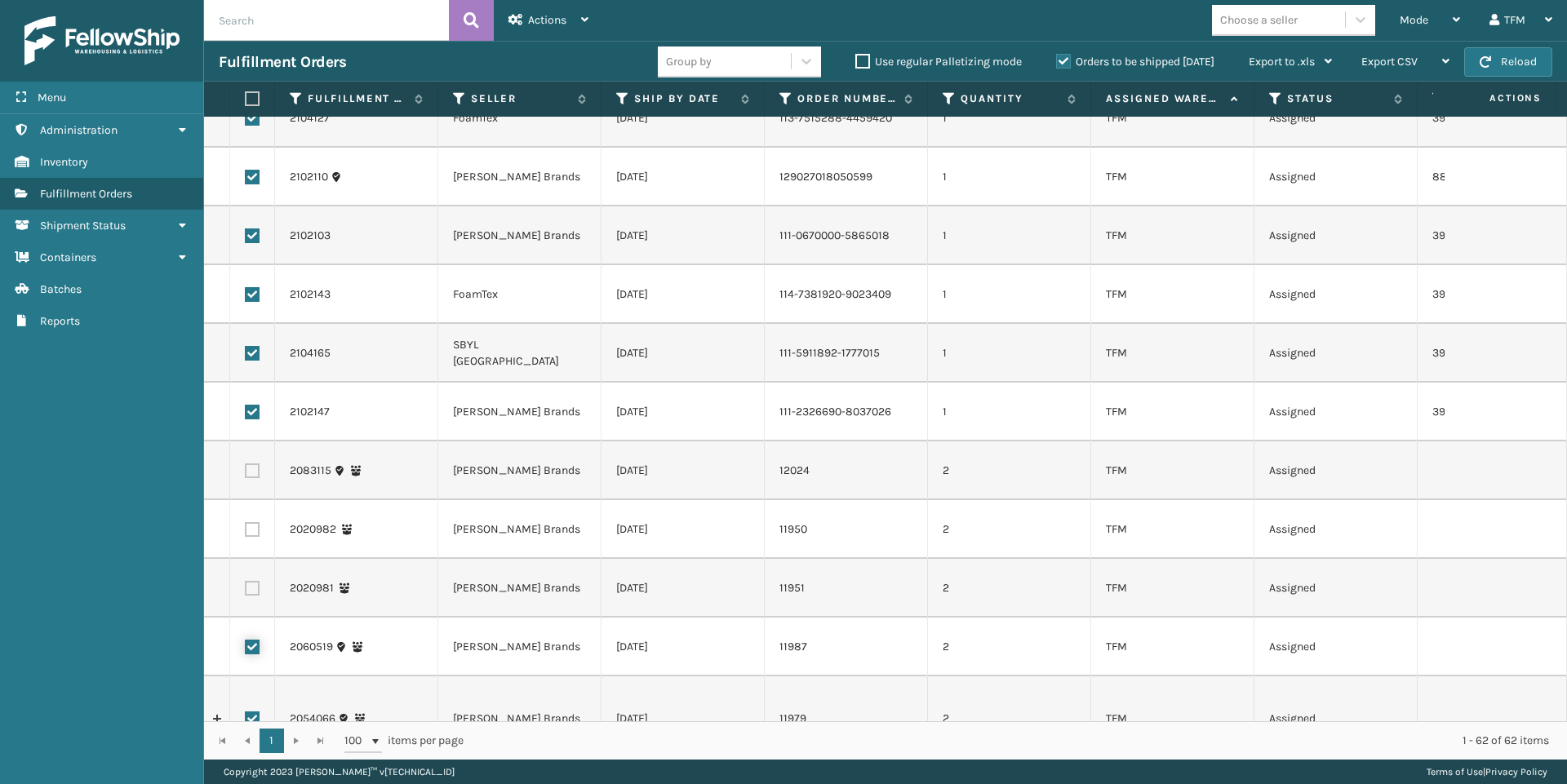
click at [246, 640] on input "checkbox" at bounding box center [245, 645] width 1 height 11
checkbox input "false"
click at [251, 711] on label at bounding box center [252, 718] width 15 height 15
click at [246, 711] on input "checkbox" at bounding box center [245, 716] width 1 height 11
checkbox input "false"
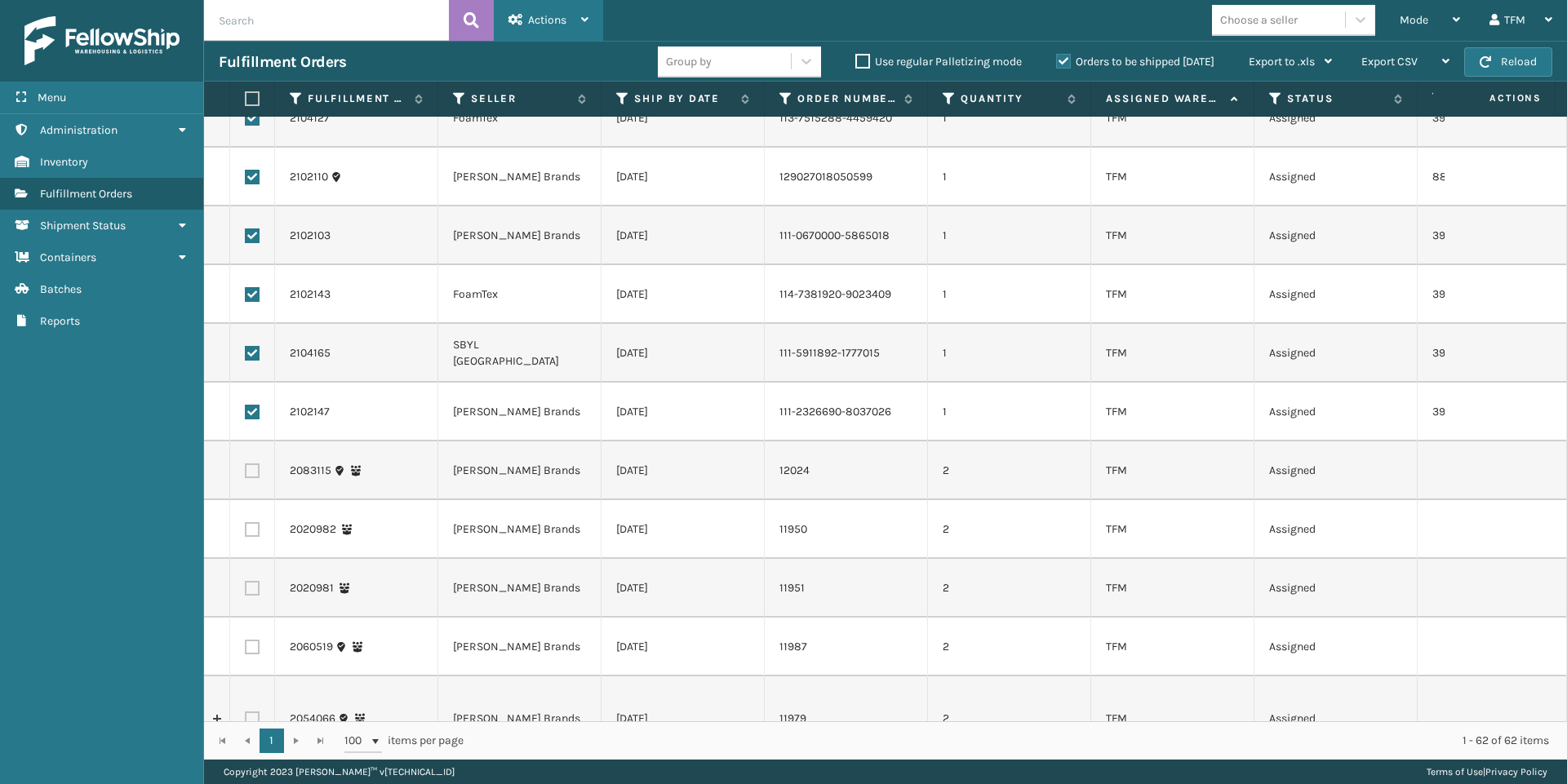
click at [589, 18] on icon at bounding box center [585, 19] width 7 height 11
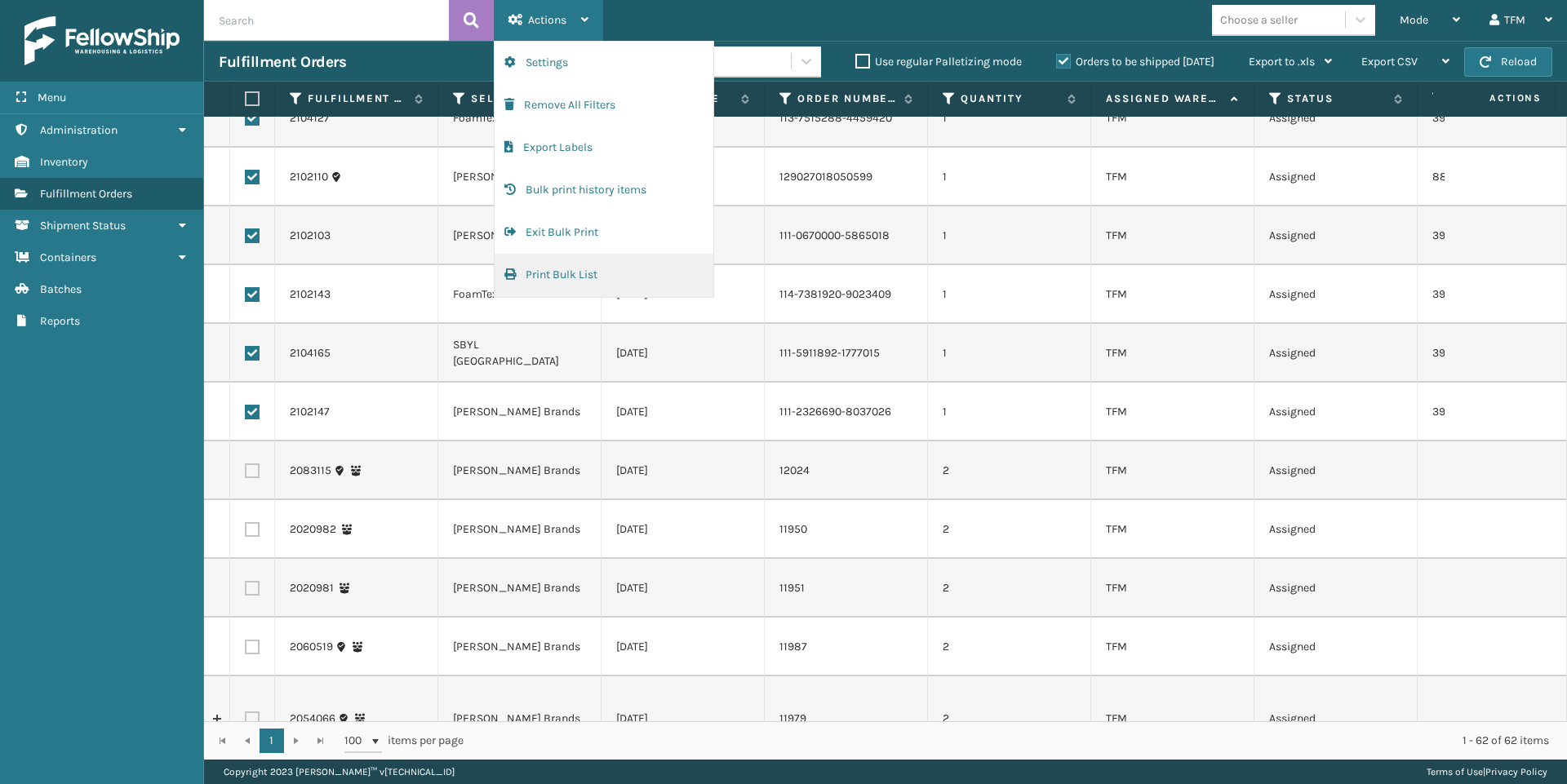
click at [557, 277] on button "Print Bulk List" at bounding box center [603, 275] width 219 height 42
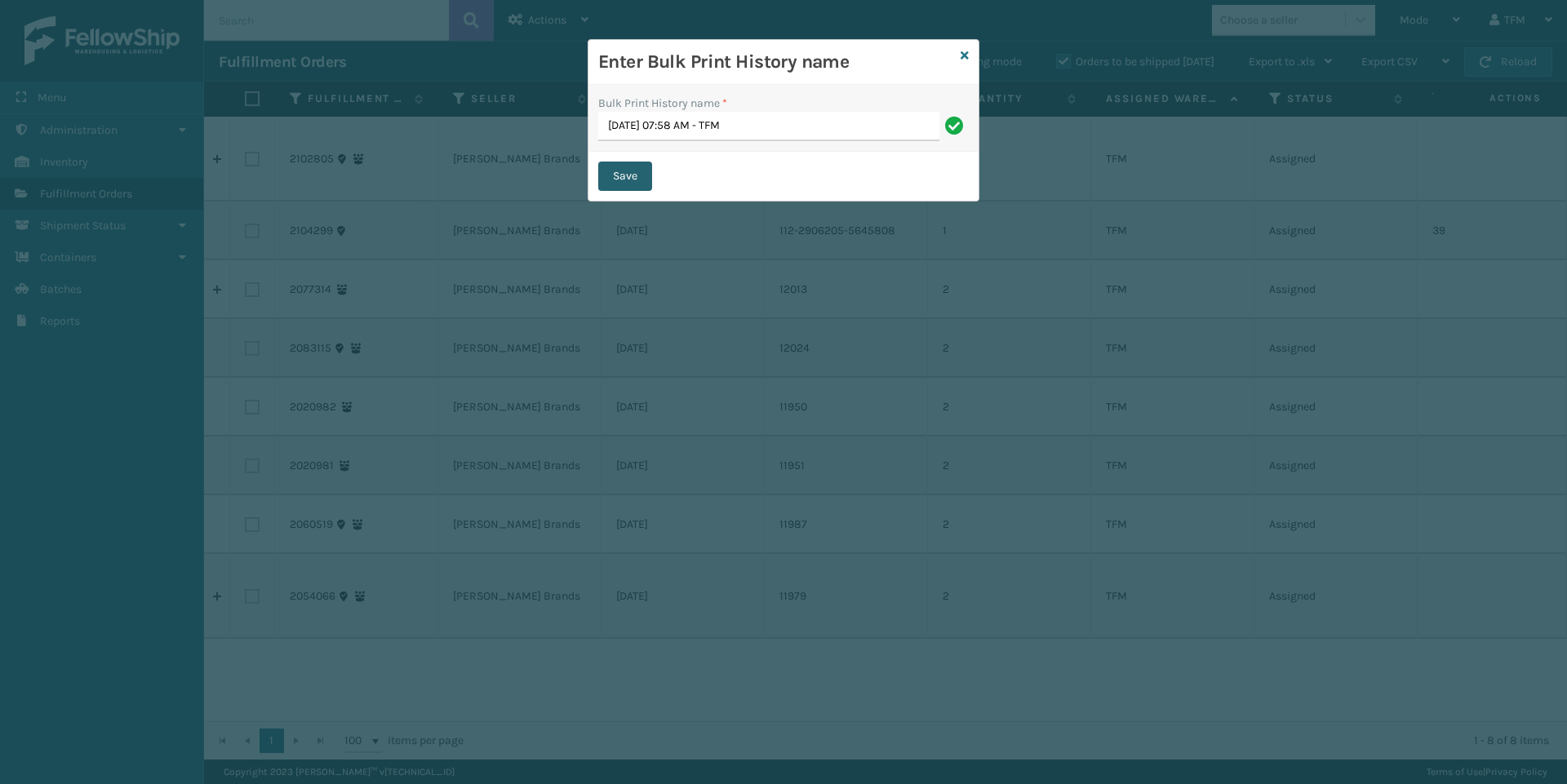
click at [622, 176] on button "Save" at bounding box center [625, 176] width 54 height 29
